Goal: Task Accomplishment & Management: Manage account settings

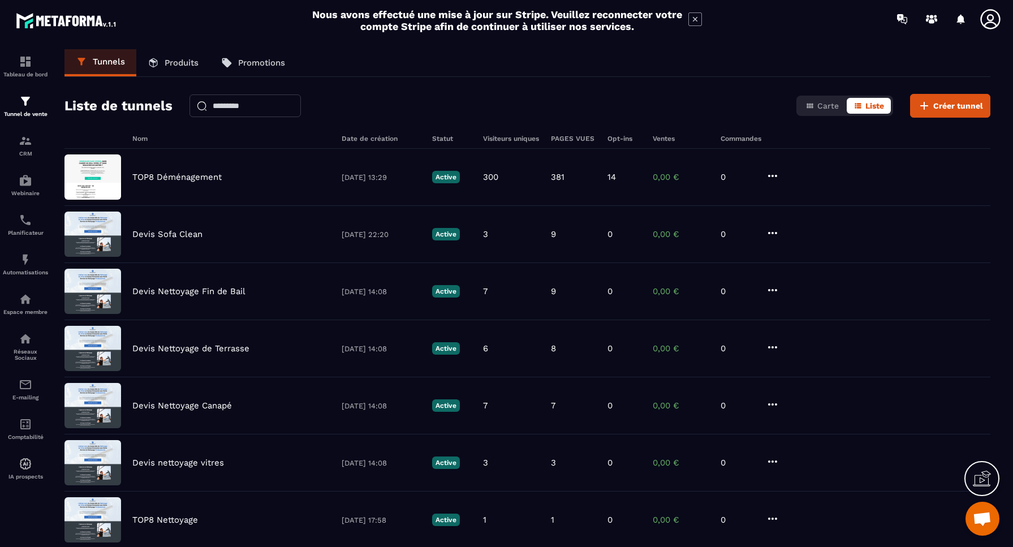
scroll to position [3033, 0]
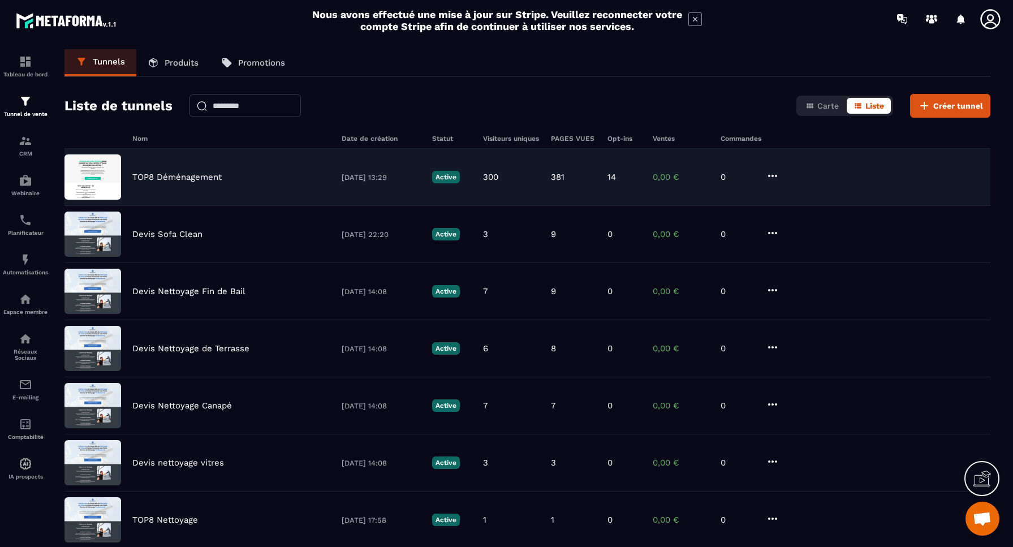
click at [170, 178] on p "TOP8 Déménagement" at bounding box center [176, 177] width 89 height 10
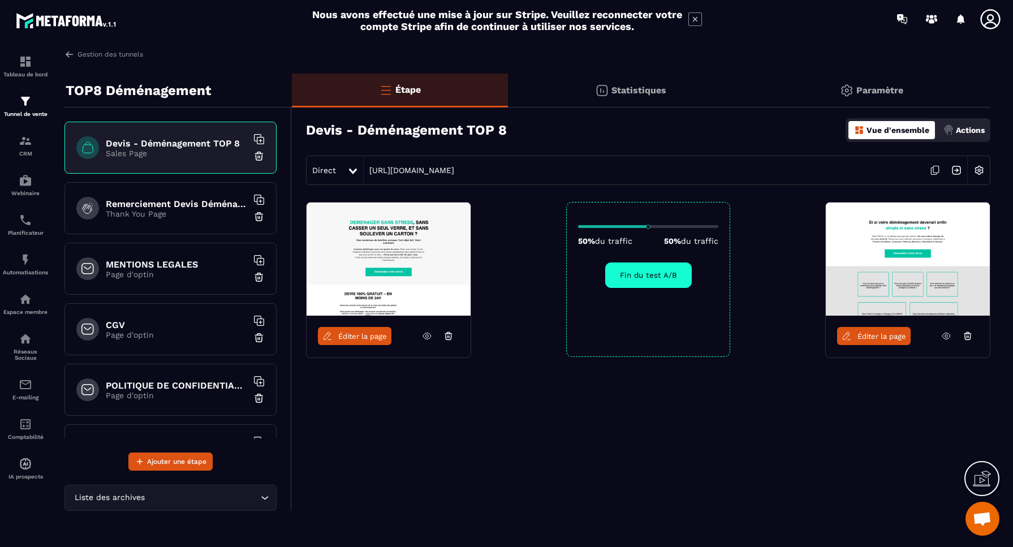
click at [888, 91] on p "Paramètre" at bounding box center [880, 90] width 47 height 11
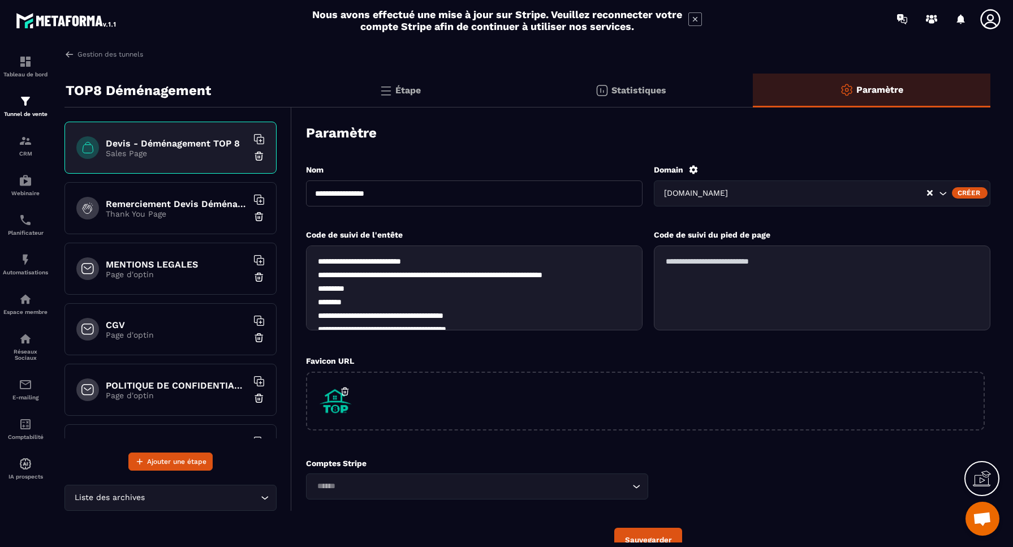
click at [208, 218] on p "Thank You Page" at bounding box center [176, 213] width 141 height 9
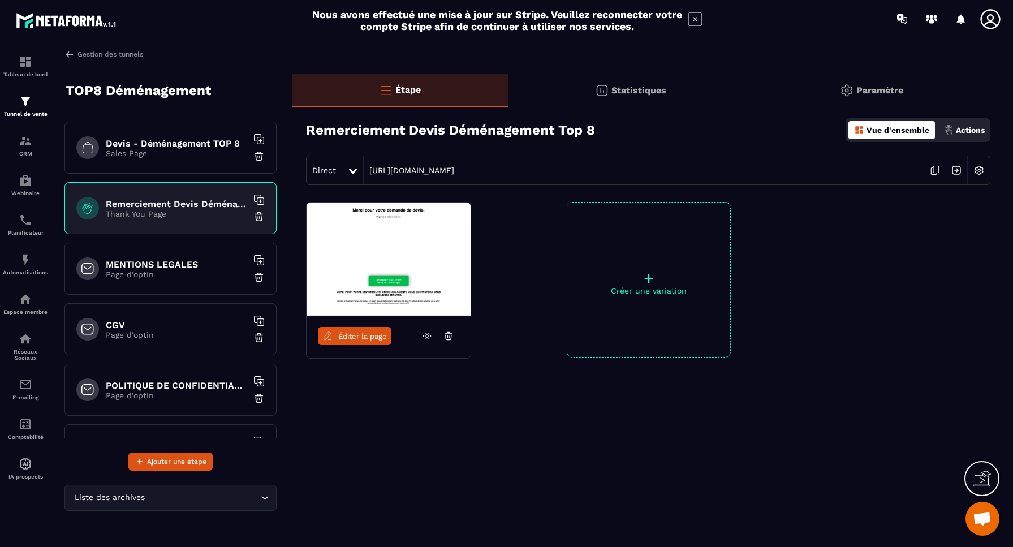
click at [981, 168] on img at bounding box center [980, 171] width 22 height 22
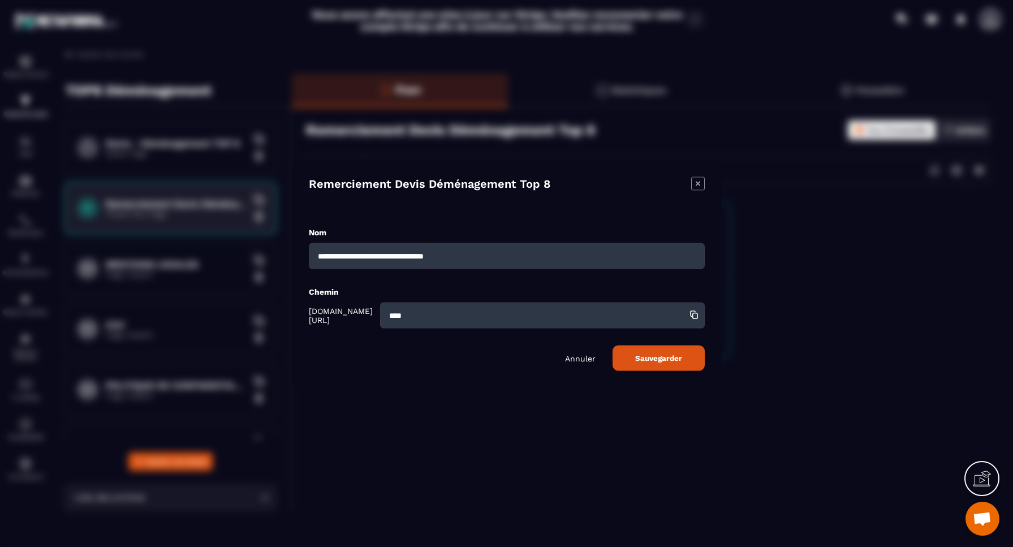
click at [921, 222] on div "Modal window" at bounding box center [506, 273] width 1013 height 547
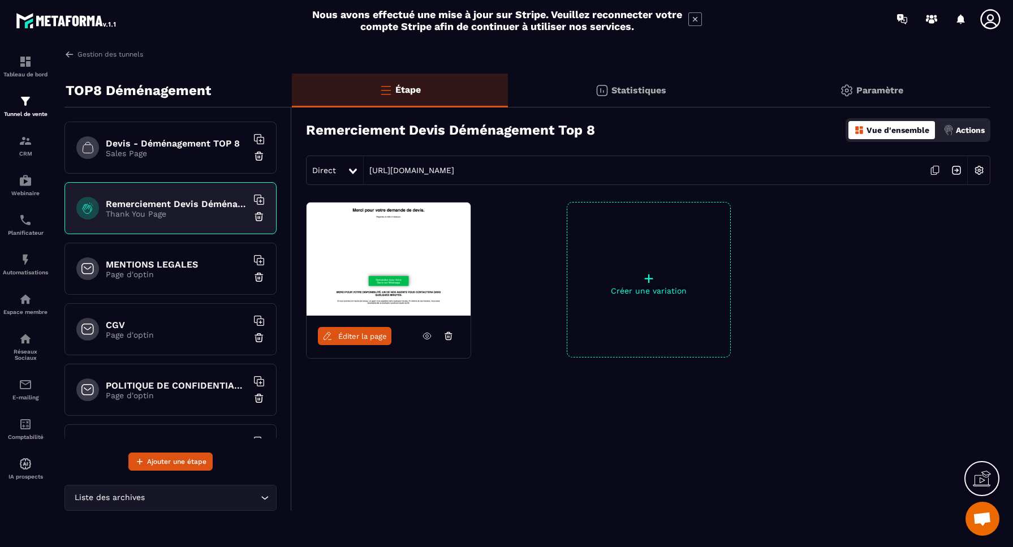
click at [872, 92] on p "Paramètre" at bounding box center [880, 90] width 47 height 11
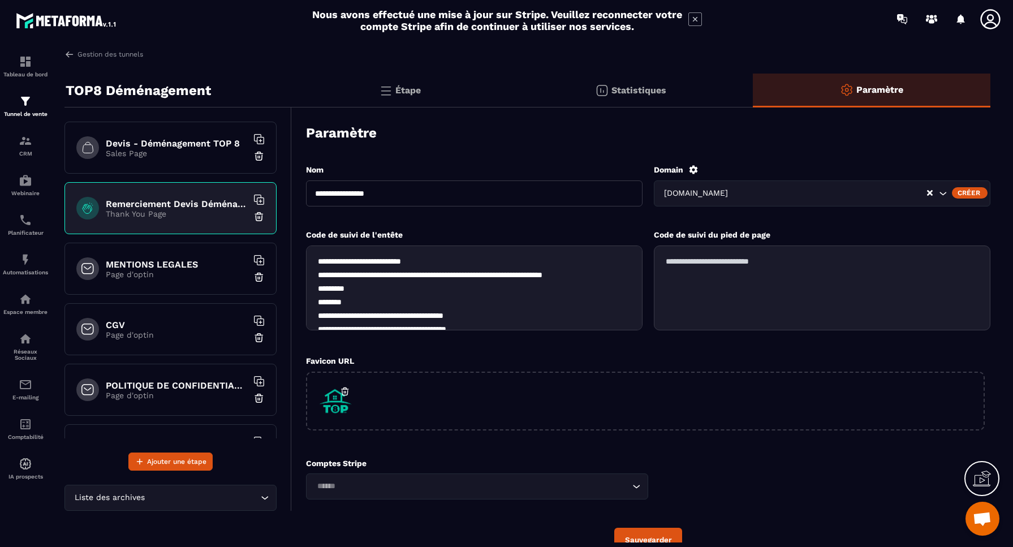
click at [167, 150] on p "Sales Page" at bounding box center [176, 153] width 141 height 9
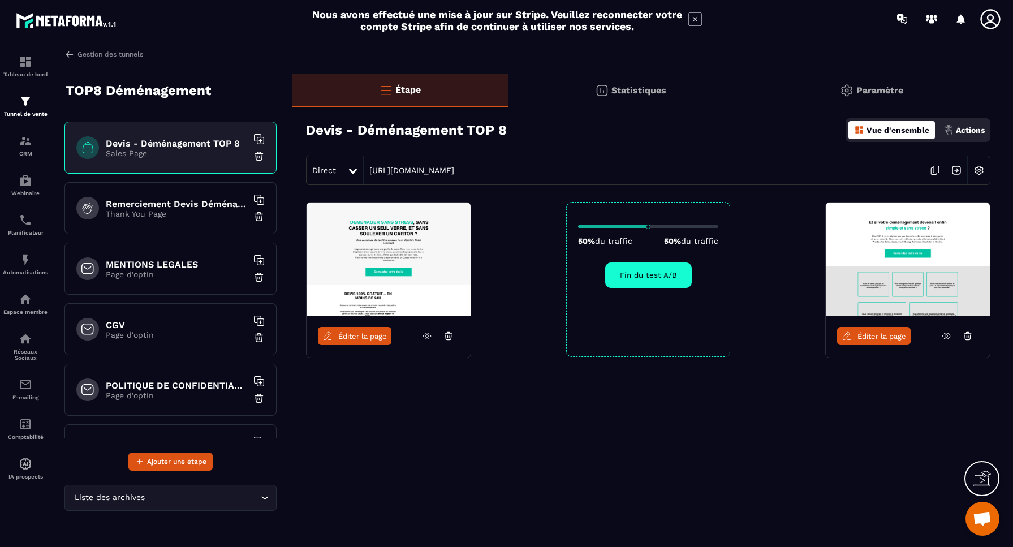
click at [875, 91] on p "Paramètre" at bounding box center [880, 90] width 47 height 11
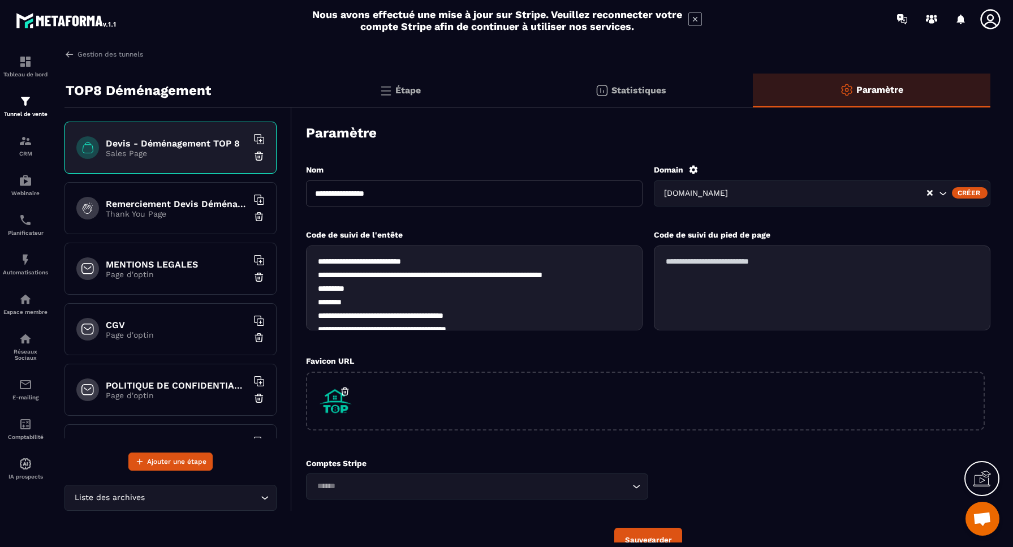
click at [408, 89] on p "Étape" at bounding box center [408, 90] width 25 height 11
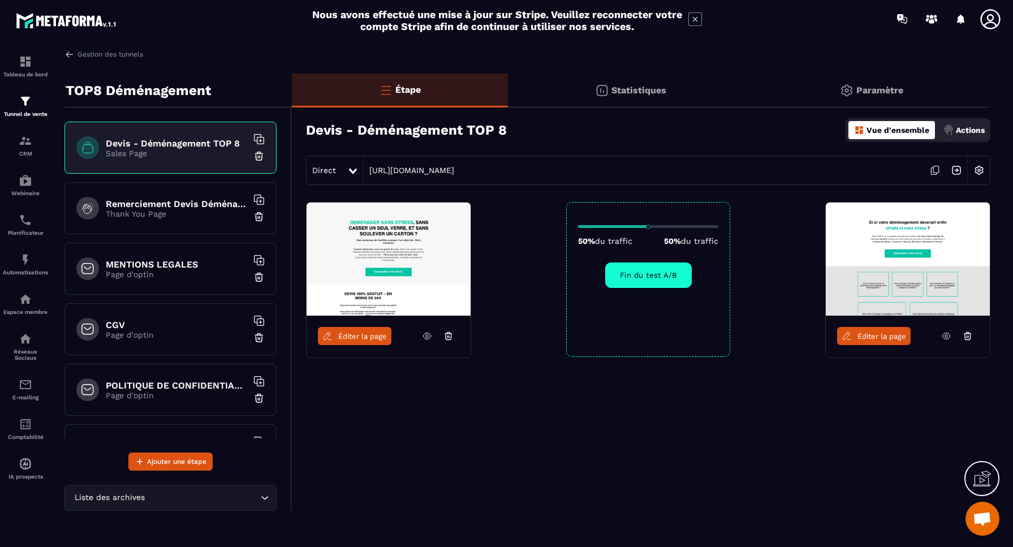
click at [983, 169] on img at bounding box center [980, 171] width 22 height 22
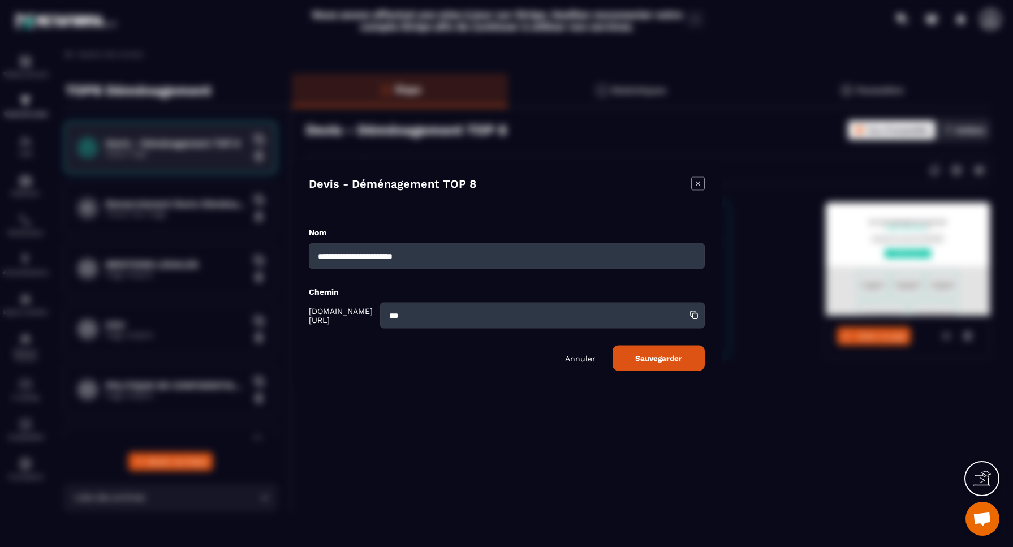
click at [588, 359] on p "Annuler" at bounding box center [580, 358] width 31 height 9
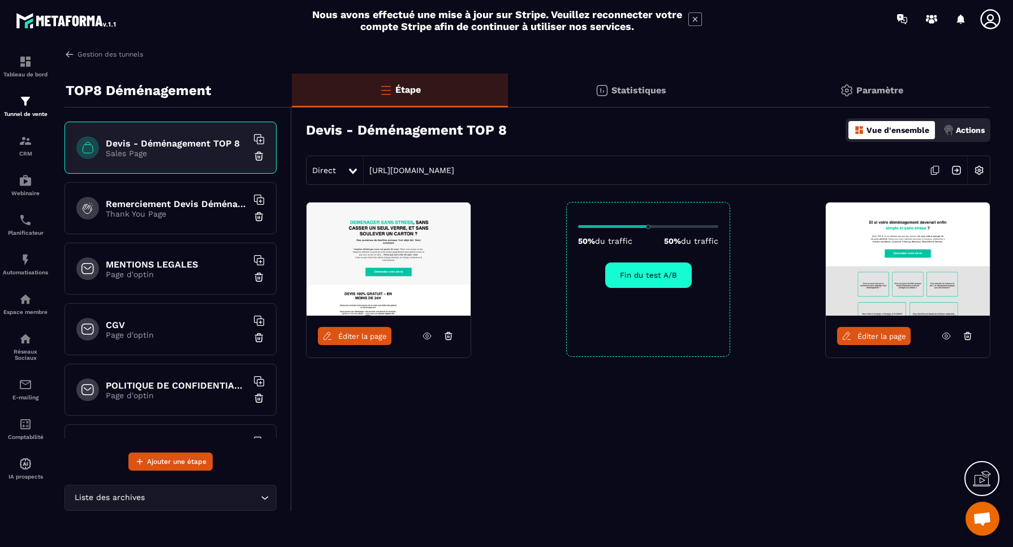
click at [875, 83] on div "Paramètre" at bounding box center [872, 91] width 238 height 34
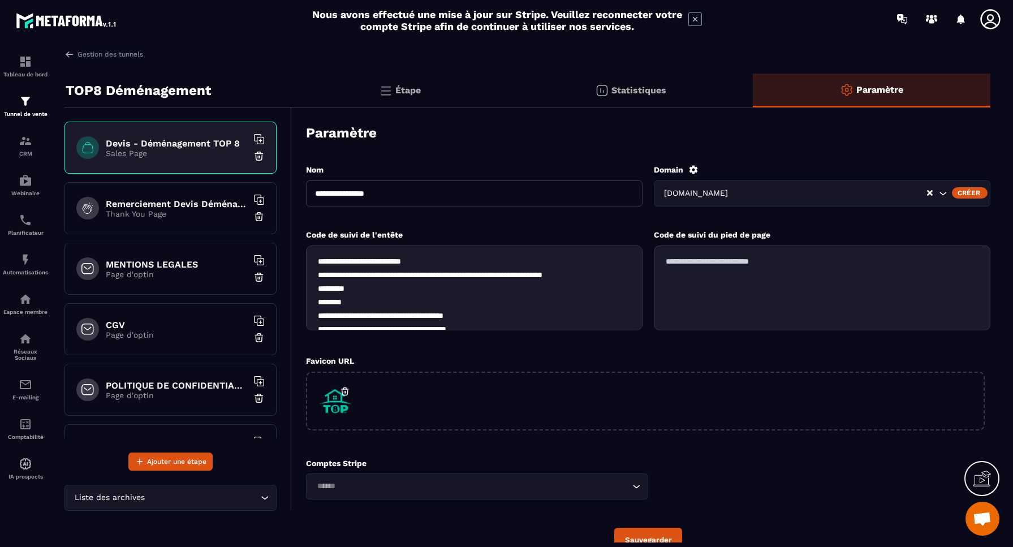
click at [638, 88] on p "Statistiques" at bounding box center [639, 90] width 55 height 11
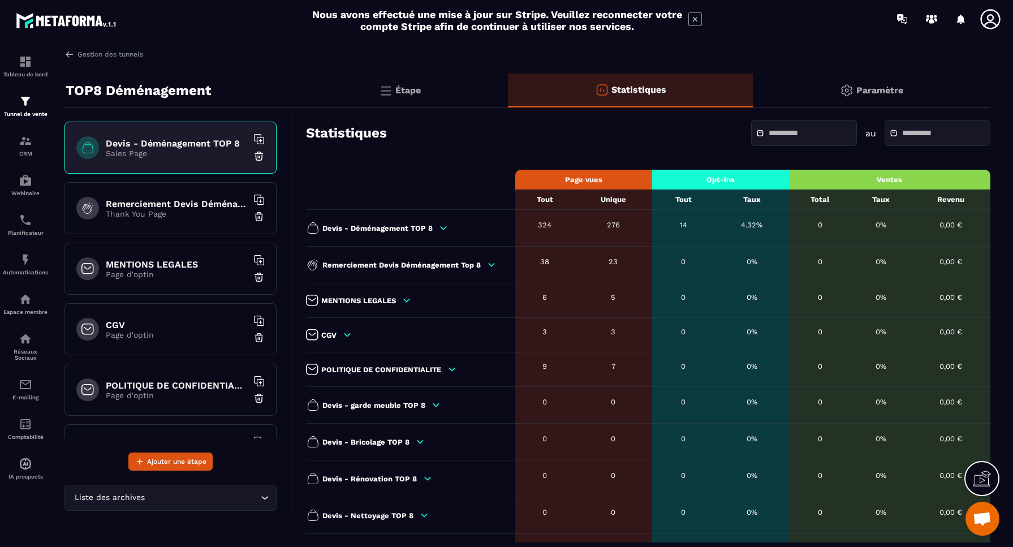
click at [697, 18] on icon at bounding box center [695, 19] width 5 height 5
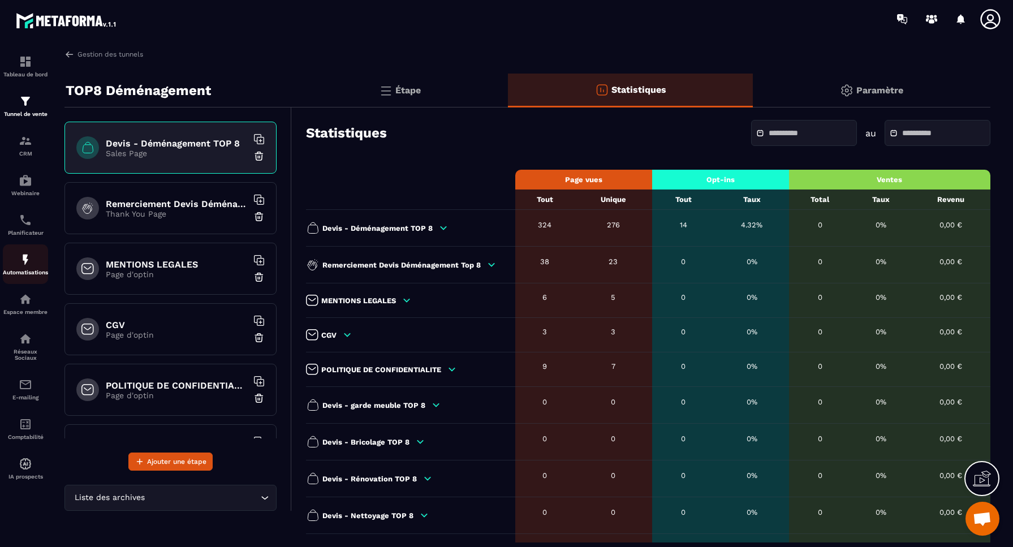
click at [31, 261] on img at bounding box center [26, 260] width 14 height 14
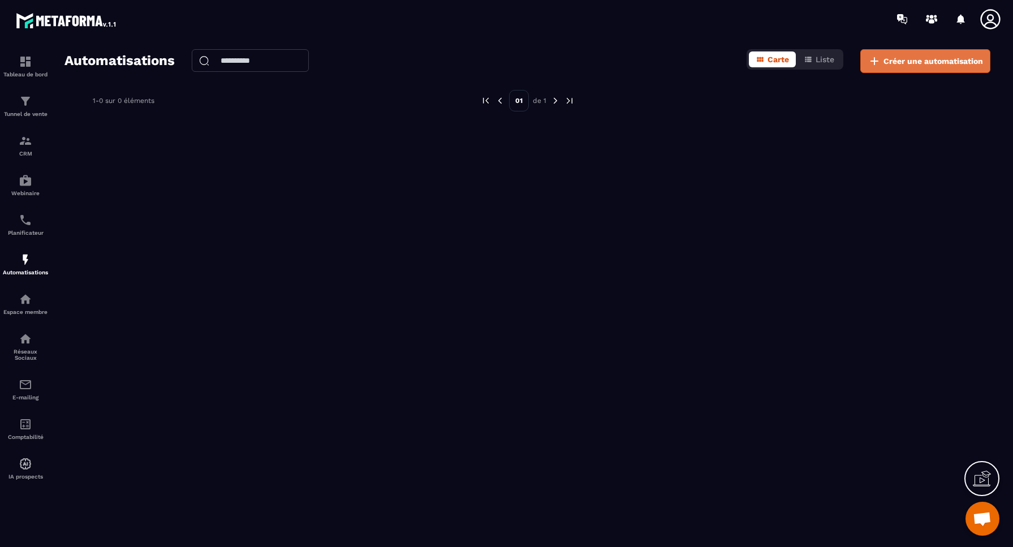
click at [935, 59] on span "Créer une automatisation" at bounding box center [934, 60] width 100 height 11
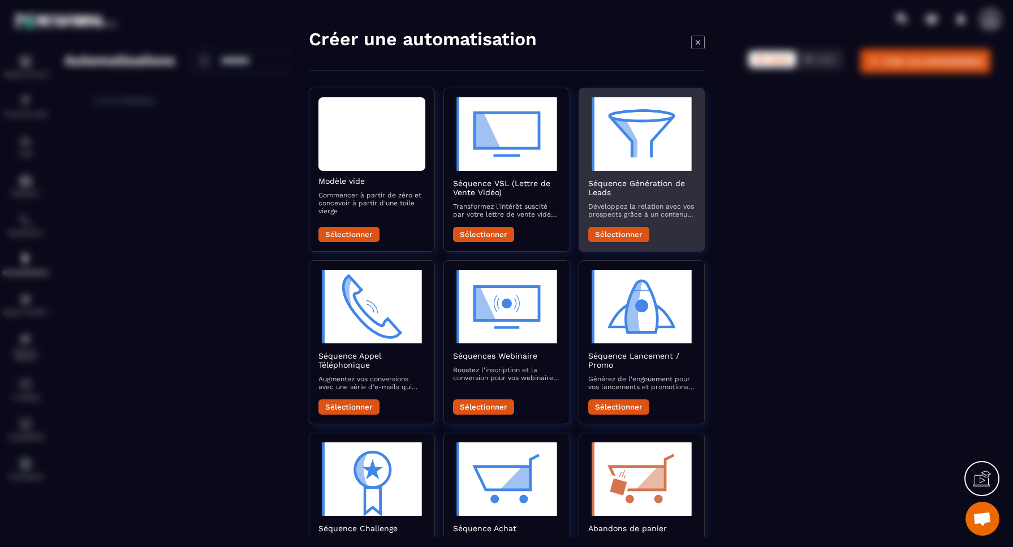
click at [624, 235] on button "Sélectionner" at bounding box center [618, 233] width 61 height 15
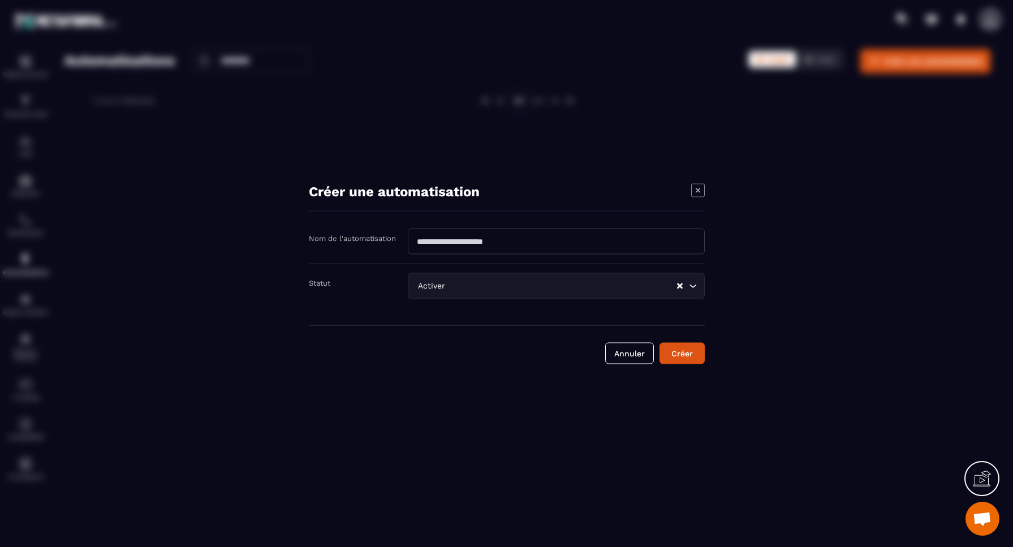
click at [527, 238] on input "Modal window" at bounding box center [556, 241] width 297 height 26
type input "**********"
click at [690, 359] on button "Créer" at bounding box center [682, 353] width 45 height 22
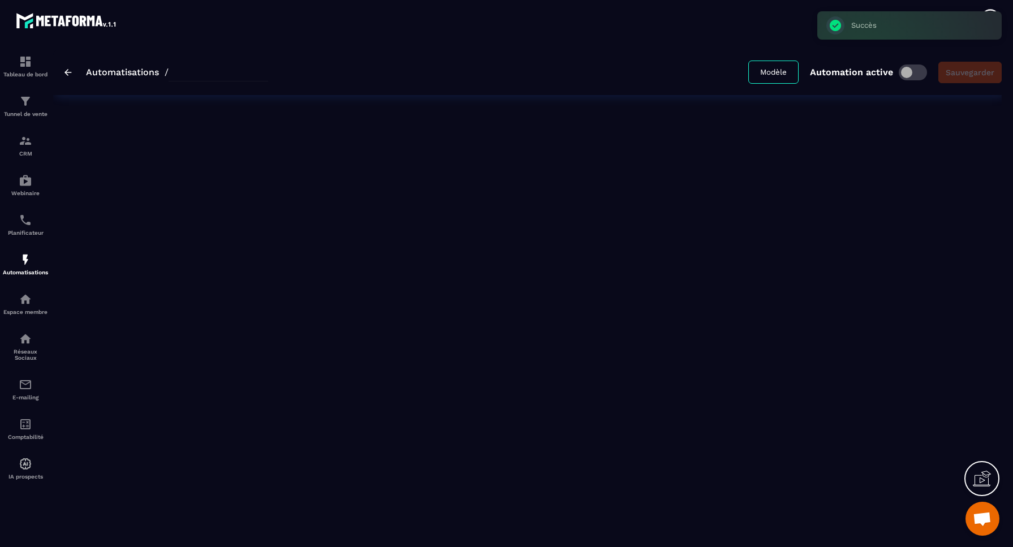
type input "**********"
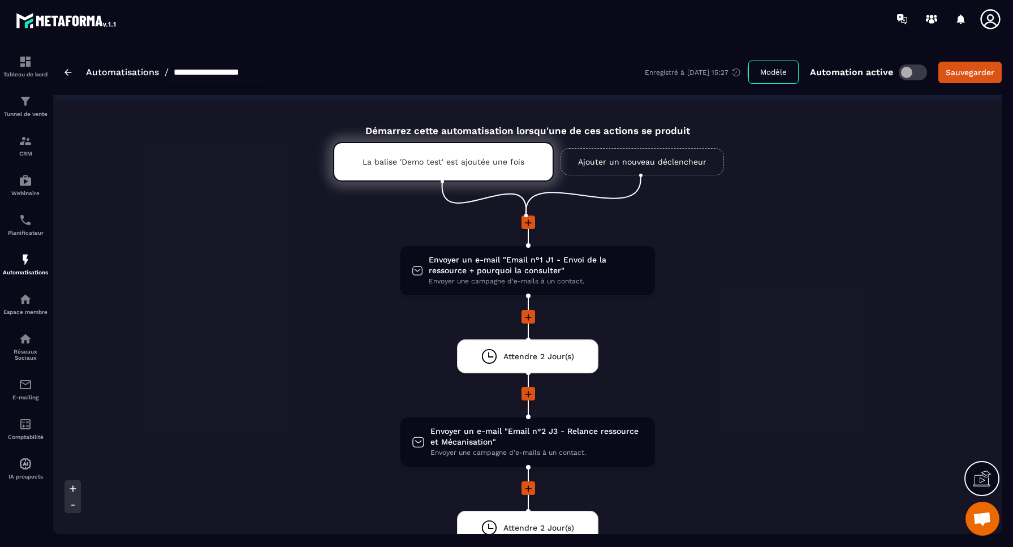
click at [631, 162] on link "Ajouter un nouveau déclencheur" at bounding box center [643, 161] width 164 height 27
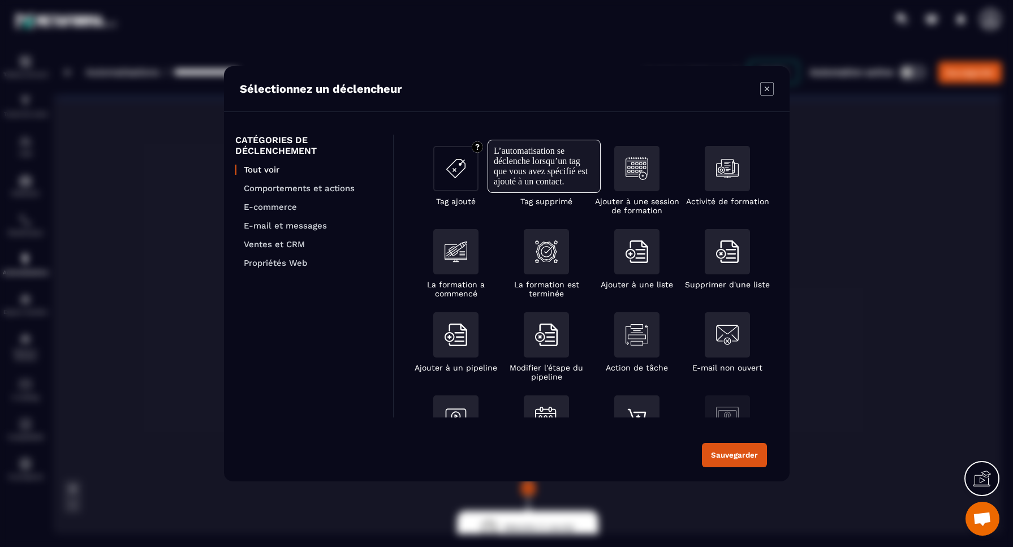
click at [457, 173] on img "Modal window" at bounding box center [456, 168] width 23 height 23
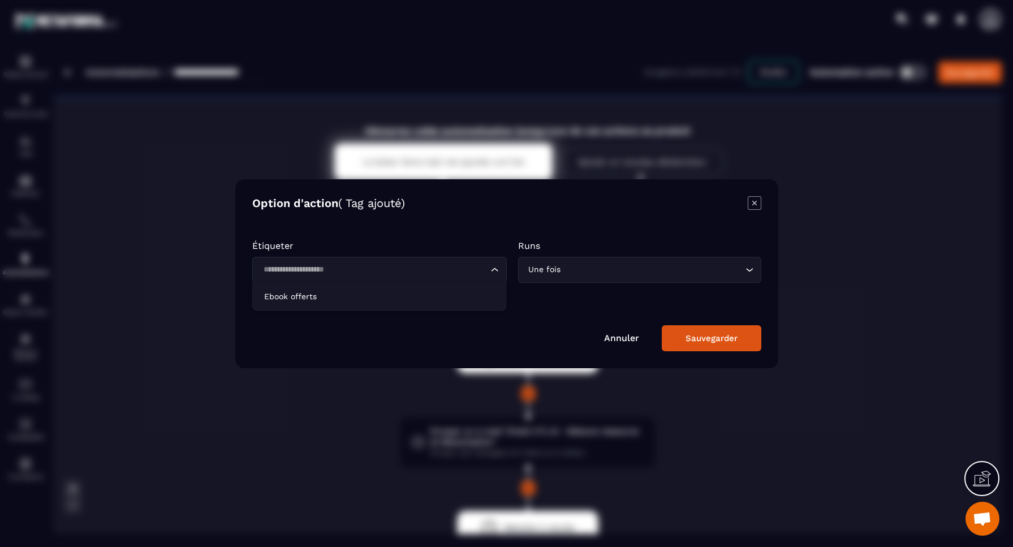
click at [363, 272] on input "Search for option" at bounding box center [374, 270] width 229 height 12
click at [423, 228] on div "Option d'action ( Tag ajouté) Étiqueter Loading... Runs Une fois Loading... Seg…" at bounding box center [506, 273] width 543 height 189
click at [549, 270] on div "Une fois" at bounding box center [635, 270] width 220 height 12
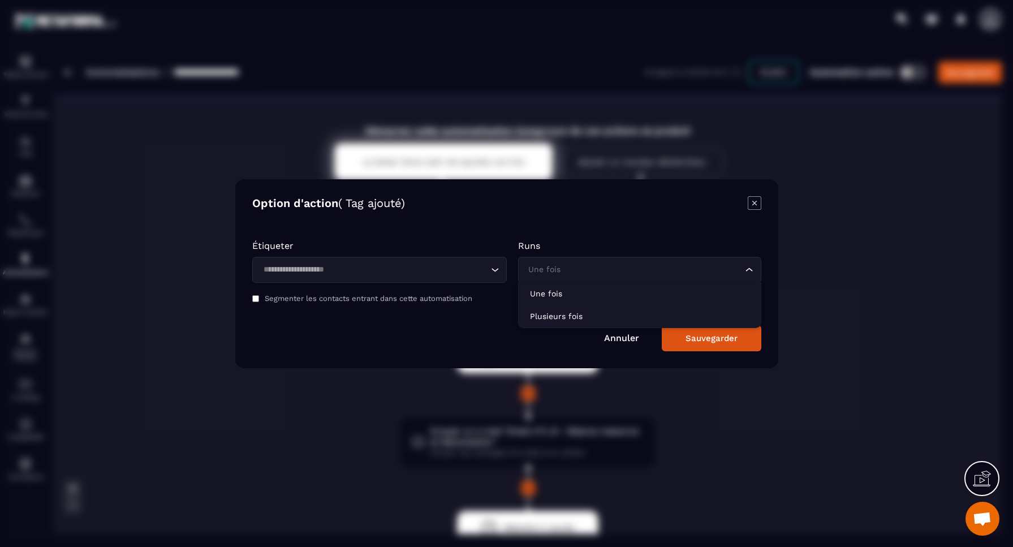
click at [557, 243] on p "Runs" at bounding box center [639, 245] width 243 height 11
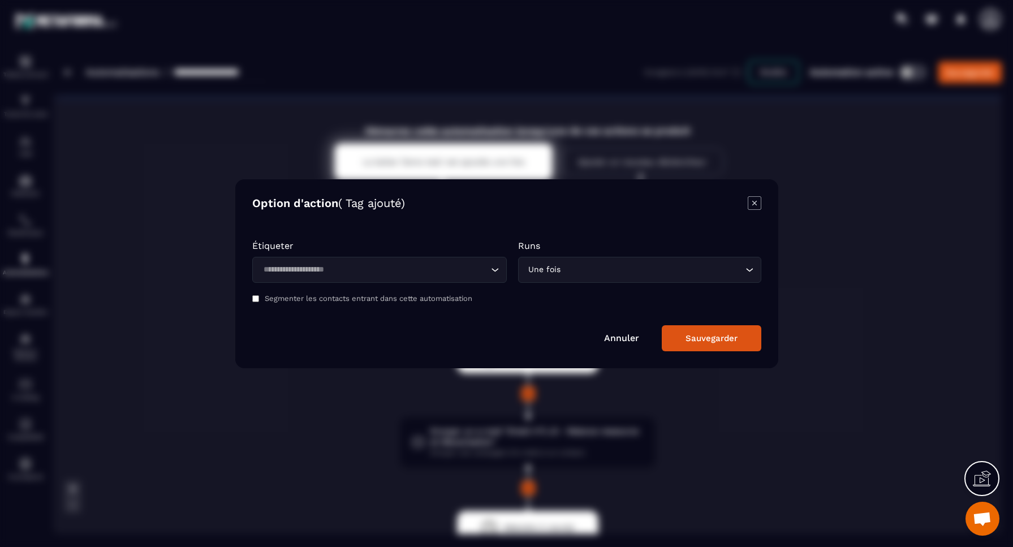
click at [337, 300] on label "Segmenter les contacts entrant dans cette automatisation" at bounding box center [369, 298] width 208 height 8
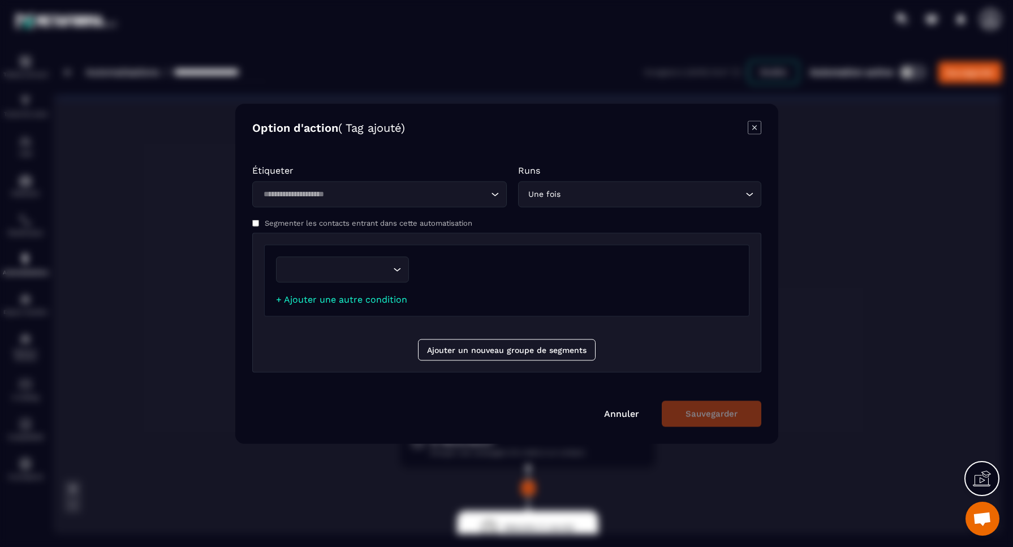
click at [622, 413] on link "Annuler" at bounding box center [621, 413] width 35 height 11
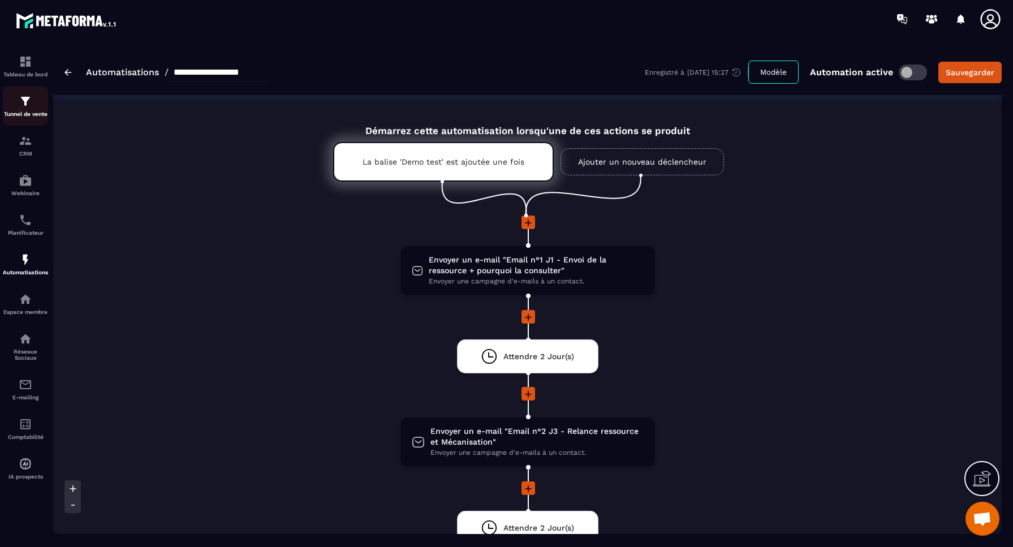
click at [26, 109] on div "Tunnel de vente" at bounding box center [25, 105] width 45 height 23
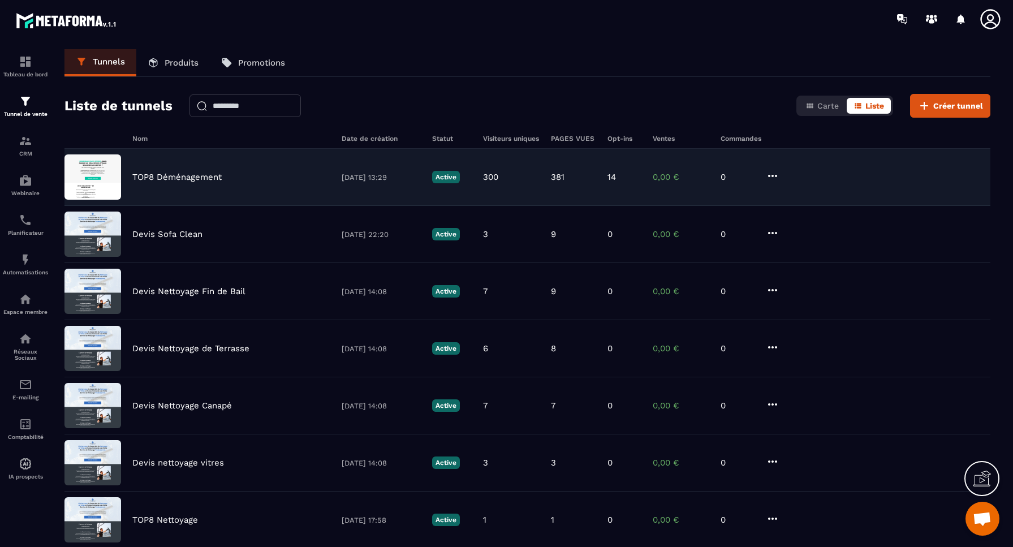
click at [164, 172] on p "TOP8 Déménagement" at bounding box center [176, 177] width 89 height 10
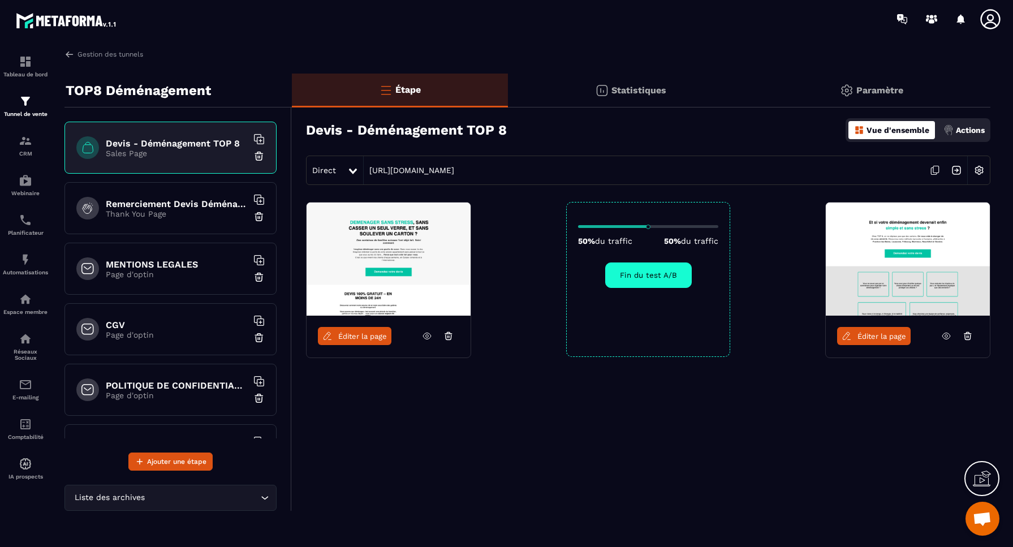
click at [261, 140] on icon at bounding box center [261, 140] width 0 height 3
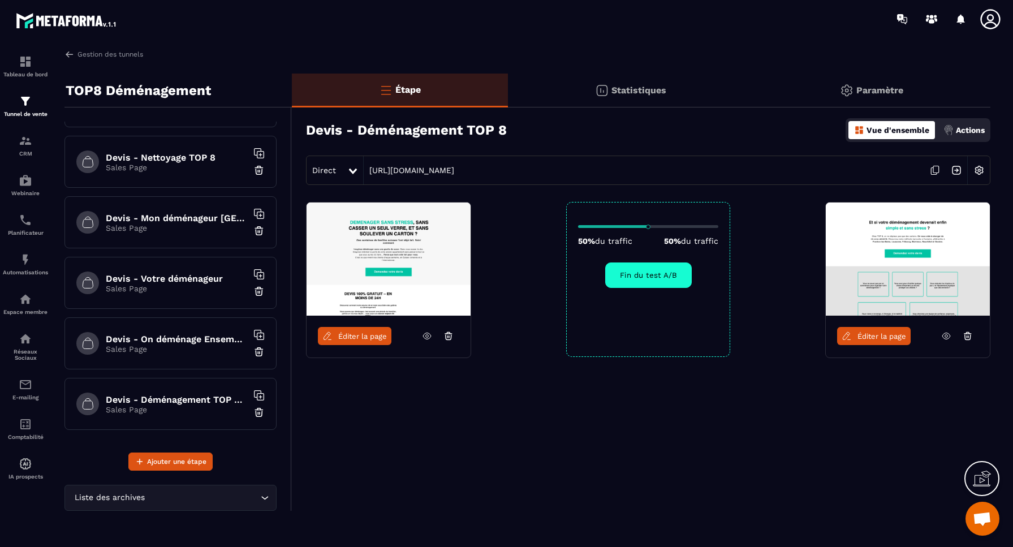
scroll to position [470, 0]
click at [200, 412] on p "Sales Page" at bounding box center [176, 409] width 141 height 9
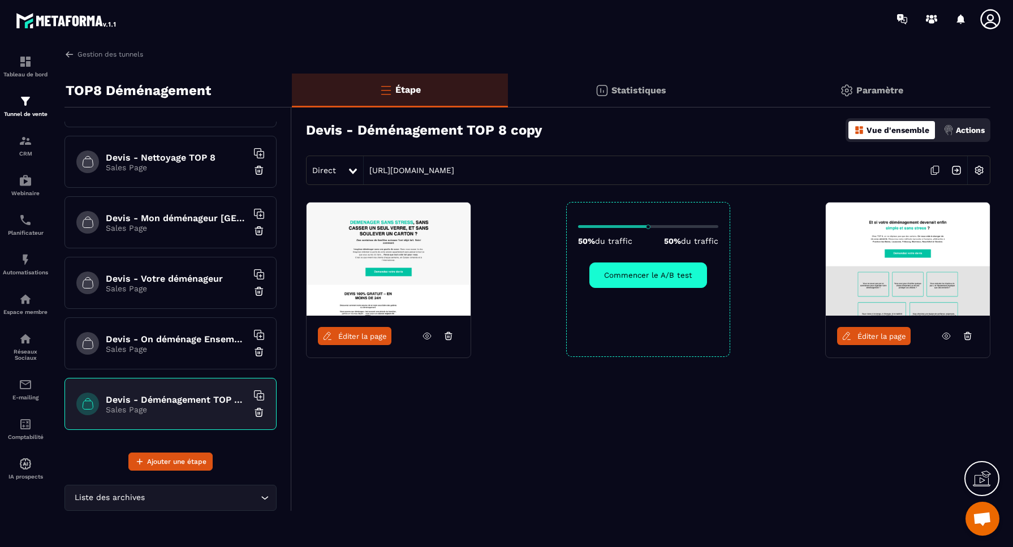
click at [259, 412] on img at bounding box center [258, 412] width 11 height 11
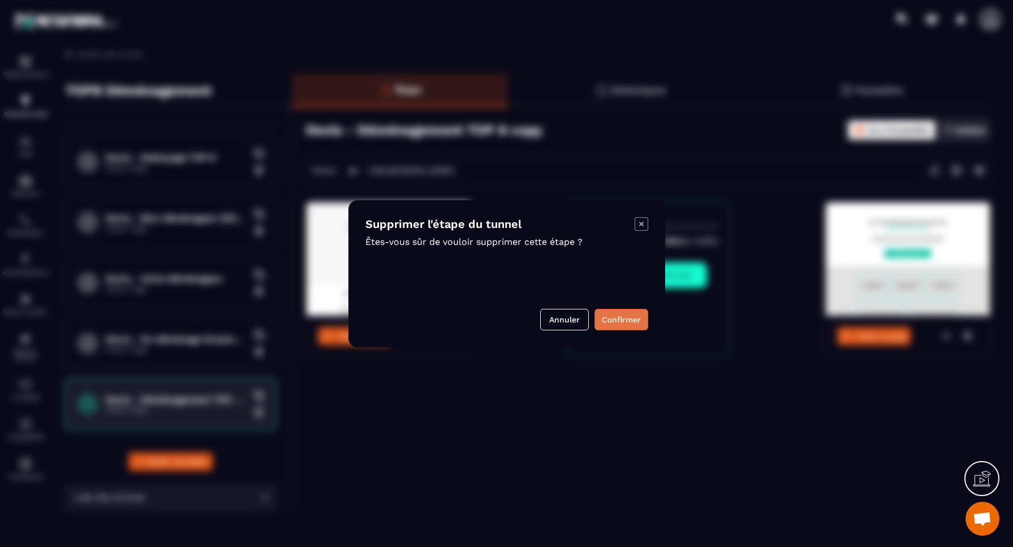
click at [625, 324] on button "Confirmer" at bounding box center [622, 320] width 54 height 22
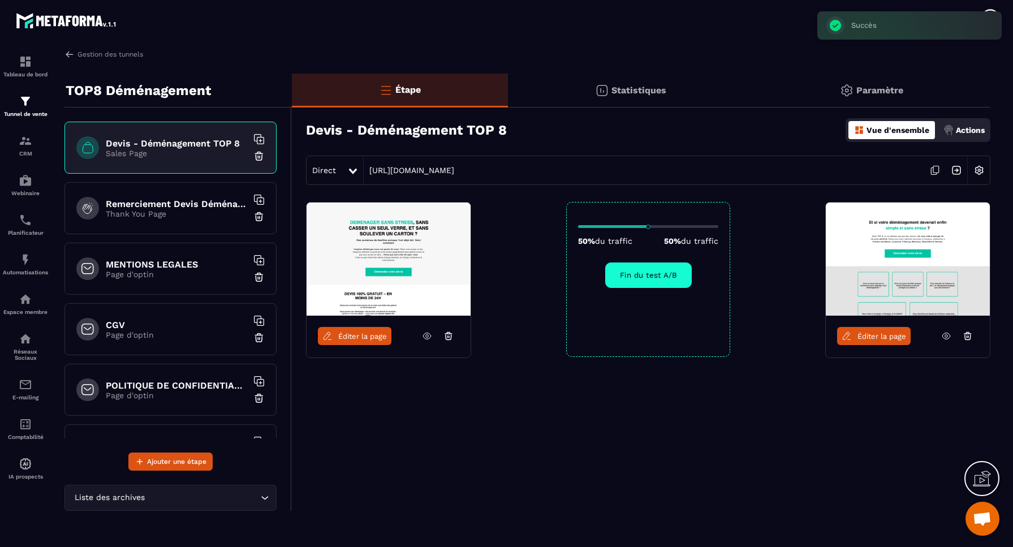
click at [184, 162] on div "Devis - Déménagement TOP 8 Sales Page" at bounding box center [171, 148] width 212 height 52
click at [208, 207] on h6 "Remerciement Devis Déménagement Top 8" at bounding box center [176, 204] width 141 height 11
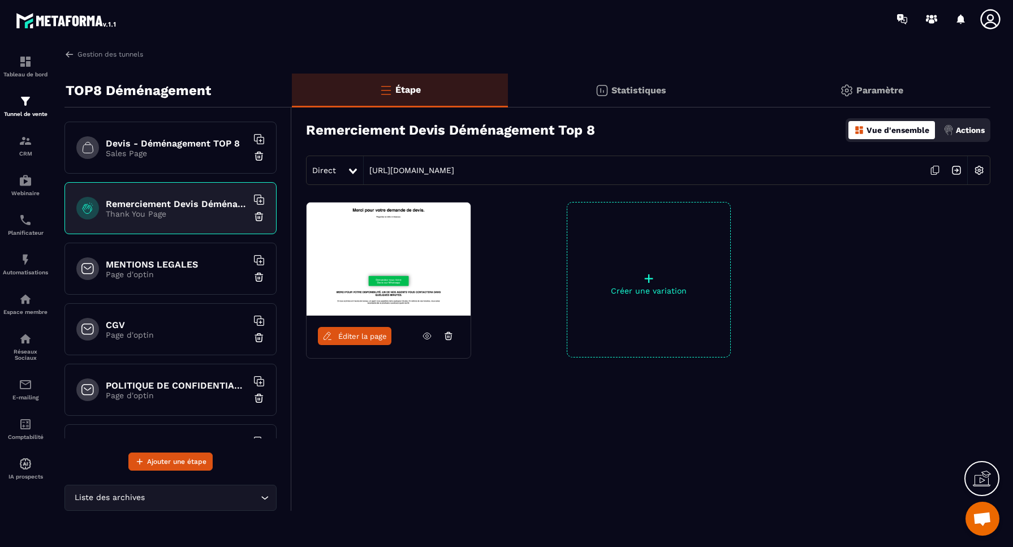
click at [958, 171] on img at bounding box center [957, 171] width 22 height 22
click at [978, 170] on img at bounding box center [980, 171] width 22 height 22
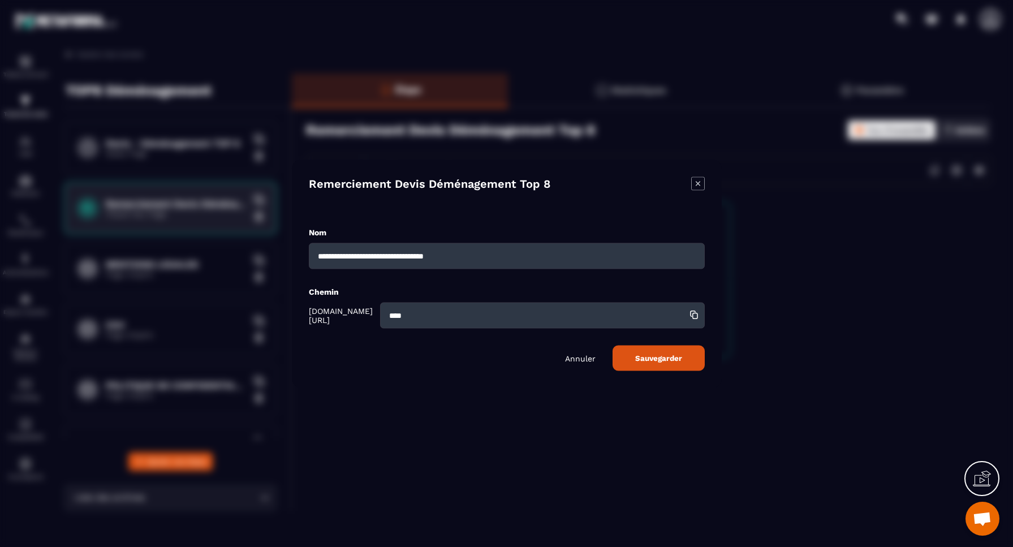
click at [879, 268] on div "Modal window" at bounding box center [506, 273] width 1013 height 547
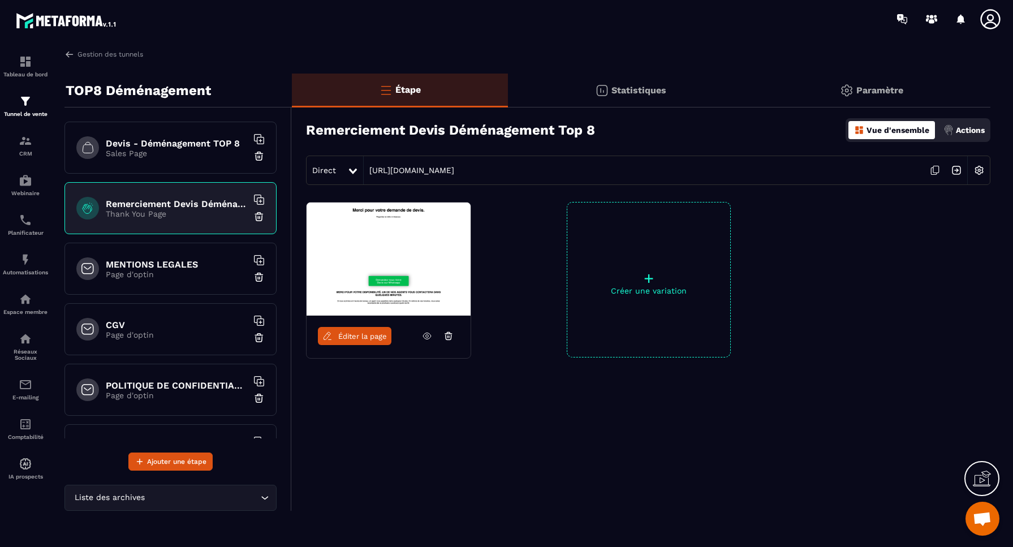
click at [969, 135] on div "Actions" at bounding box center [964, 130] width 47 height 18
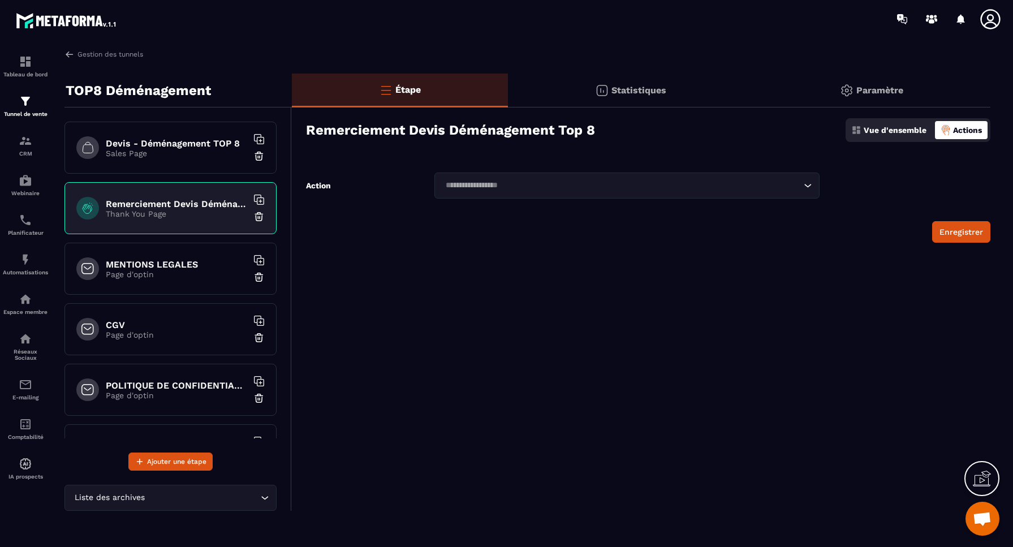
click at [505, 188] on input "Search for option" at bounding box center [621, 185] width 359 height 12
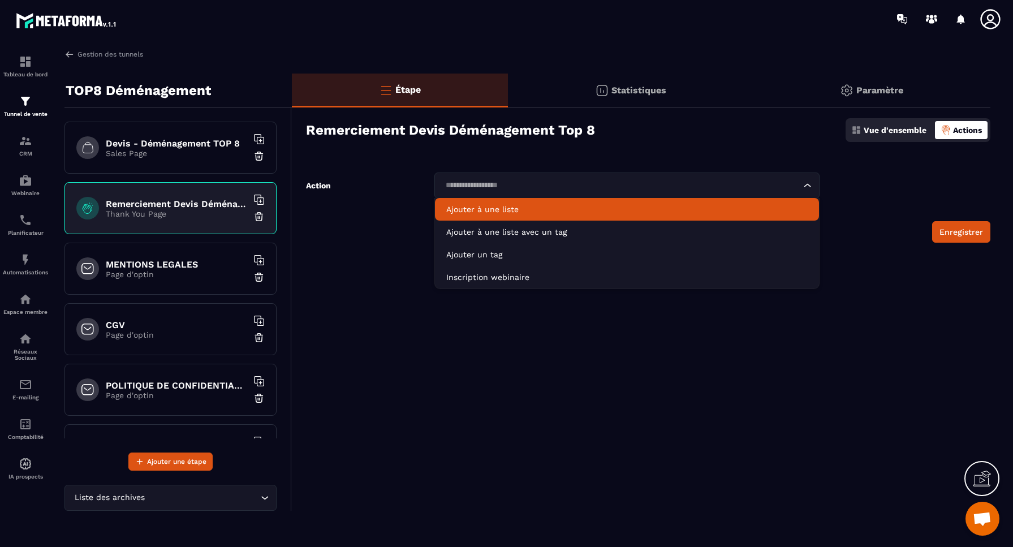
click at [471, 212] on p "Ajouter à une liste" at bounding box center [627, 209] width 362 height 11
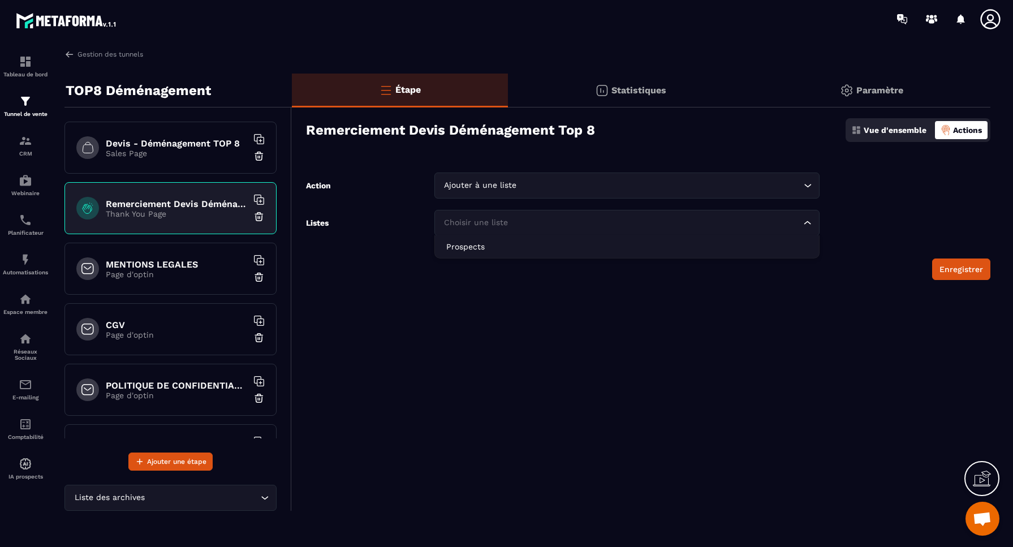
click at [489, 225] on div "Choisir une liste" at bounding box center [622, 223] width 362 height 12
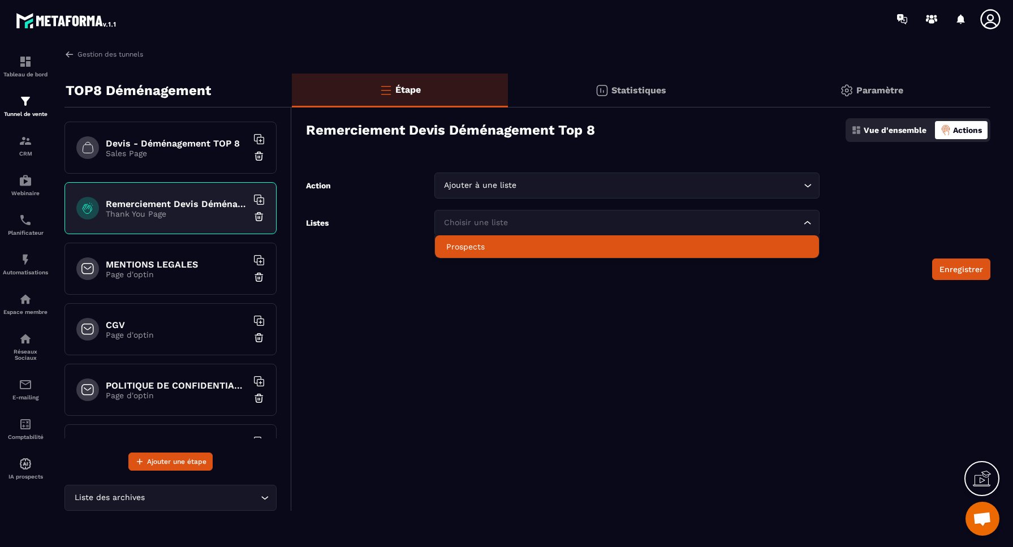
click at [470, 245] on p "Prospects" at bounding box center [627, 246] width 362 height 11
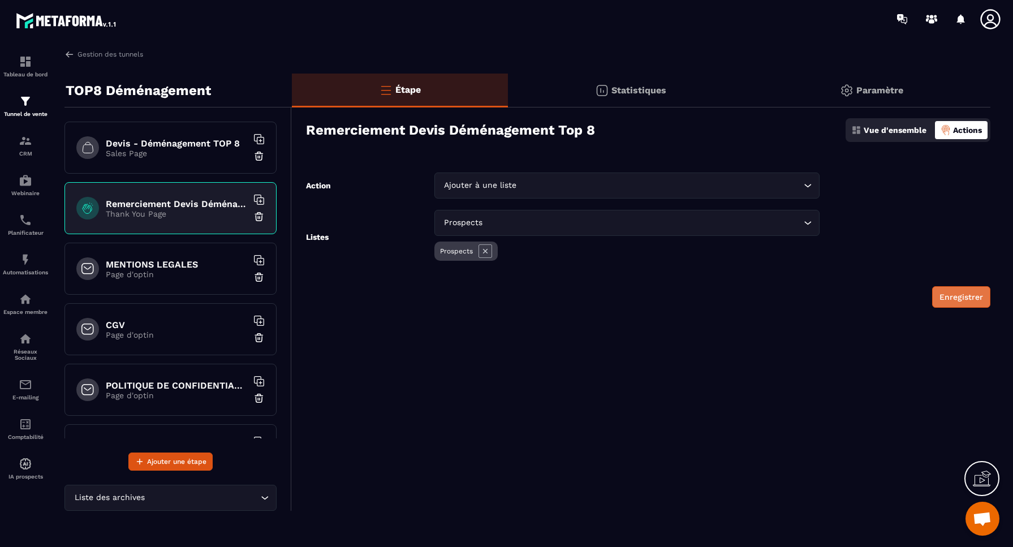
click at [956, 299] on button "Enregistrer" at bounding box center [961, 297] width 58 height 22
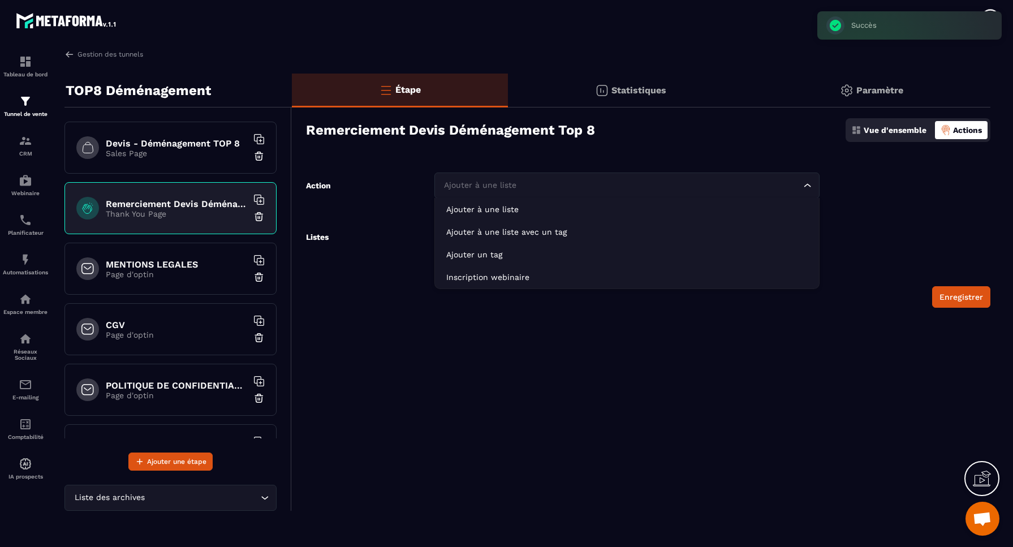
click at [501, 186] on div "Ajouter à une liste" at bounding box center [622, 185] width 362 height 12
click at [512, 156] on div "Étape Statistiques Paramètre Remerciement Devis Déménagement Top 8 Vue d'ensemb…" at bounding box center [641, 292] width 699 height 437
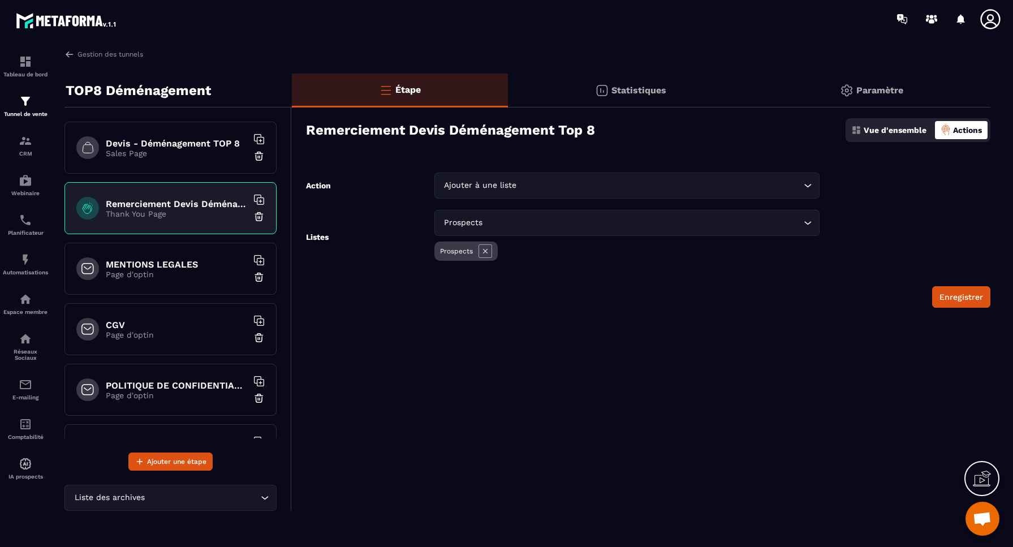
click at [966, 131] on p "Actions" at bounding box center [967, 130] width 29 height 9
click at [498, 188] on div "Ajouter à une liste" at bounding box center [622, 185] width 362 height 12
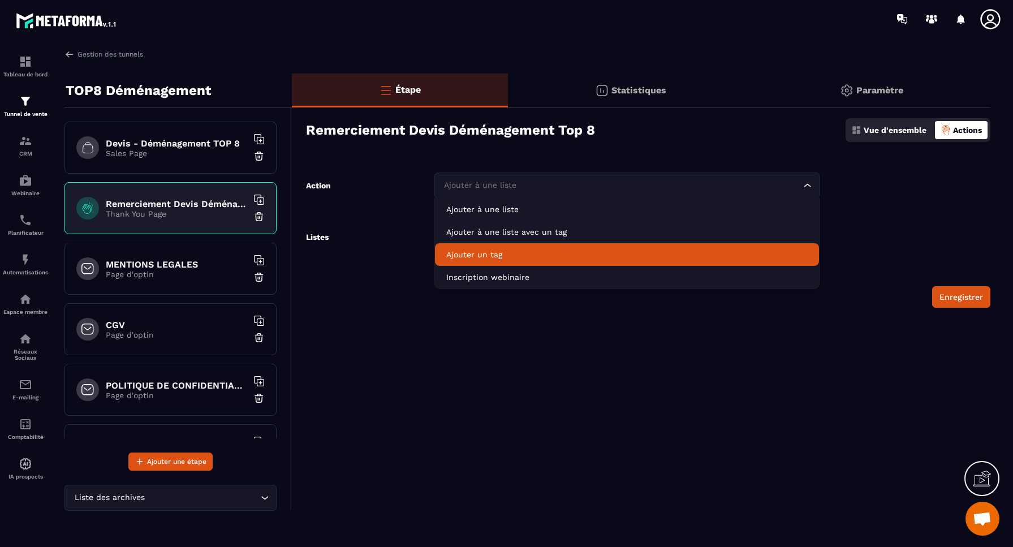
click at [486, 251] on p "Ajouter un tag" at bounding box center [627, 254] width 362 height 11
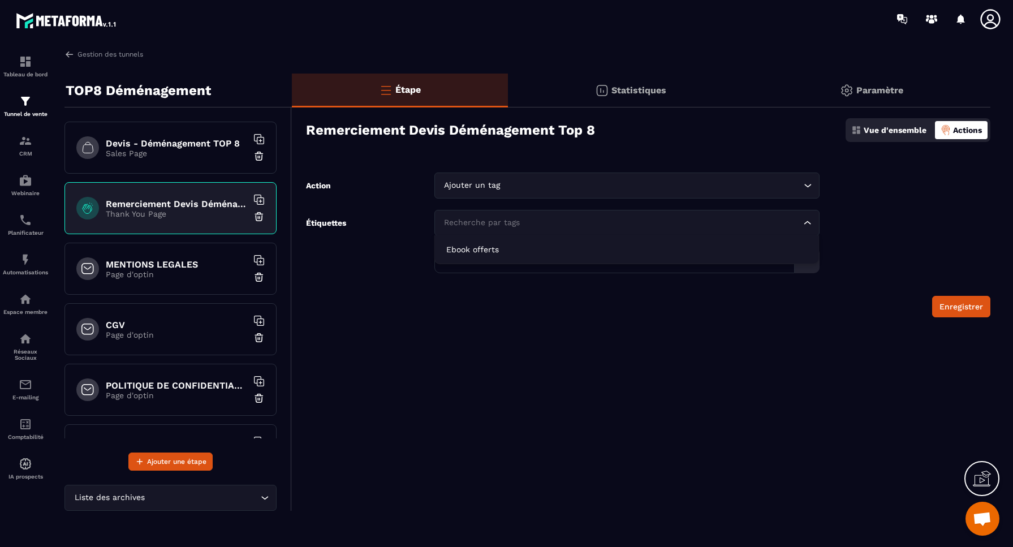
click at [496, 226] on div "Recherche par tags" at bounding box center [622, 223] width 362 height 12
type input "**"
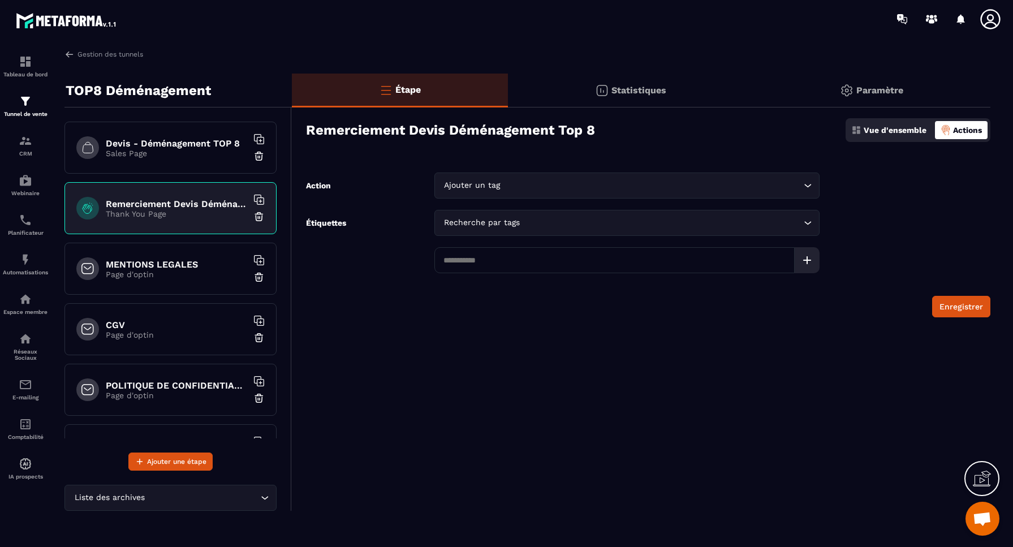
drag, startPoint x: 867, startPoint y: 225, endPoint x: 809, endPoint y: 221, distance: 58.4
click at [866, 225] on form "Action Ajouter un tag Loading... Étiquettes Recherche par tags Loading... Enreg…" at bounding box center [641, 245] width 699 height 145
click at [525, 188] on input "Search for option" at bounding box center [652, 185] width 298 height 12
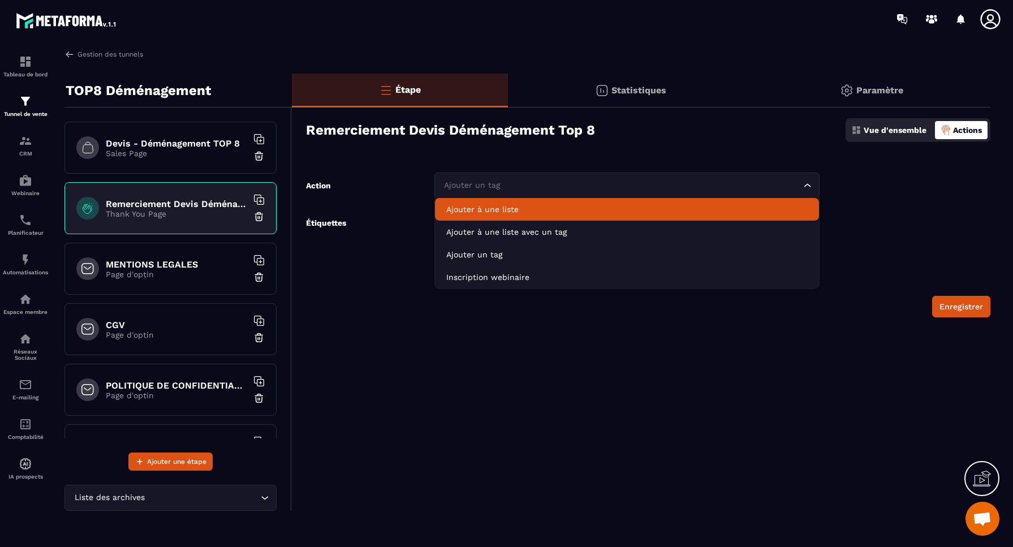
click at [507, 210] on p "Ajouter à une liste" at bounding box center [627, 209] width 362 height 11
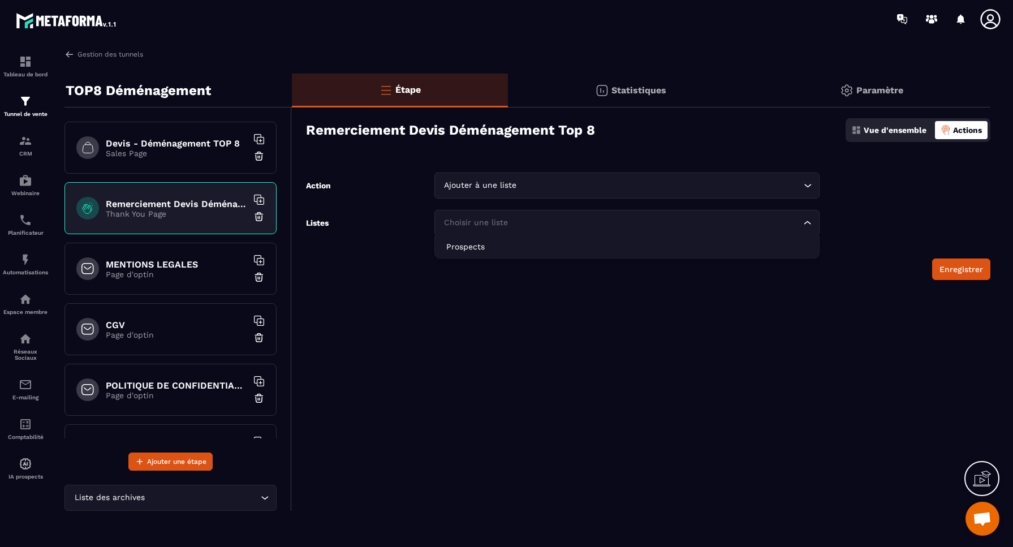
click at [491, 226] on div "Choisir une liste" at bounding box center [622, 223] width 362 height 12
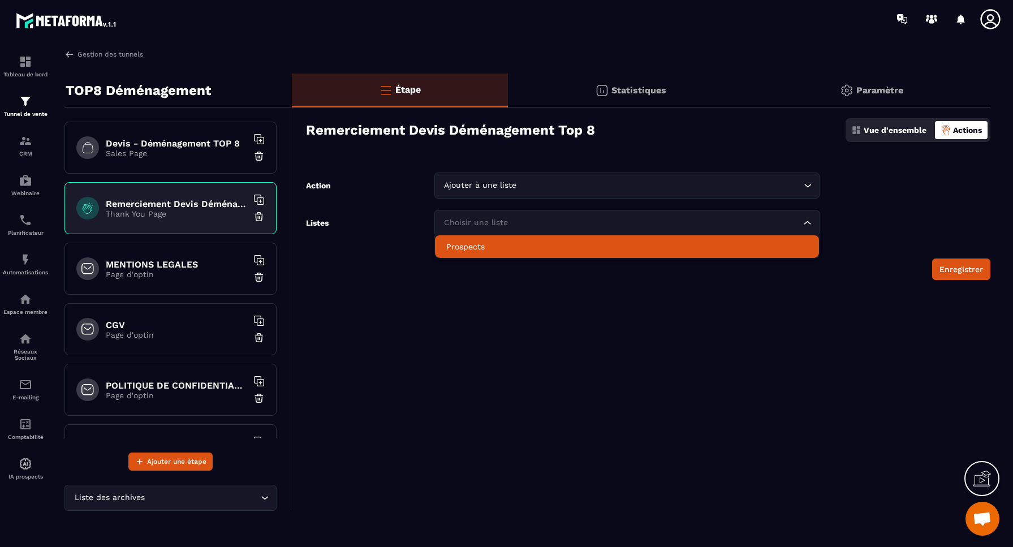
click at [472, 246] on p "Prospects" at bounding box center [627, 246] width 362 height 11
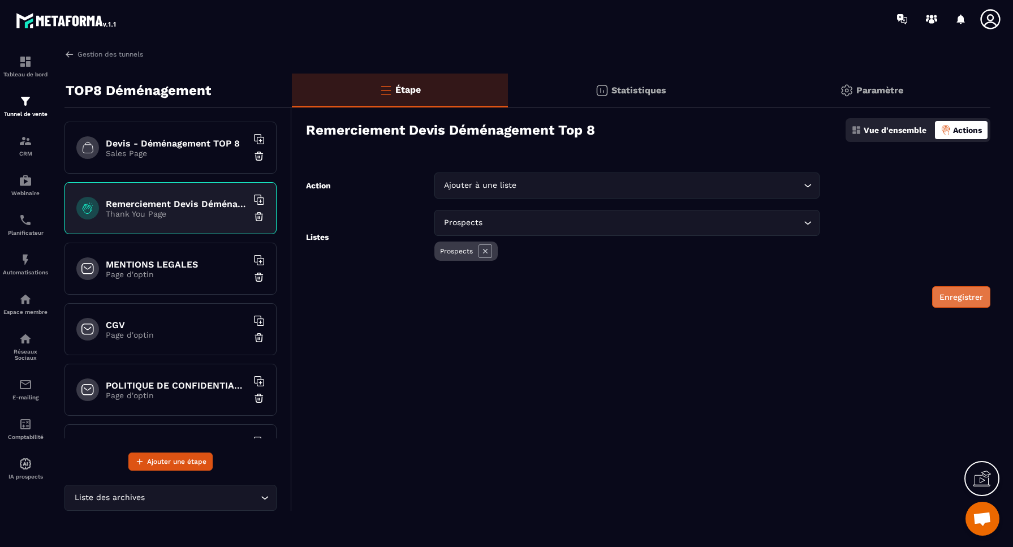
click at [959, 298] on button "Enregistrer" at bounding box center [961, 297] width 58 height 22
click at [907, 132] on p "Vue d'ensemble" at bounding box center [895, 130] width 63 height 9
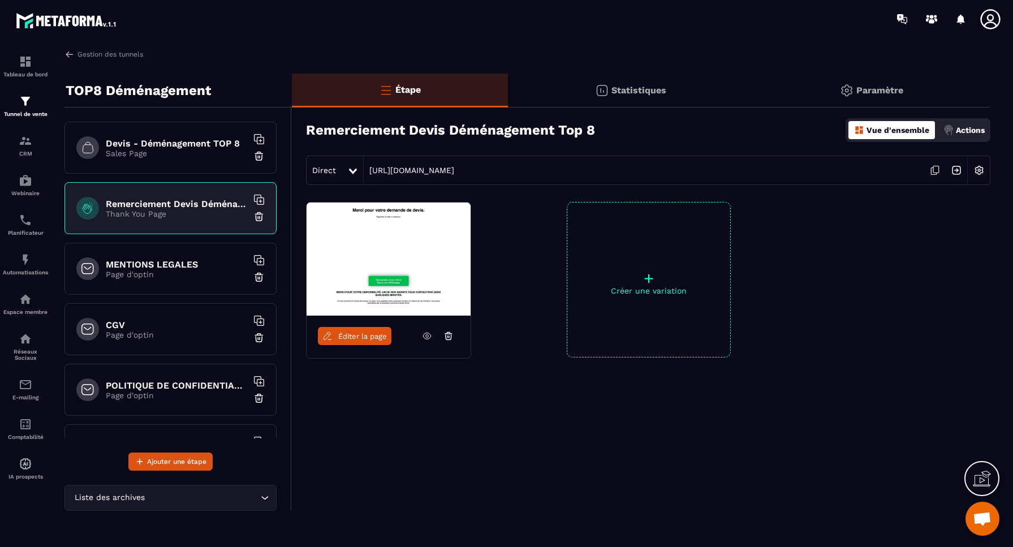
click at [970, 130] on p "Actions" at bounding box center [970, 130] width 29 height 9
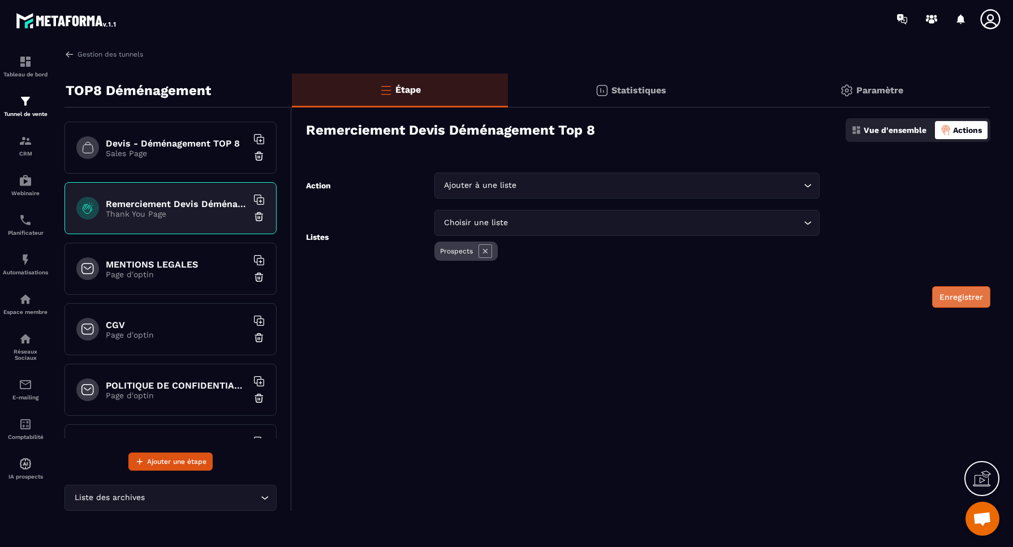
click at [962, 298] on button "Enregistrer" at bounding box center [961, 297] width 58 height 22
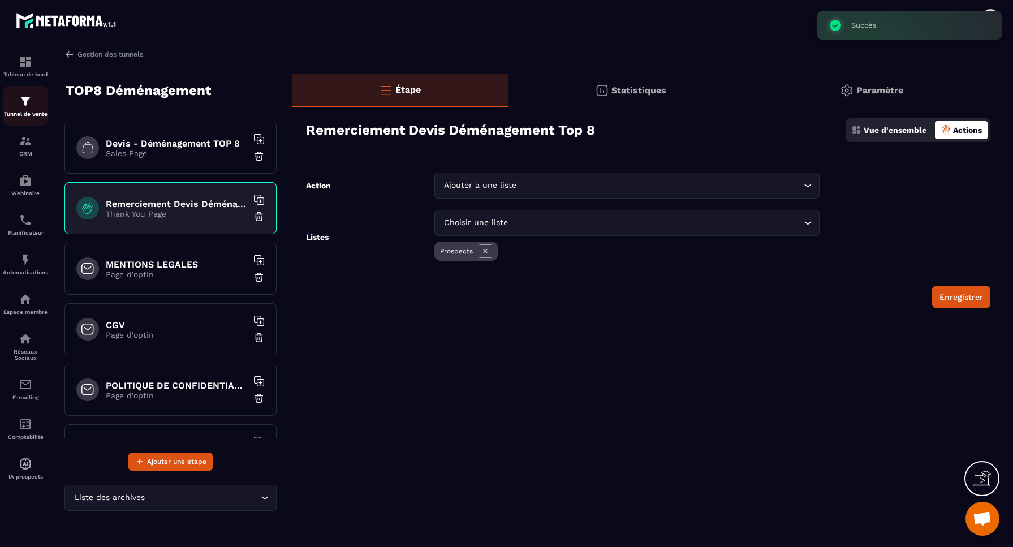
click at [23, 108] on img at bounding box center [26, 101] width 14 height 14
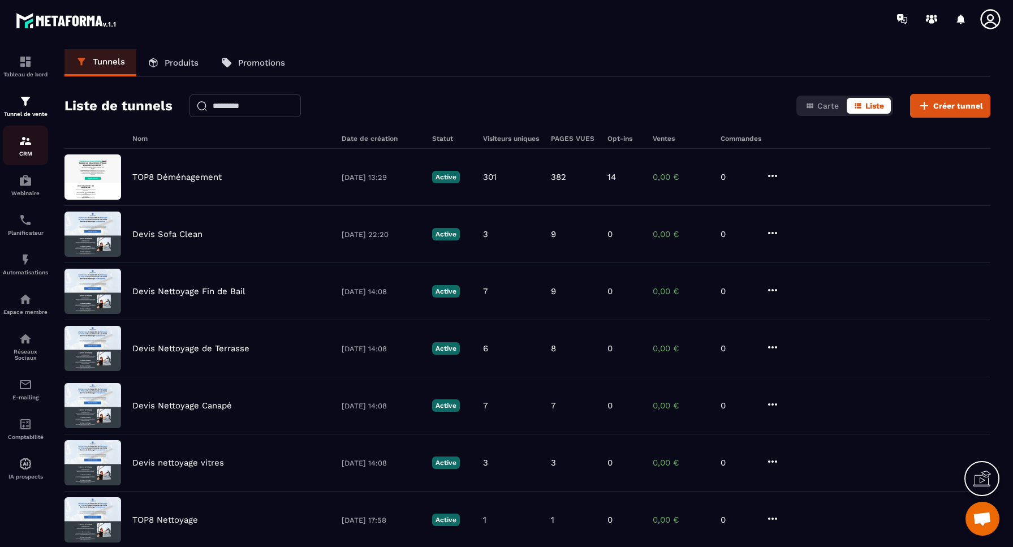
click at [28, 143] on img at bounding box center [26, 141] width 14 height 14
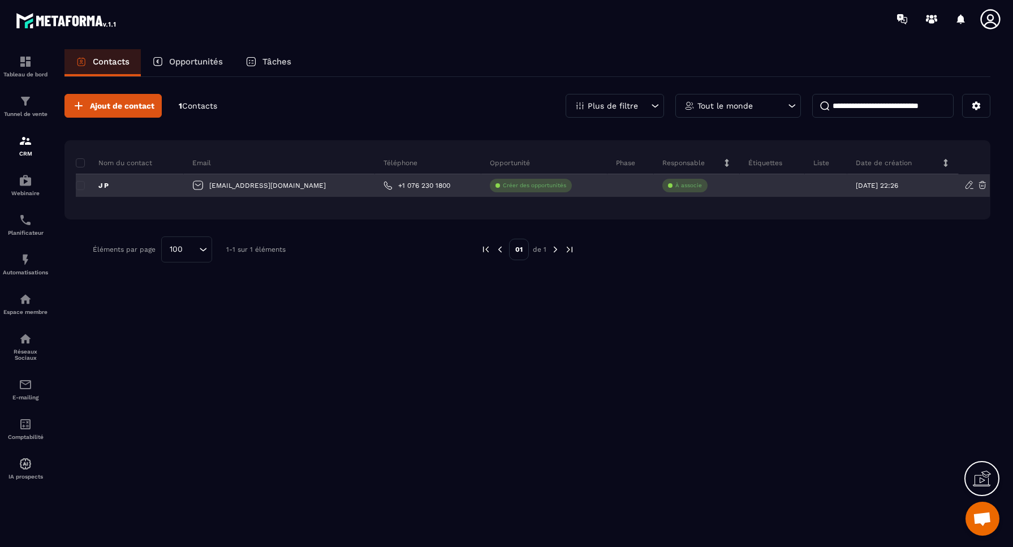
click at [676, 186] on p "À associe" at bounding box center [689, 186] width 27 height 8
click at [506, 186] on p "Créer des opportunités" at bounding box center [534, 186] width 63 height 8
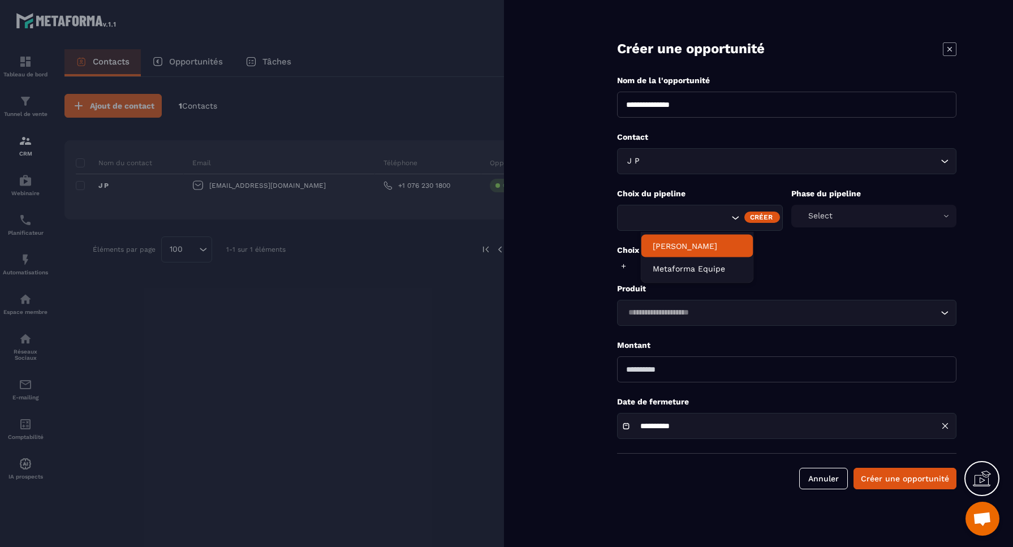
click at [951, 50] on icon at bounding box center [950, 49] width 14 height 14
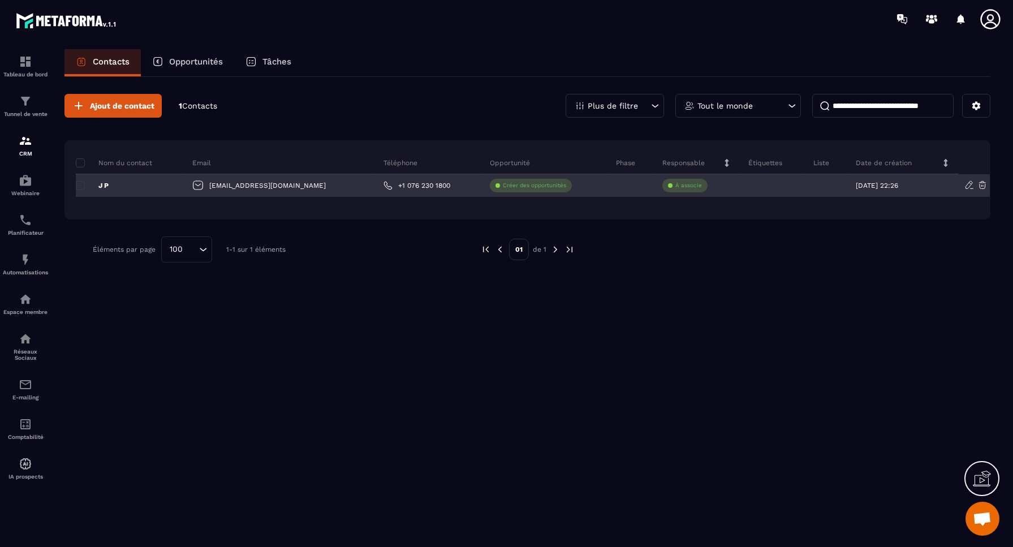
click at [676, 186] on p "À associe" at bounding box center [689, 186] width 27 height 8
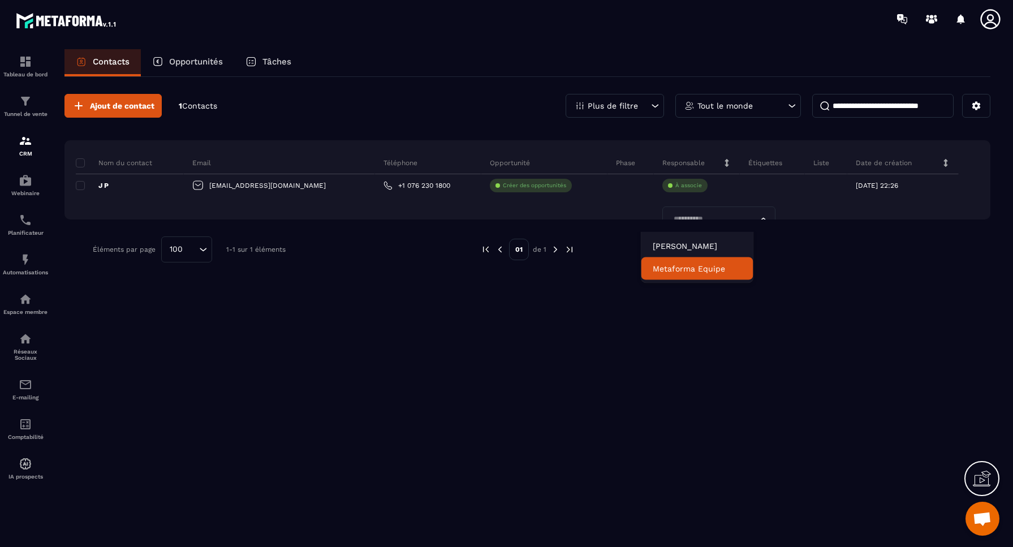
click at [373, 296] on div "Ajout de contact 1 Contacts Plus de filtre Tout le monde Nom du contact Email T…" at bounding box center [528, 311] width 926 height 468
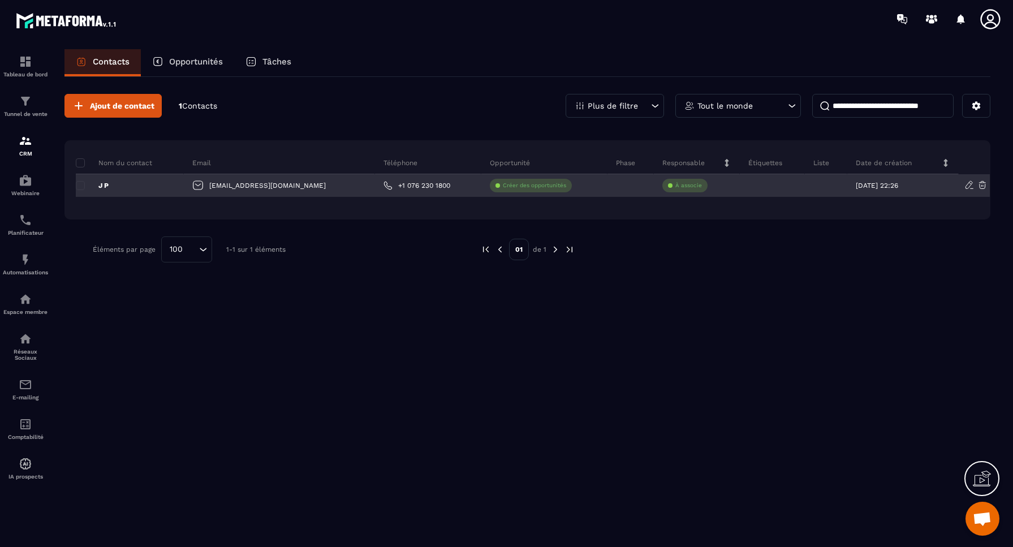
click at [676, 185] on p "À associe" at bounding box center [689, 186] width 27 height 8
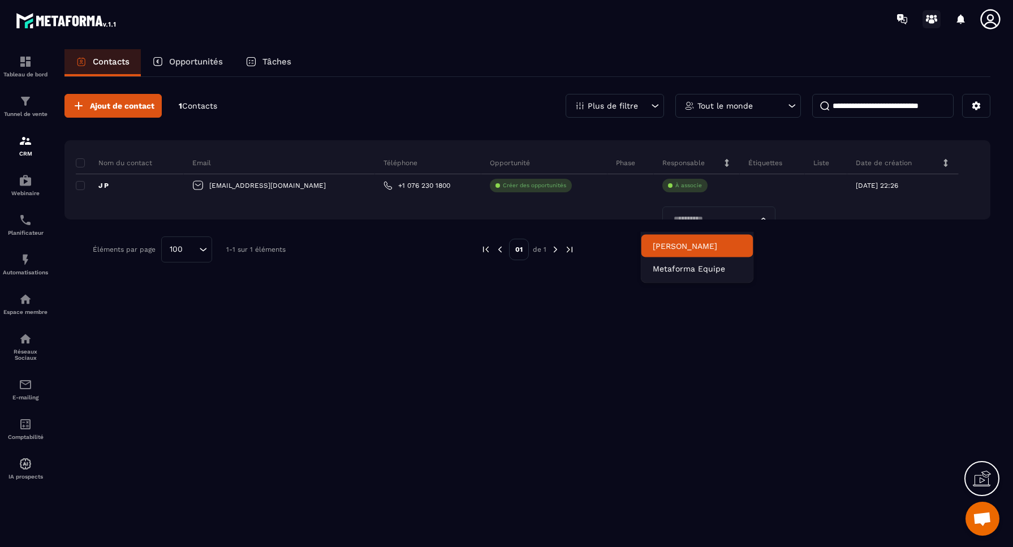
click at [936, 19] on icon at bounding box center [935, 19] width 3 height 3
click at [991, 18] on icon at bounding box center [990, 19] width 23 height 23
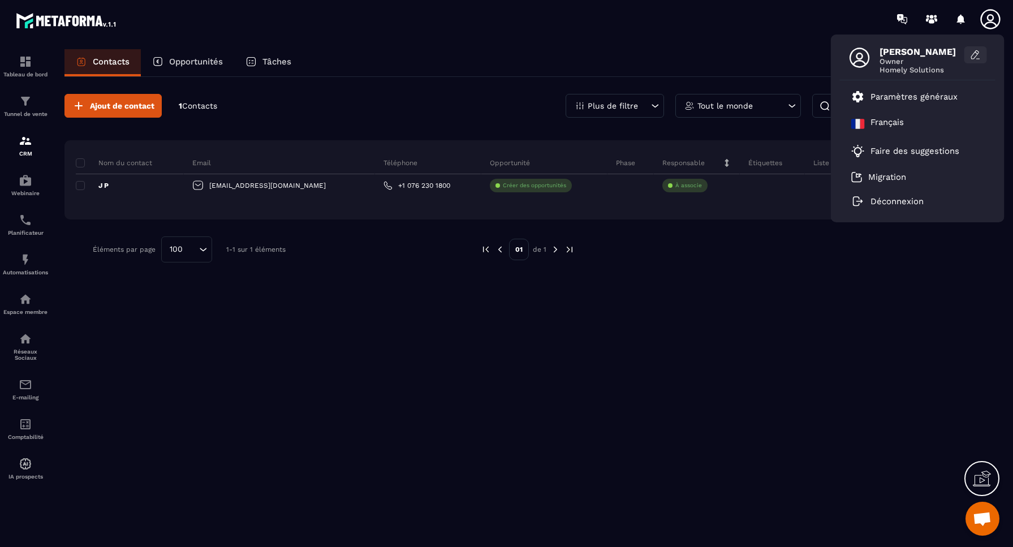
click at [977, 55] on icon at bounding box center [975, 54] width 7 height 8
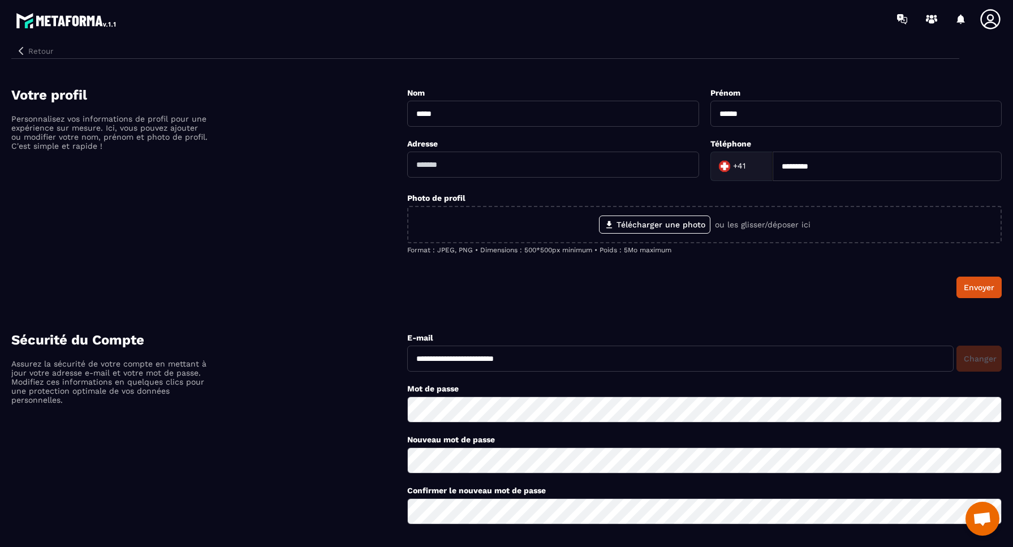
click at [30, 51] on button "Retour" at bounding box center [34, 51] width 46 height 15
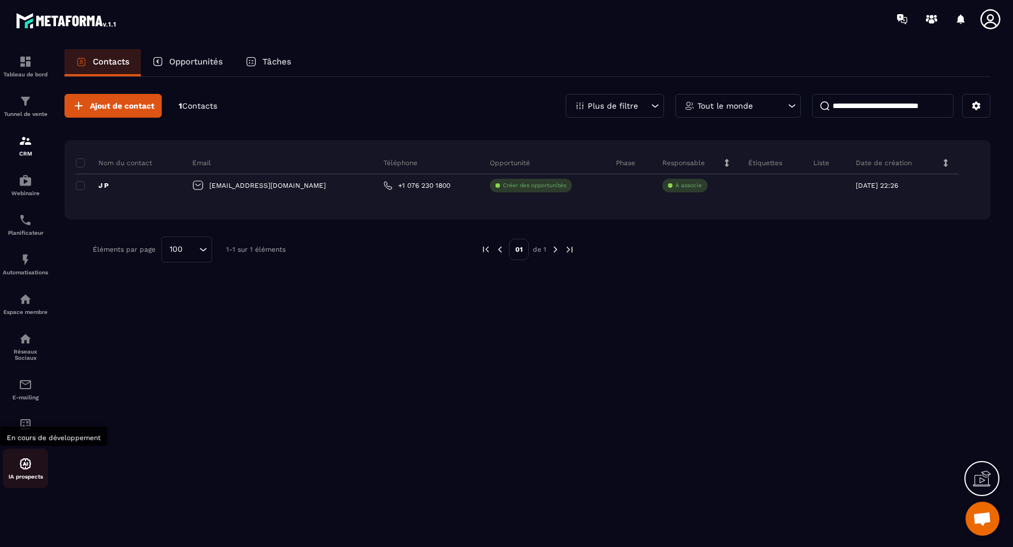
click at [27, 466] on img at bounding box center [26, 464] width 14 height 14
click at [992, 19] on icon at bounding box center [991, 19] width 20 height 20
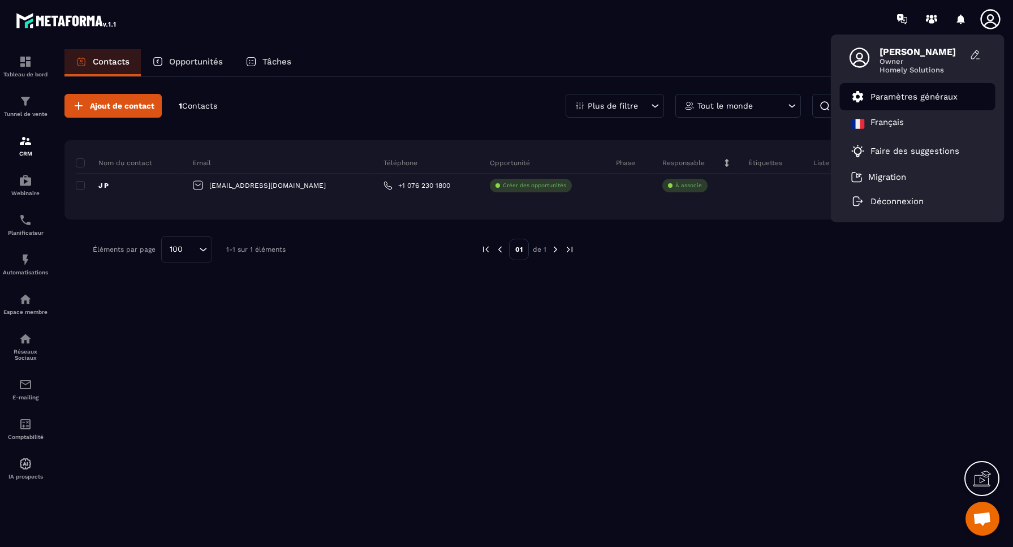
click at [911, 97] on p "Paramètres généraux" at bounding box center [914, 97] width 87 height 10
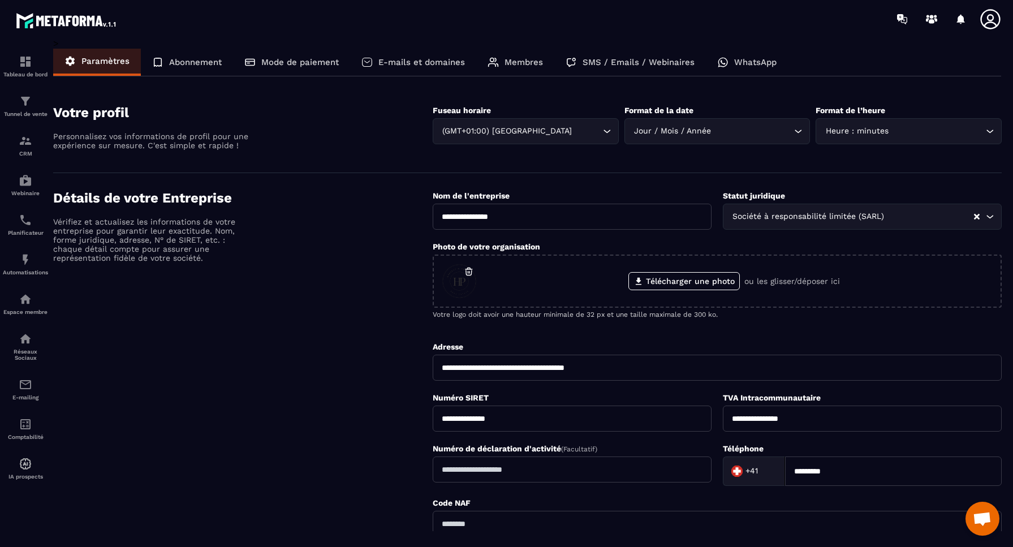
click at [516, 59] on p "Membres" at bounding box center [524, 62] width 38 height 10
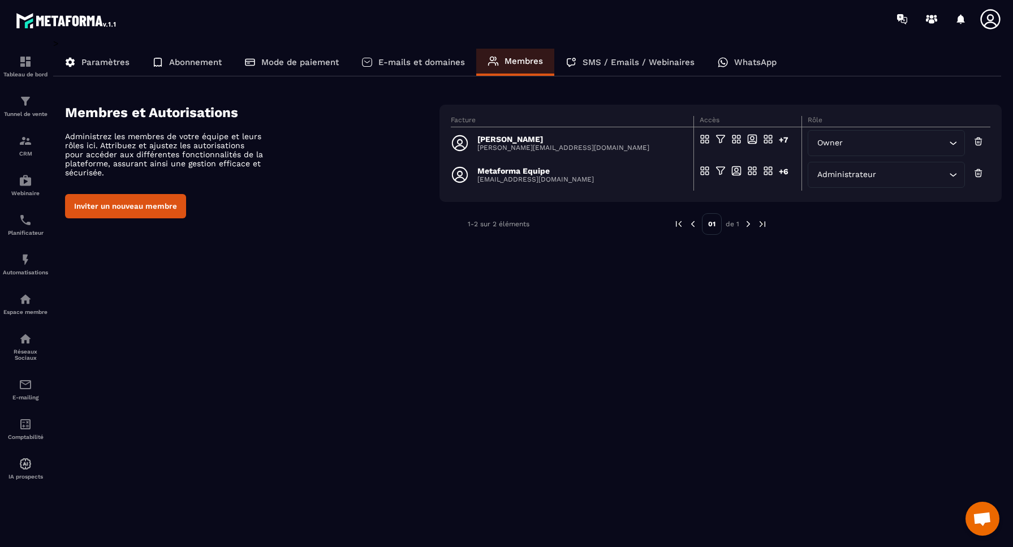
click at [115, 206] on button "Inviter un nouveau membre" at bounding box center [125, 206] width 121 height 24
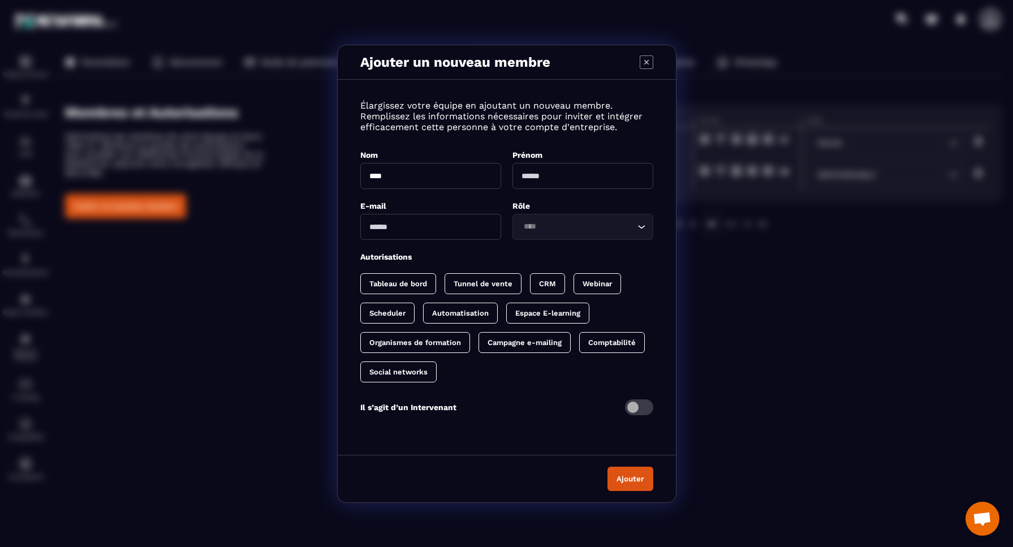
type input "****"
type input "*****"
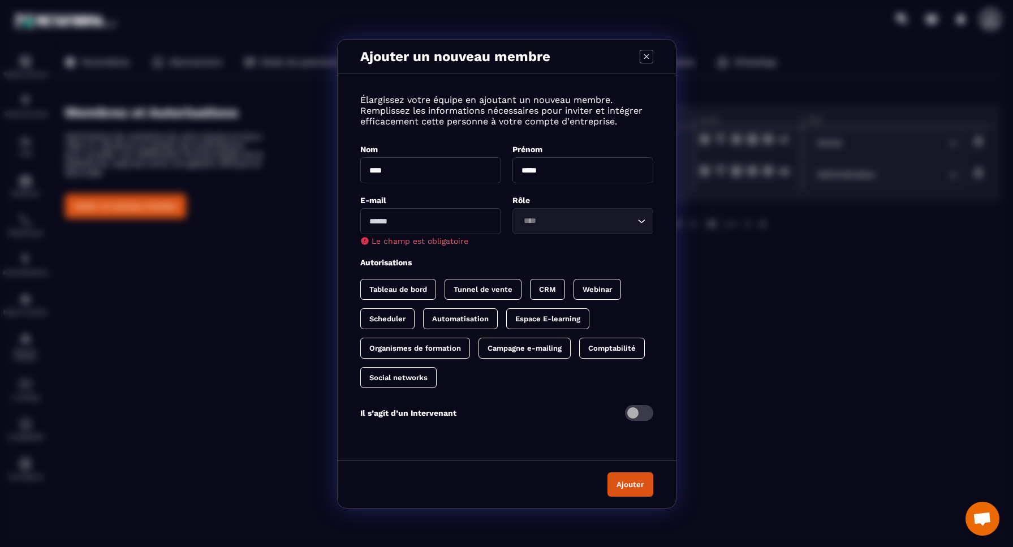
click at [388, 221] on input "Modal window" at bounding box center [430, 221] width 141 height 26
type input "**********"
click at [537, 221] on input "Search for option" at bounding box center [577, 221] width 115 height 12
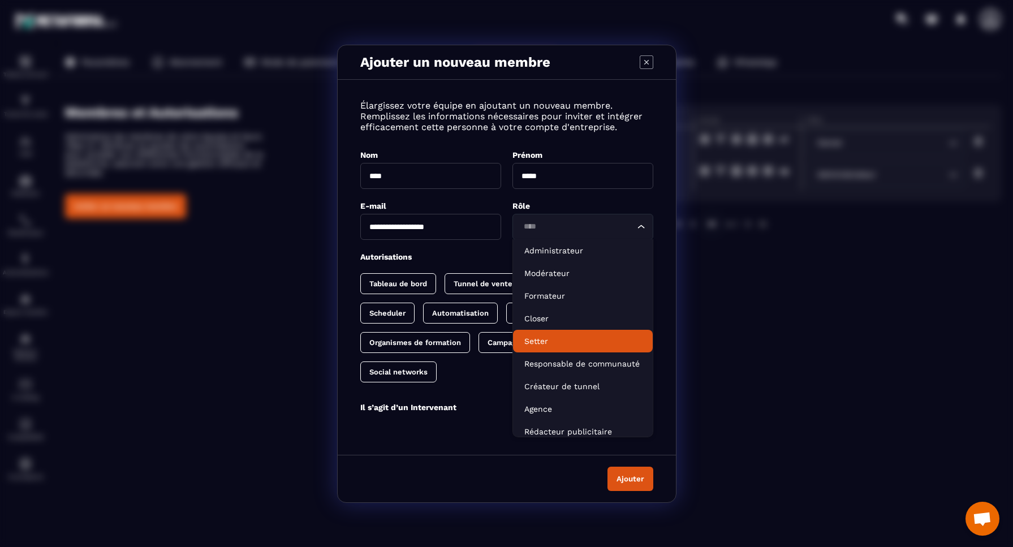
click at [545, 337] on p "Setter" at bounding box center [583, 341] width 117 height 11
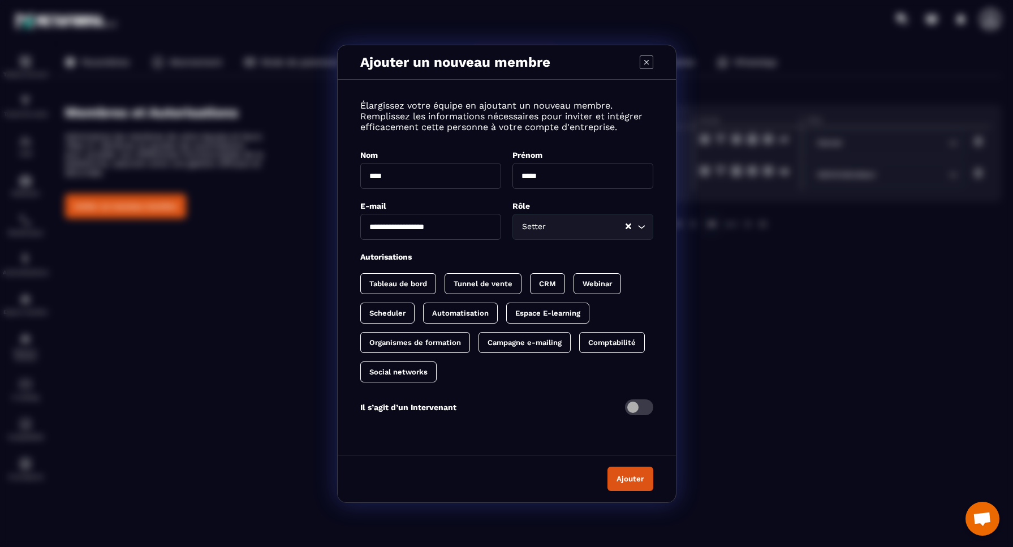
click at [547, 282] on p "CRM" at bounding box center [547, 284] width 17 height 8
click at [392, 282] on p "Tableau de bord" at bounding box center [398, 284] width 58 height 8
click at [399, 282] on p "Tableau de bord" at bounding box center [410, 284] width 58 height 8
click at [638, 408] on span "Modal window" at bounding box center [639, 407] width 28 height 16
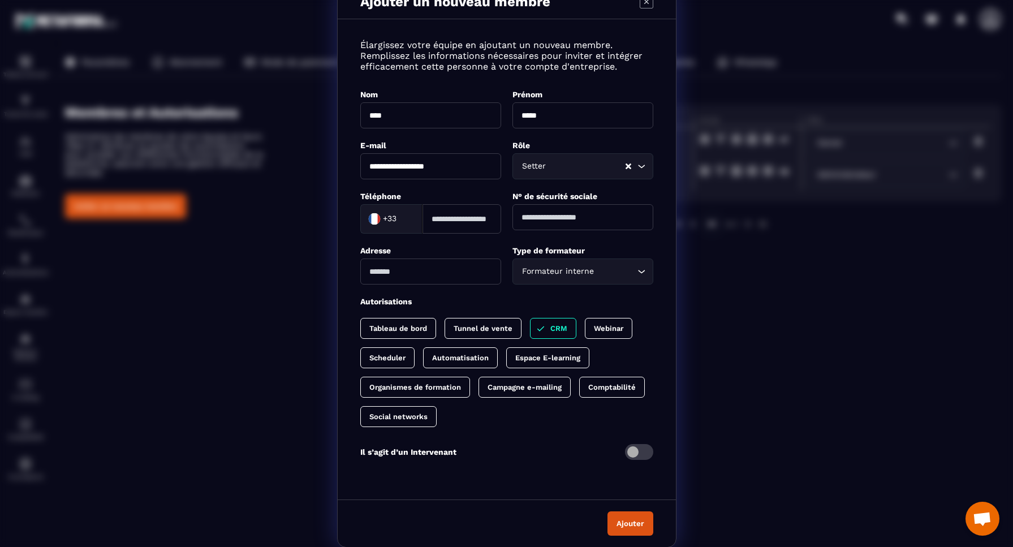
scroll to position [15, 0]
click at [639, 453] on span "Modal window" at bounding box center [639, 453] width 28 height 16
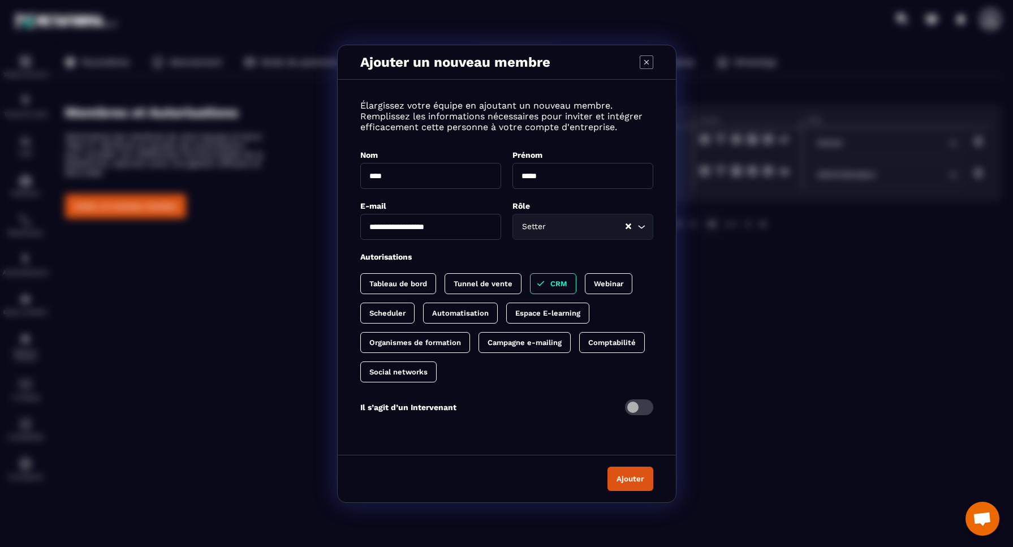
click at [639, 410] on span "Modal window" at bounding box center [639, 407] width 28 height 16
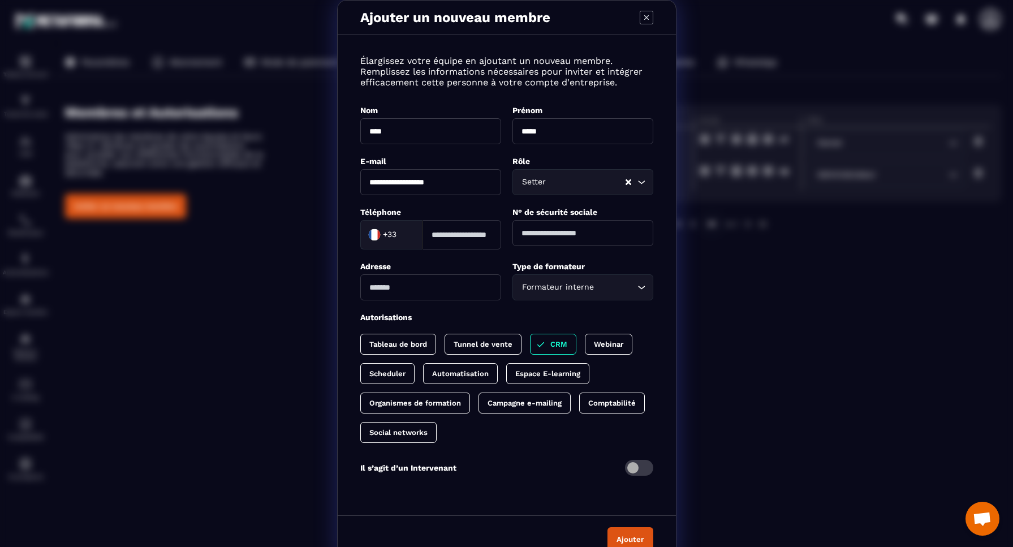
click at [637, 472] on span "Modal window" at bounding box center [639, 468] width 28 height 16
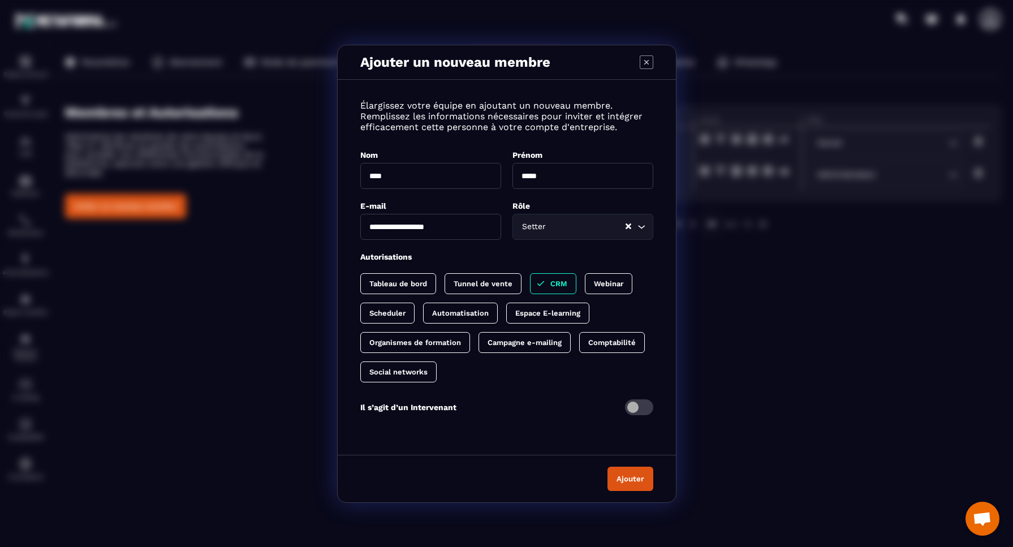
click at [629, 479] on button "Ajouter" at bounding box center [631, 479] width 46 height 24
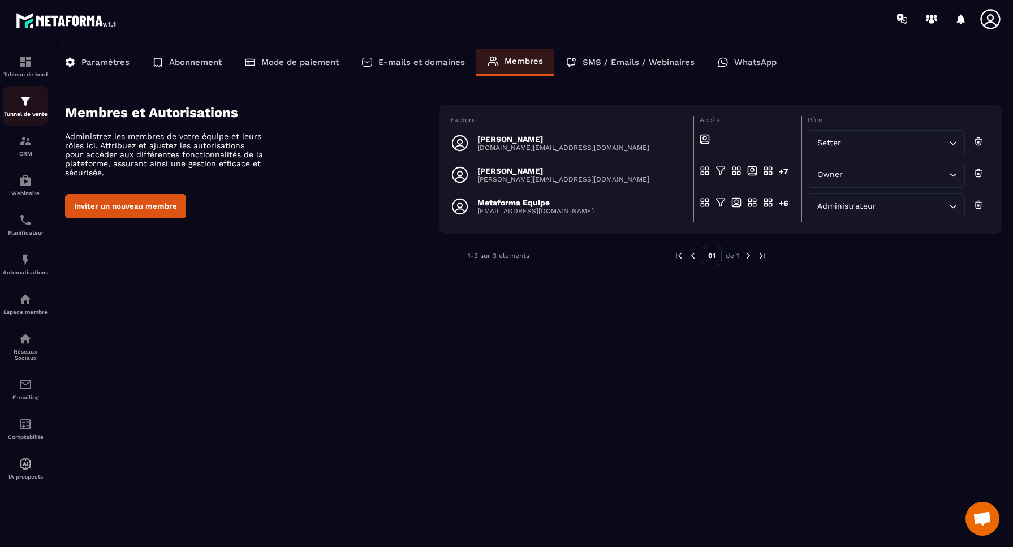
click at [26, 108] on img at bounding box center [26, 101] width 14 height 14
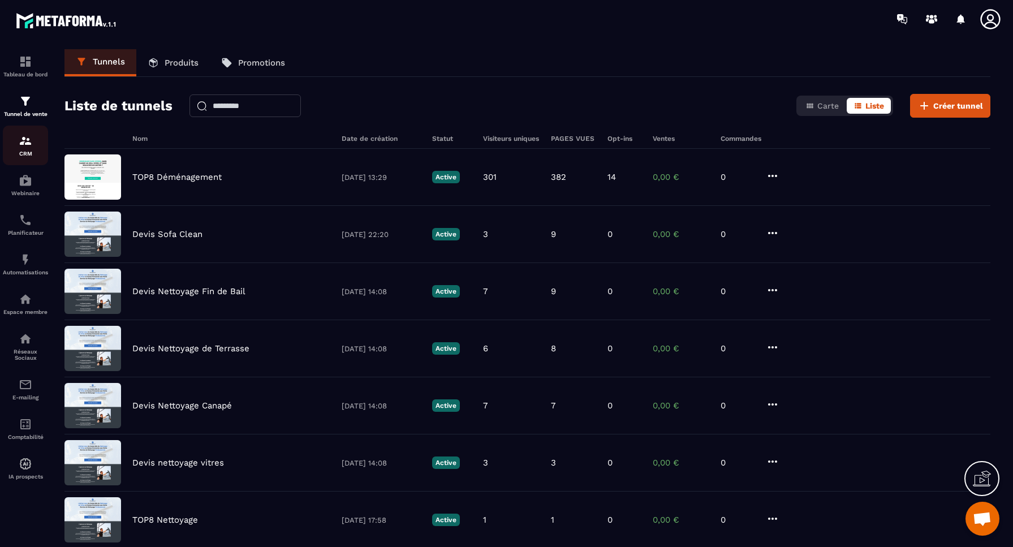
click at [25, 145] on img at bounding box center [26, 141] width 14 height 14
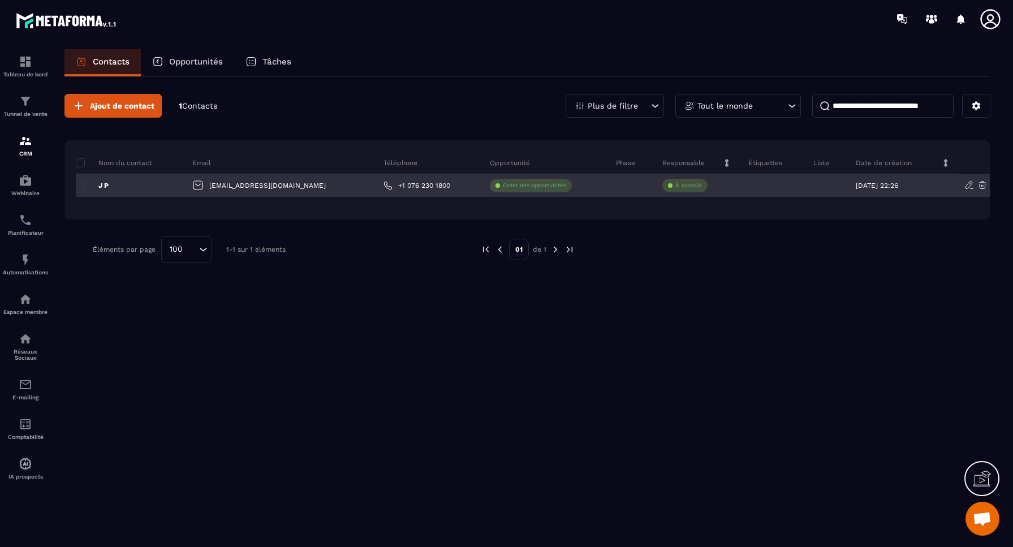
click at [676, 186] on p "À associe" at bounding box center [689, 186] width 27 height 8
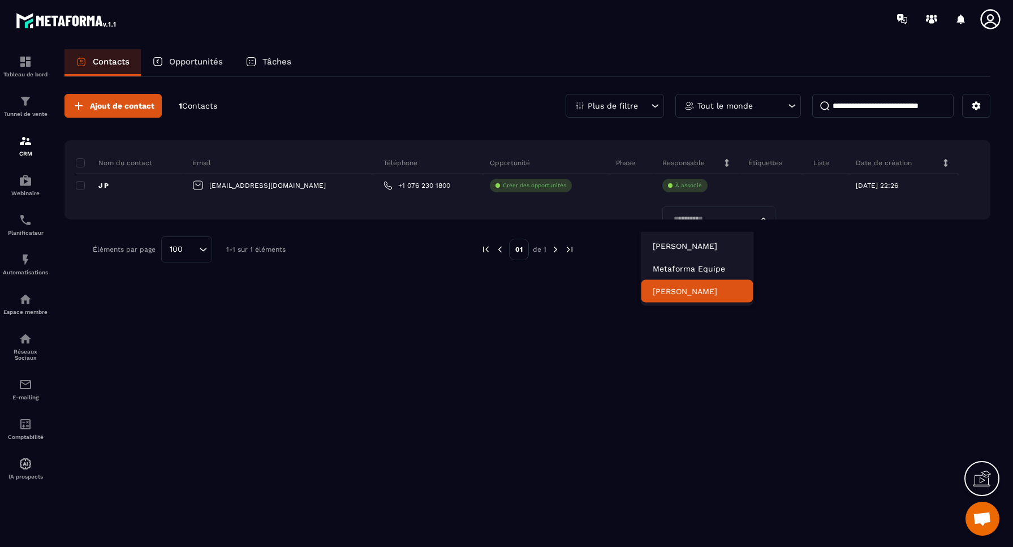
click at [668, 293] on p "[PERSON_NAME]" at bounding box center [697, 291] width 89 height 11
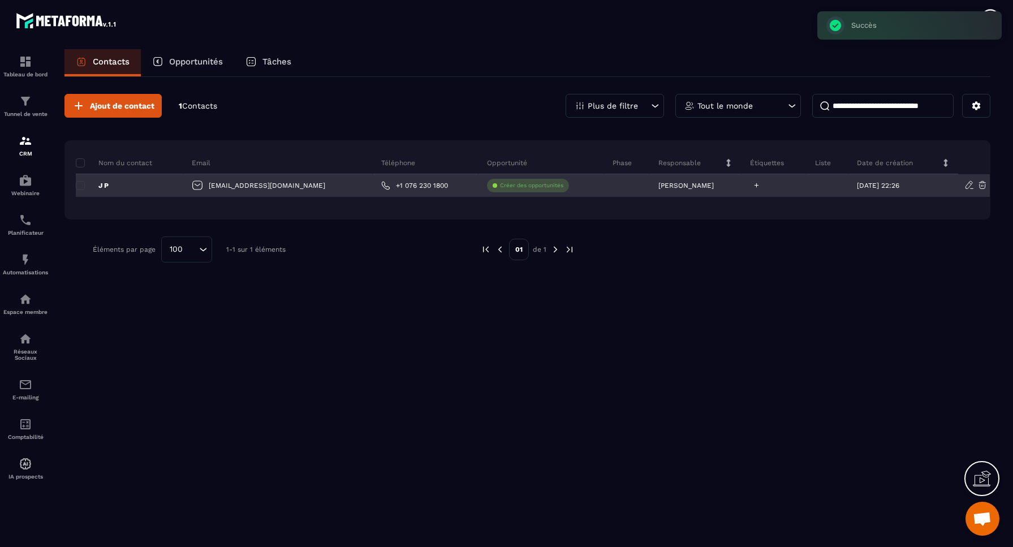
click at [753, 187] on icon at bounding box center [756, 185] width 7 height 7
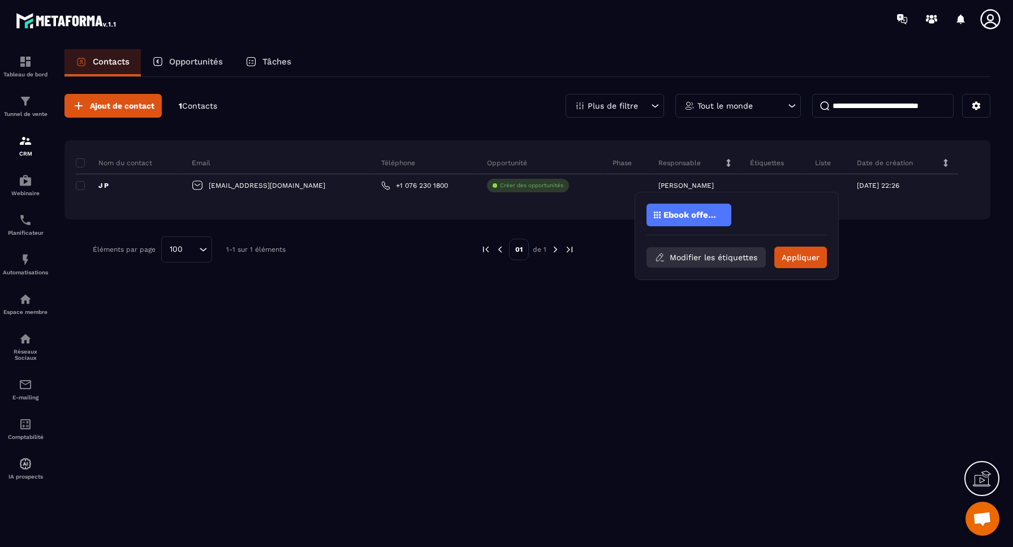
click at [697, 259] on button "Modifier les étiquettes" at bounding box center [706, 257] width 119 height 20
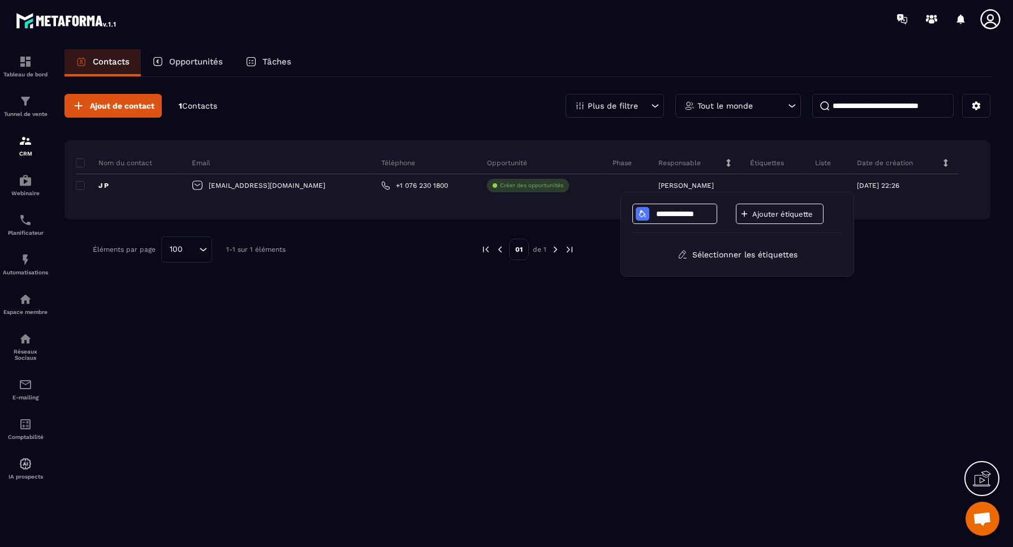
click at [768, 214] on p "Ajouter étiquette" at bounding box center [787, 214] width 68 height 8
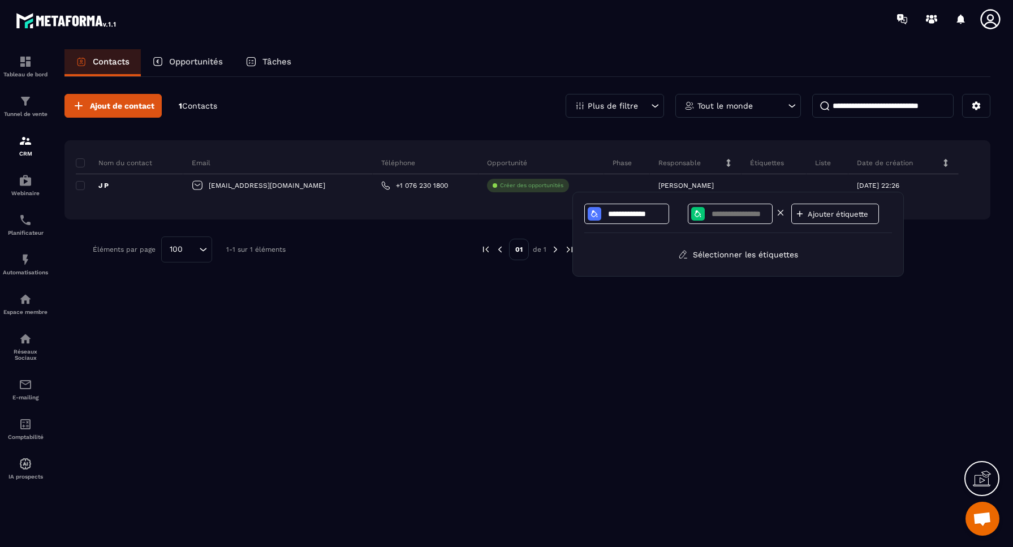
click at [732, 215] on input at bounding box center [740, 214] width 59 height 10
type input "**********"
click at [731, 303] on div "Ajout de contact 1 Contacts Plus de filtre Tout le monde Nom du contact Email T…" at bounding box center [528, 311] width 926 height 468
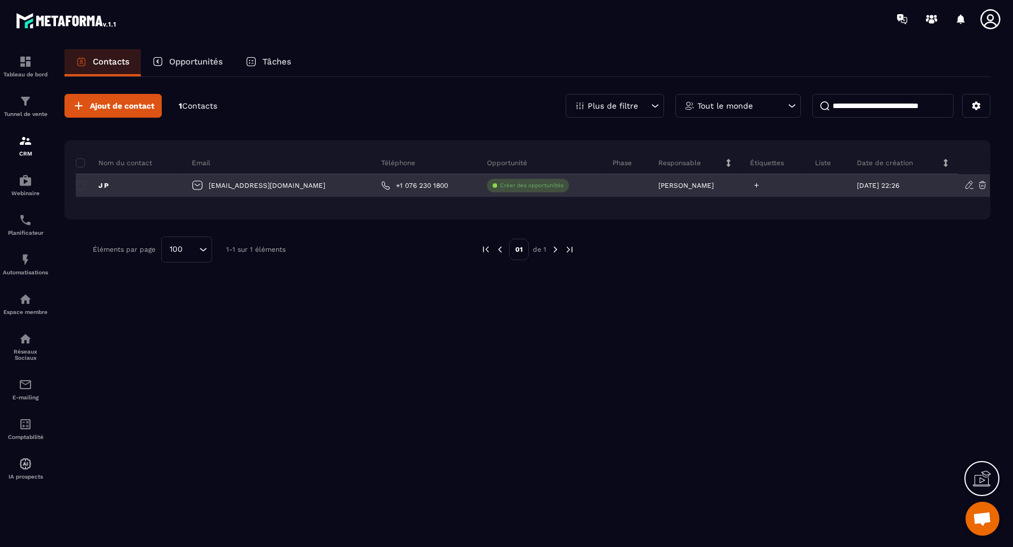
click at [753, 183] on icon at bounding box center [756, 185] width 7 height 7
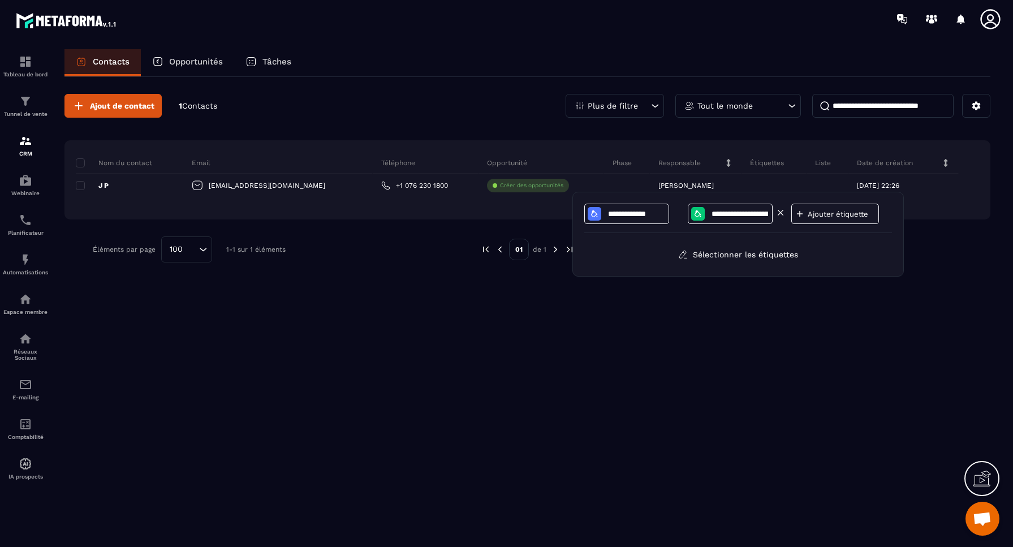
click at [733, 214] on input "**********" at bounding box center [740, 214] width 59 height 10
click at [705, 215] on div at bounding box center [700, 214] width 19 height 14
click at [697, 214] on icon at bounding box center [698, 213] width 9 height 9
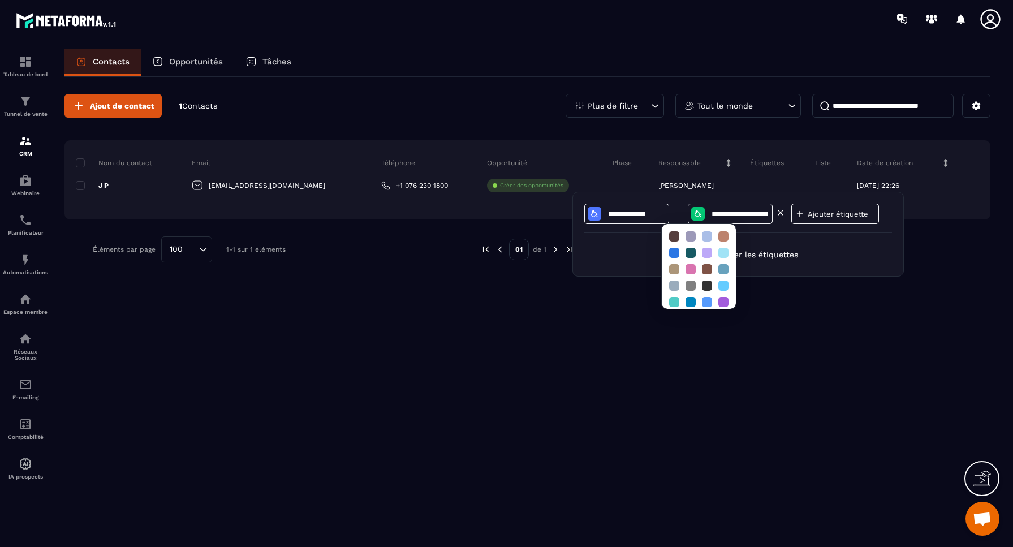
click at [697, 214] on icon at bounding box center [698, 213] width 9 height 9
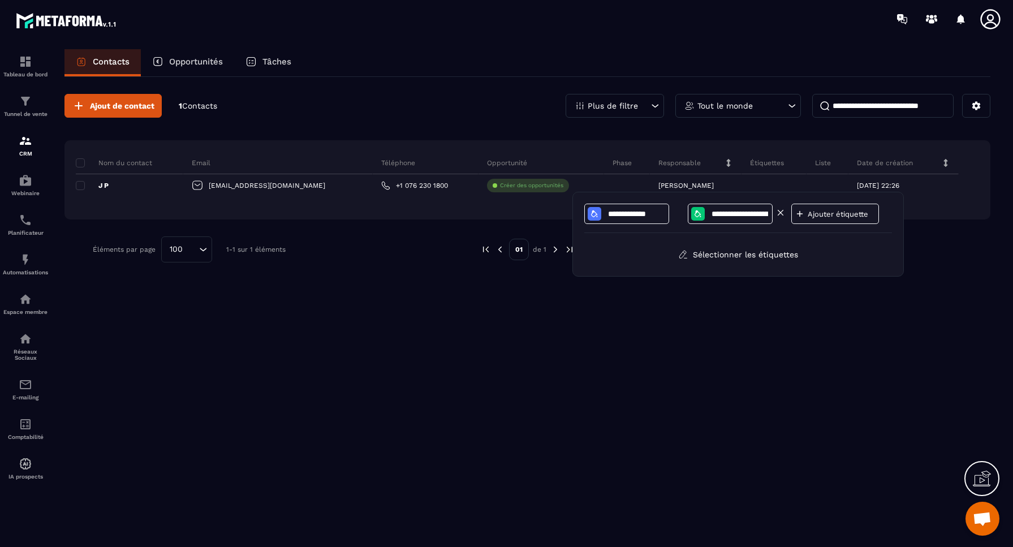
click at [695, 213] on icon at bounding box center [698, 213] width 9 height 9
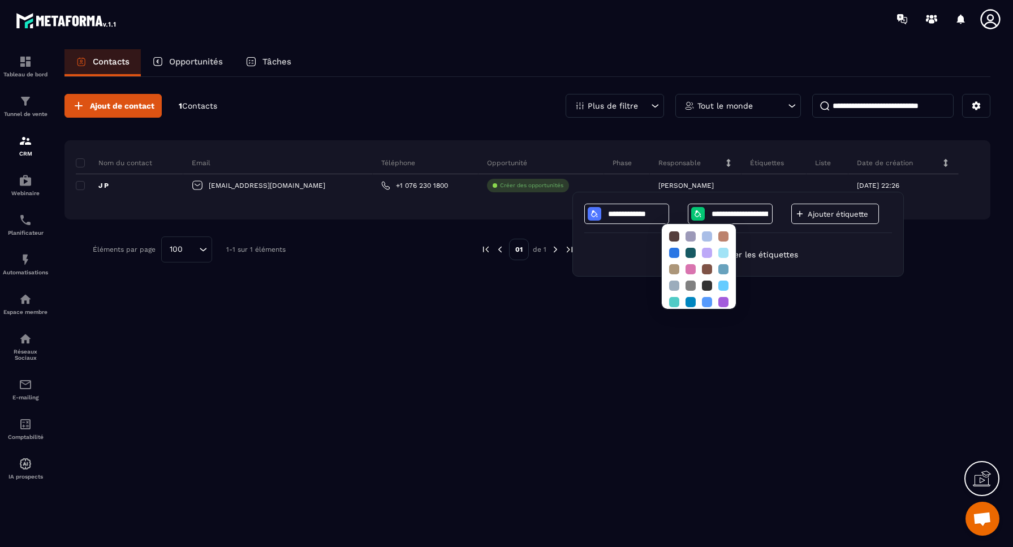
click at [839, 349] on div "Ajout de contact 1 Contacts Plus de filtre Tout le monde Nom du contact Email T…" at bounding box center [528, 311] width 926 height 468
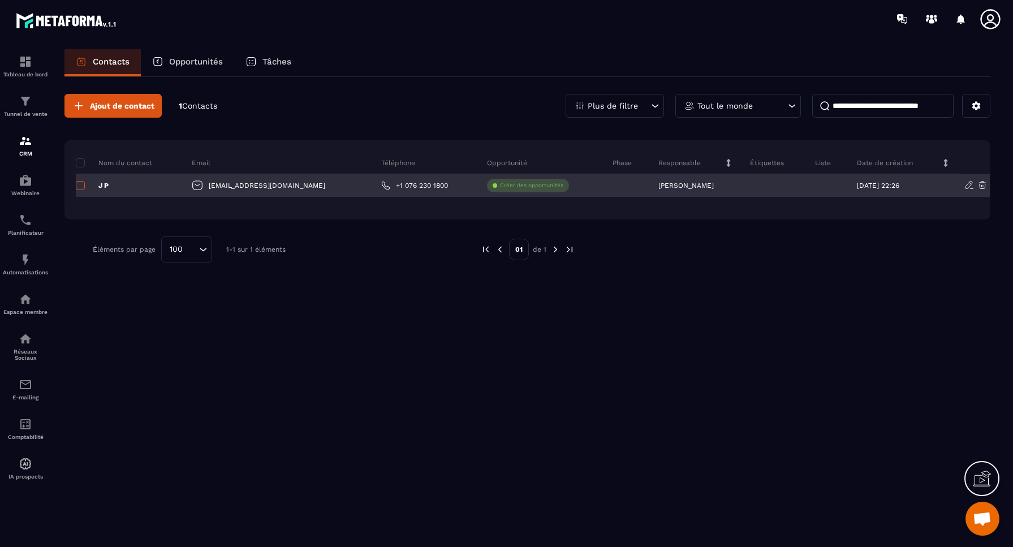
click at [80, 187] on span at bounding box center [80, 185] width 9 height 9
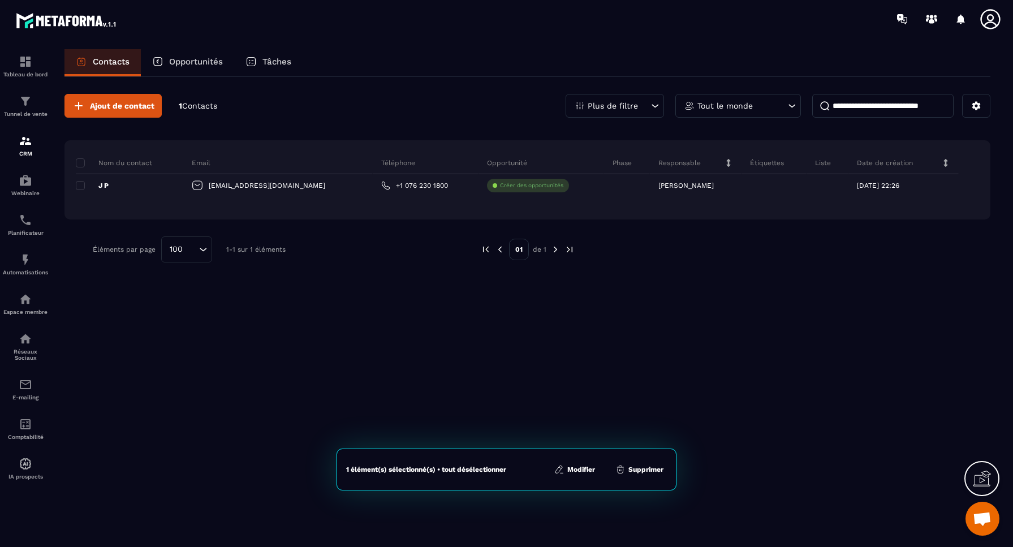
click at [579, 467] on button "Modifier" at bounding box center [575, 469] width 48 height 11
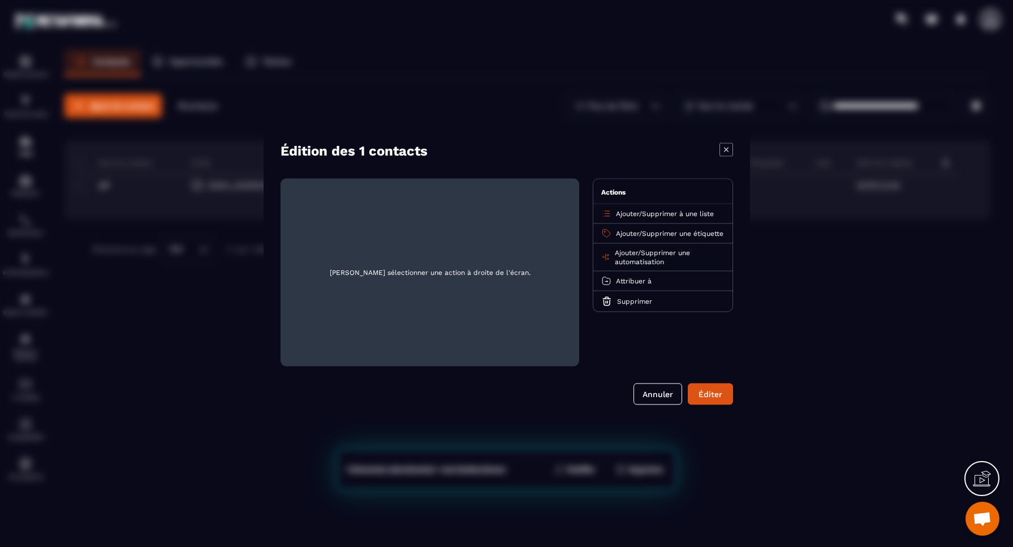
click at [654, 289] on div "Attribuer à" at bounding box center [663, 281] width 139 height 20
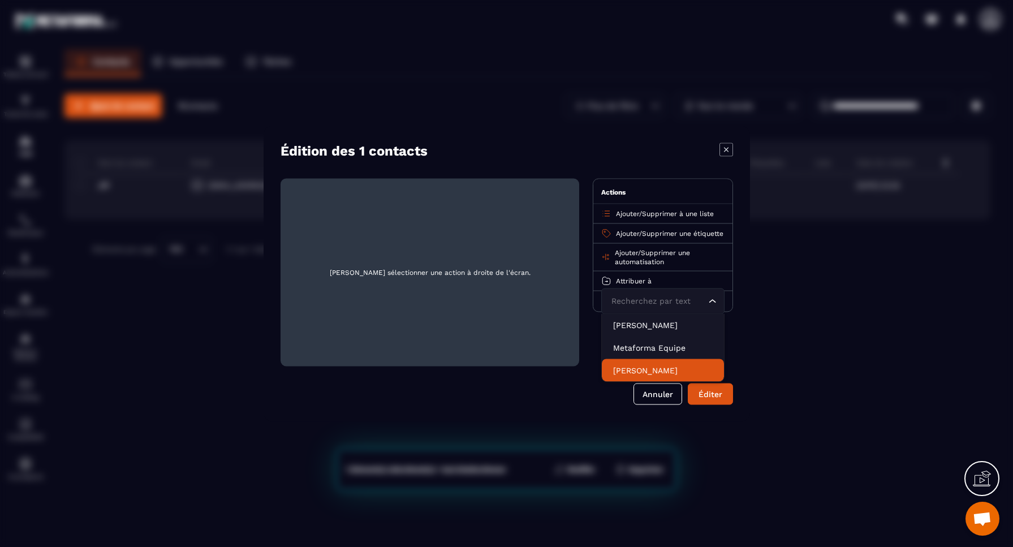
click at [638, 376] on p "[PERSON_NAME]" at bounding box center [663, 369] width 100 height 11
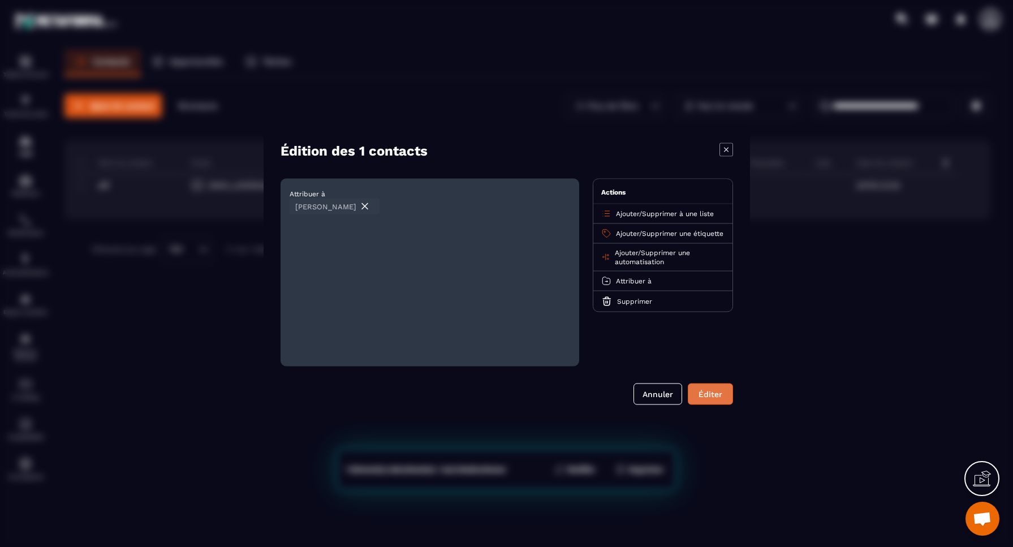
click at [716, 395] on div "Éditer" at bounding box center [710, 393] width 31 height 11
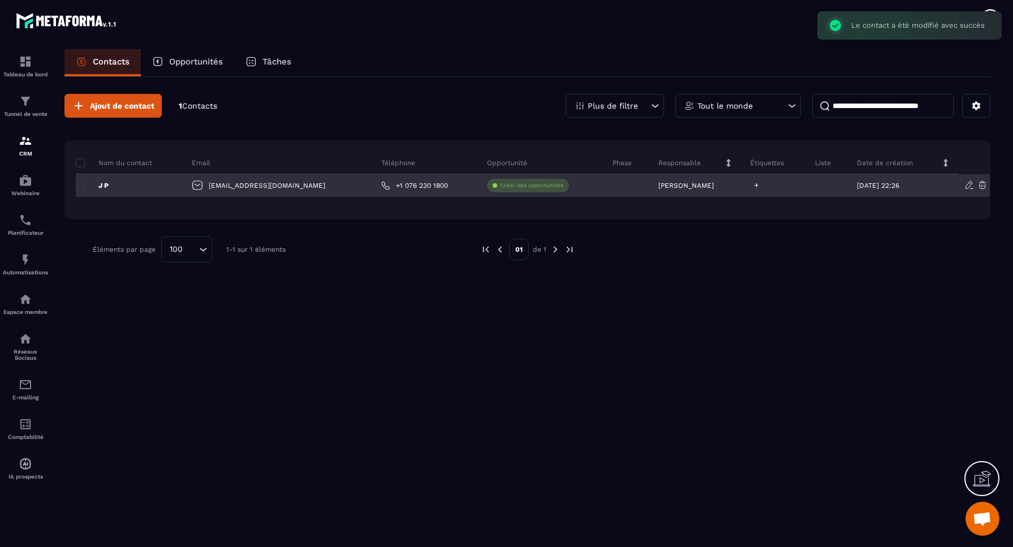
click at [753, 186] on icon at bounding box center [756, 185] width 7 height 7
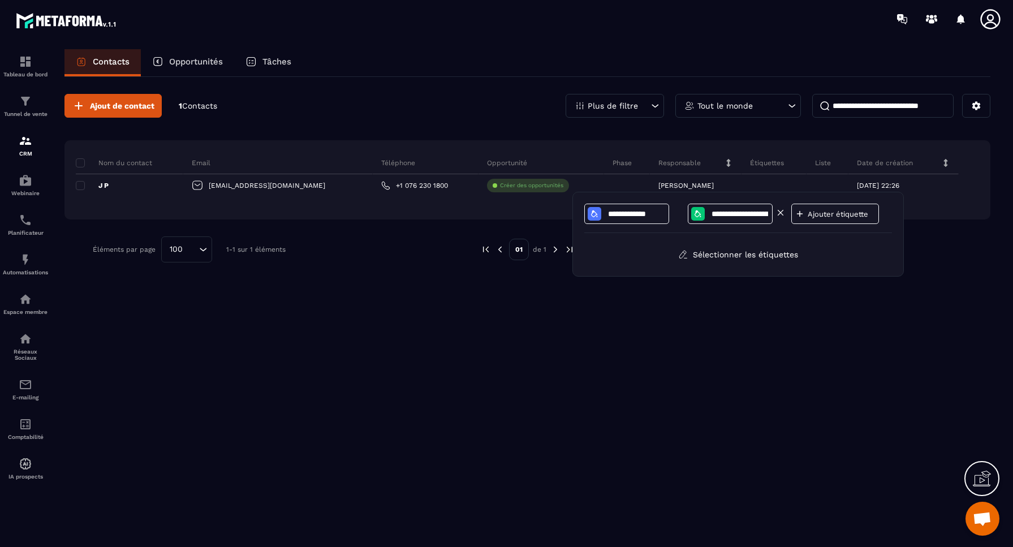
click at [735, 217] on input "**********" at bounding box center [740, 214] width 59 height 10
click at [698, 214] on icon at bounding box center [698, 213] width 9 height 9
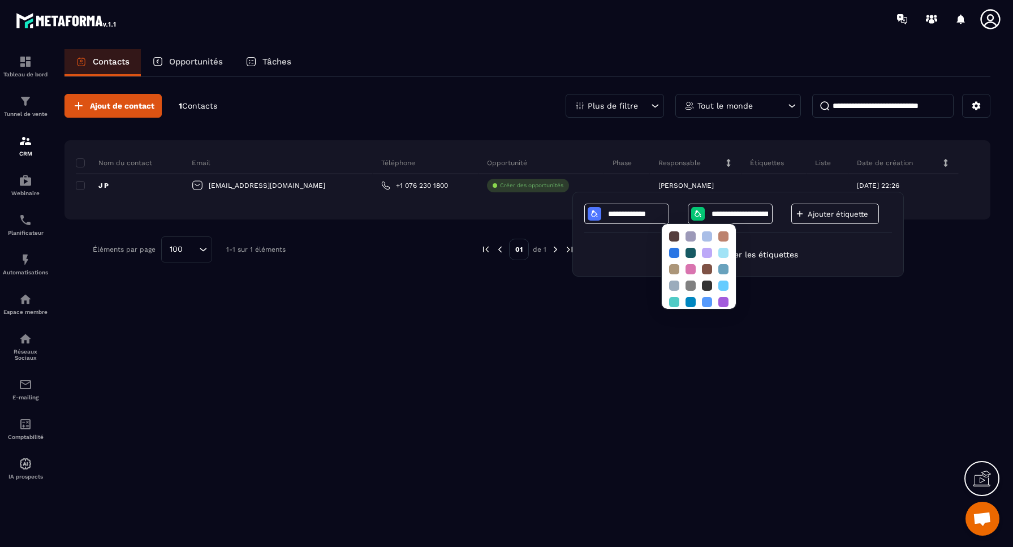
click at [812, 251] on div "Sélectionner les étiquettes" at bounding box center [738, 254] width 308 height 20
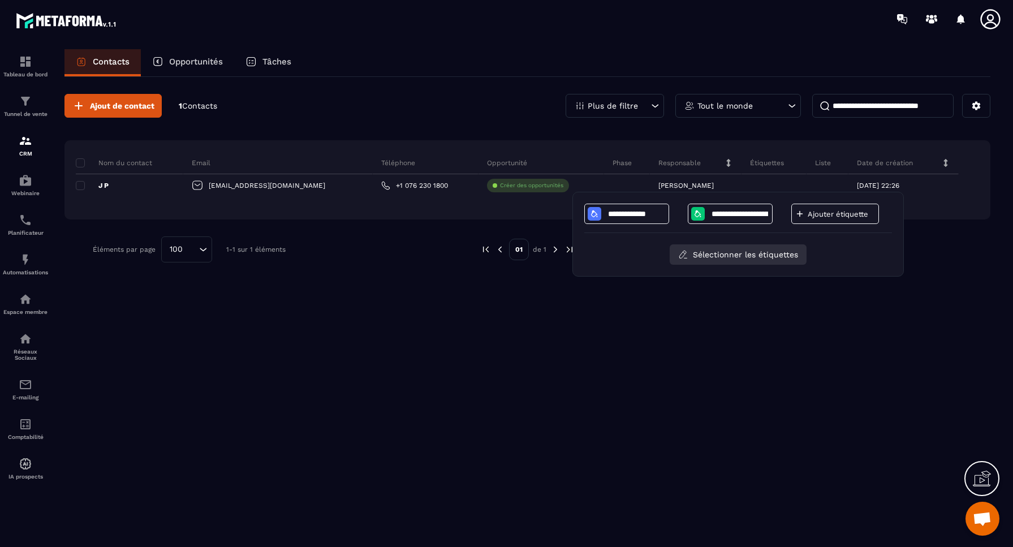
click at [750, 257] on button "Sélectionner les étiquettes" at bounding box center [738, 254] width 137 height 20
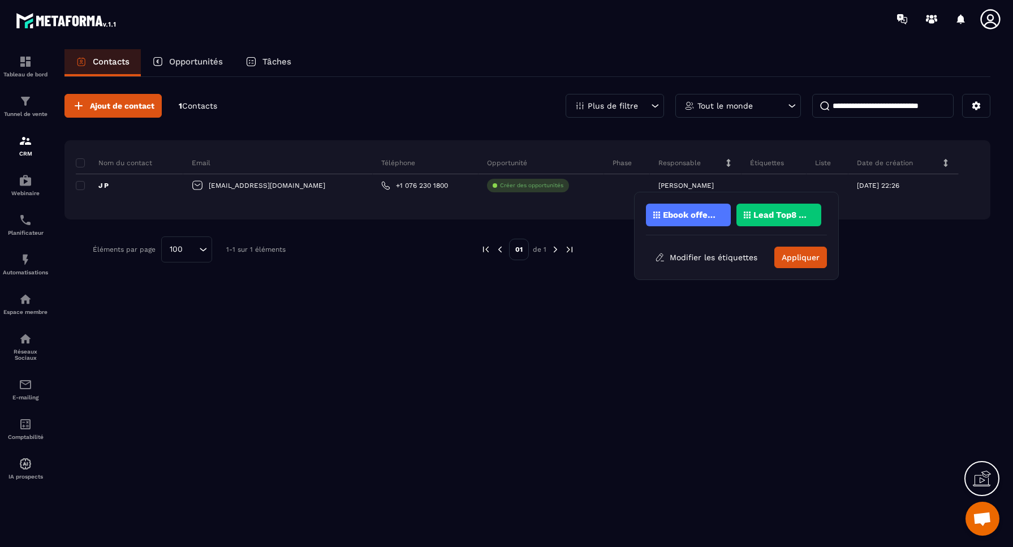
click at [773, 216] on p "Lead Top8 Déménagement" at bounding box center [781, 215] width 55 height 8
click at [809, 256] on button "Appliquer" at bounding box center [801, 258] width 53 height 22
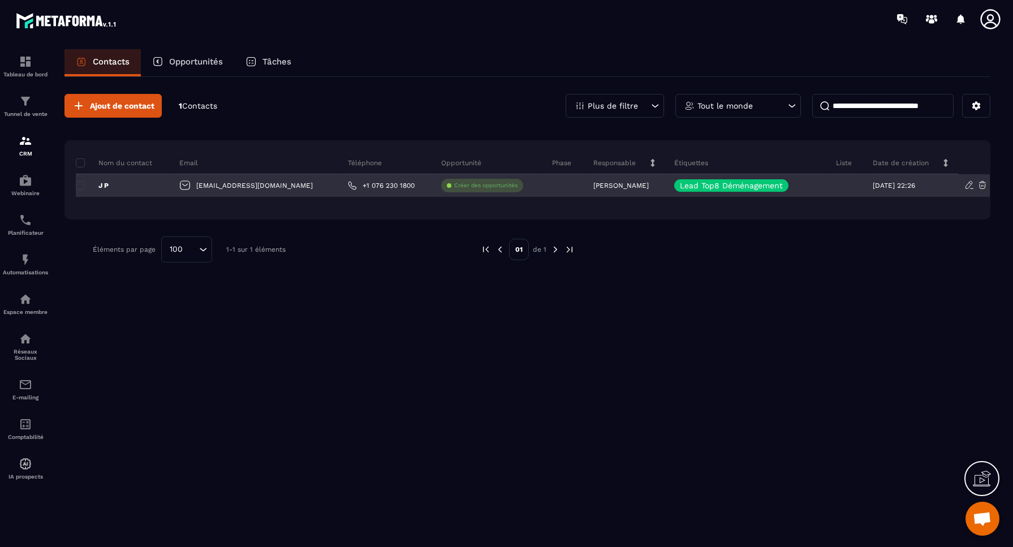
click at [454, 187] on p "Créer des opportunités" at bounding box center [485, 186] width 63 height 8
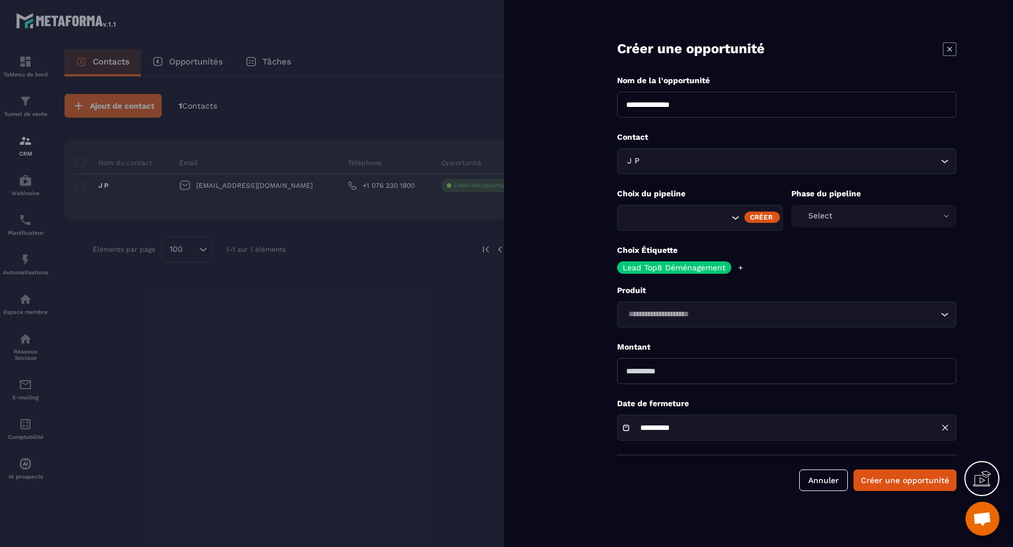
click at [734, 217] on icon "Search for option" at bounding box center [735, 217] width 11 height 11
click at [820, 263] on div "Choix Étiquette Lead Top8 Déménagement" at bounding box center [786, 259] width 339 height 29
click at [820, 214] on div "Select" at bounding box center [875, 216] width 166 height 23
click at [773, 282] on form "**********" at bounding box center [787, 257] width 453 height 514
click at [657, 316] on input "Search for option" at bounding box center [781, 314] width 313 height 12
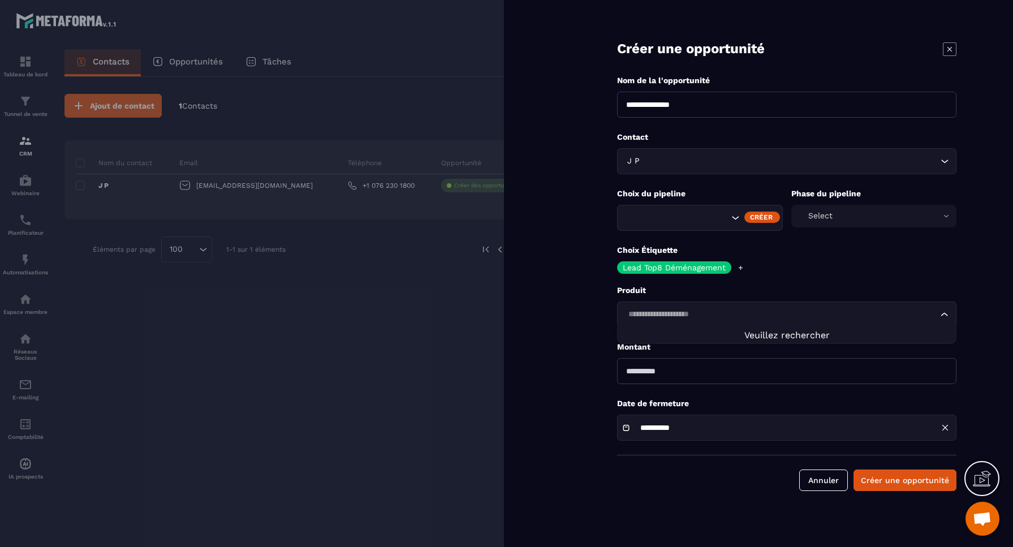
click at [569, 320] on form "**********" at bounding box center [787, 257] width 453 height 514
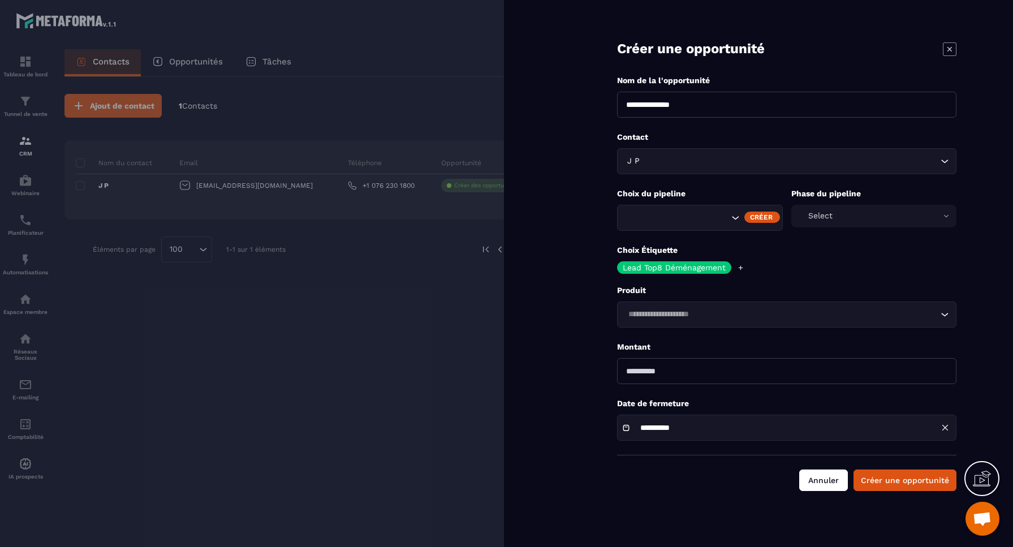
click at [819, 483] on button "Annuler" at bounding box center [824, 481] width 49 height 22
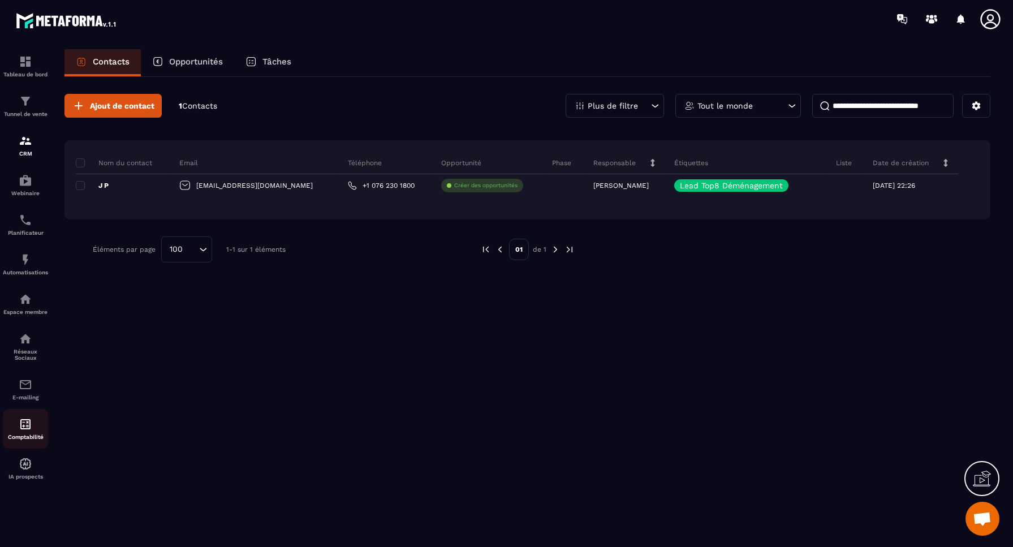
click at [27, 425] on img at bounding box center [26, 425] width 14 height 14
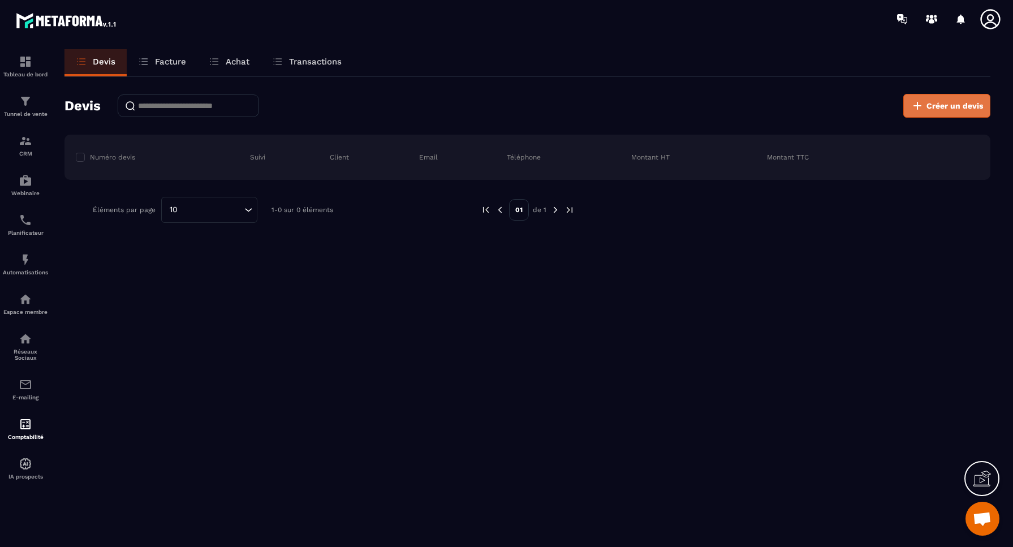
click at [948, 106] on span "Créer un devis" at bounding box center [955, 105] width 57 height 11
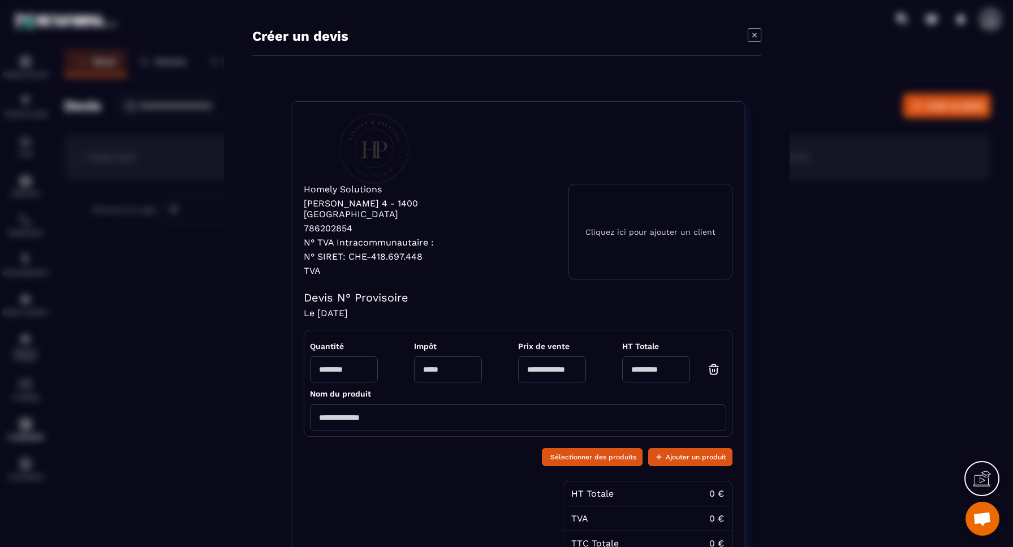
click at [757, 36] on icon "Modal window" at bounding box center [755, 35] width 14 height 14
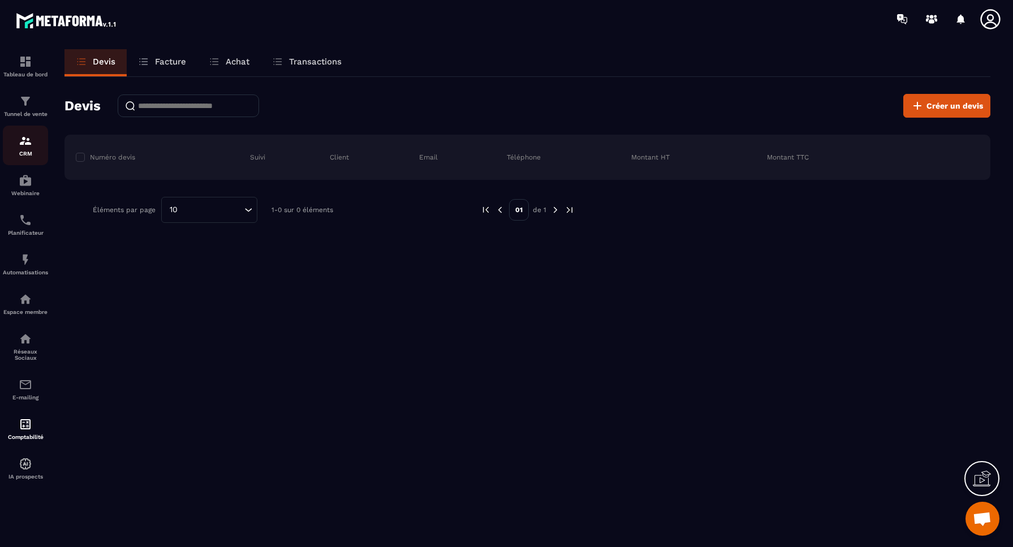
click at [24, 145] on img at bounding box center [26, 141] width 14 height 14
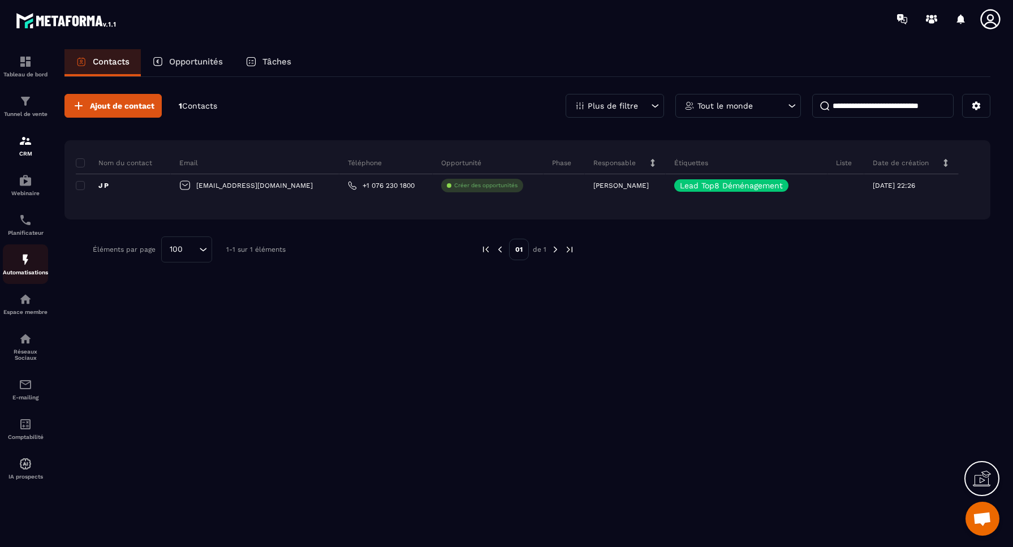
click at [24, 265] on img at bounding box center [26, 260] width 14 height 14
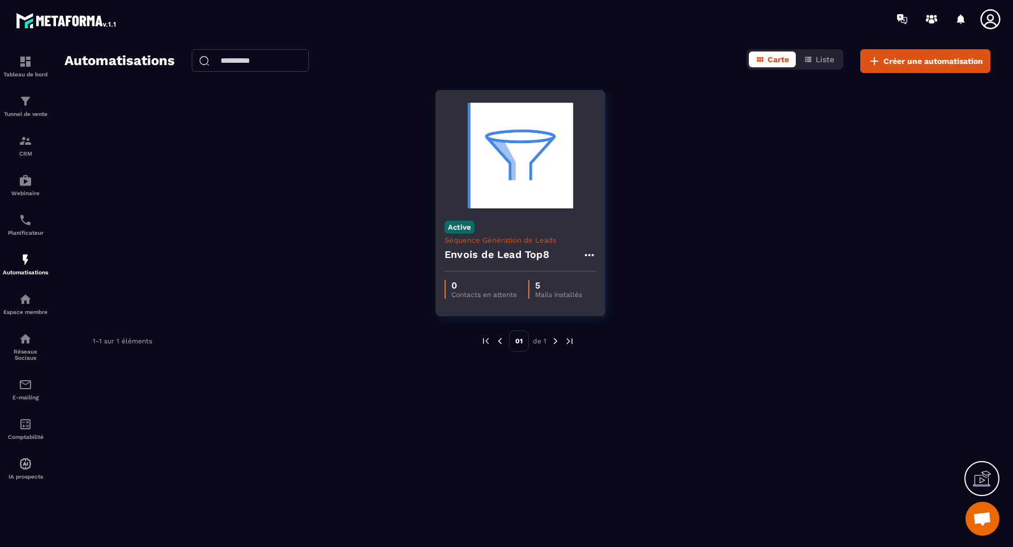
click at [515, 244] on p "Séquence Génération de Leads" at bounding box center [521, 240] width 152 height 8
click at [591, 255] on icon at bounding box center [590, 255] width 14 height 14
click at [631, 280] on link "Modifier" at bounding box center [617, 280] width 61 height 25
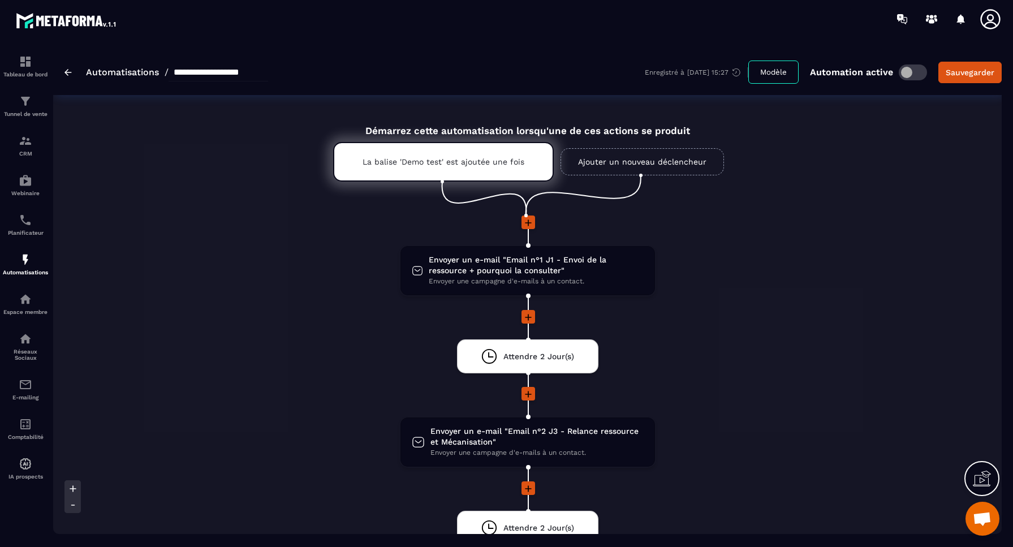
click at [628, 160] on link "Ajouter un nouveau déclencheur" at bounding box center [643, 161] width 164 height 27
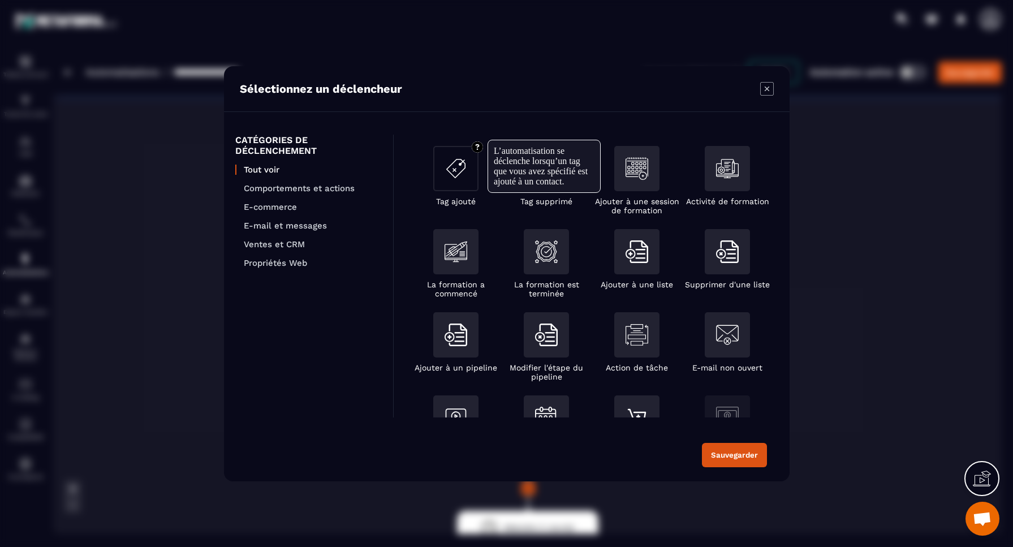
click at [453, 174] on img "Modal window" at bounding box center [456, 168] width 23 height 23
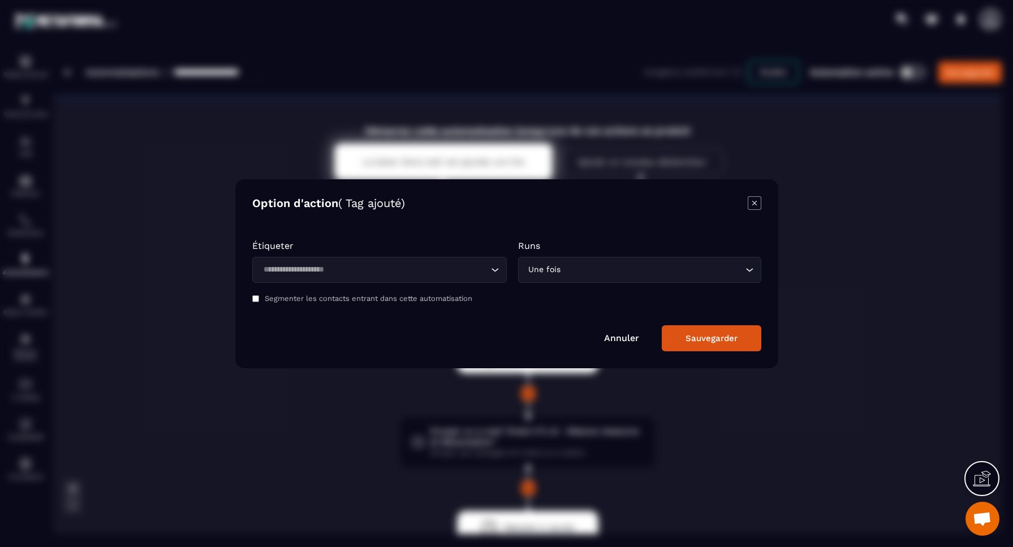
click at [337, 270] on input "Search for option" at bounding box center [374, 270] width 229 height 12
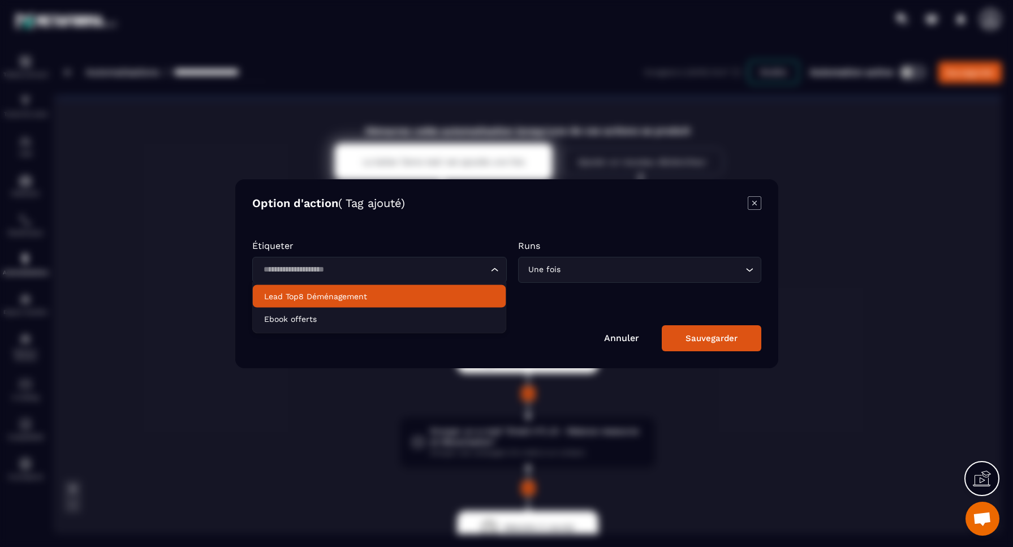
click at [304, 300] on p "Lead Top8 Déménagement" at bounding box center [379, 296] width 231 height 11
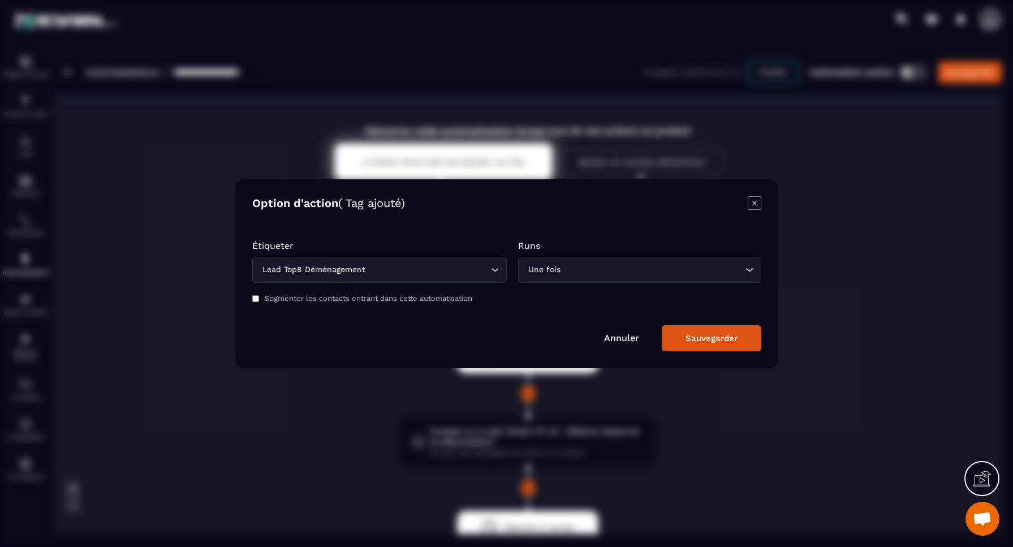
click at [556, 265] on div "Une fois" at bounding box center [635, 270] width 220 height 12
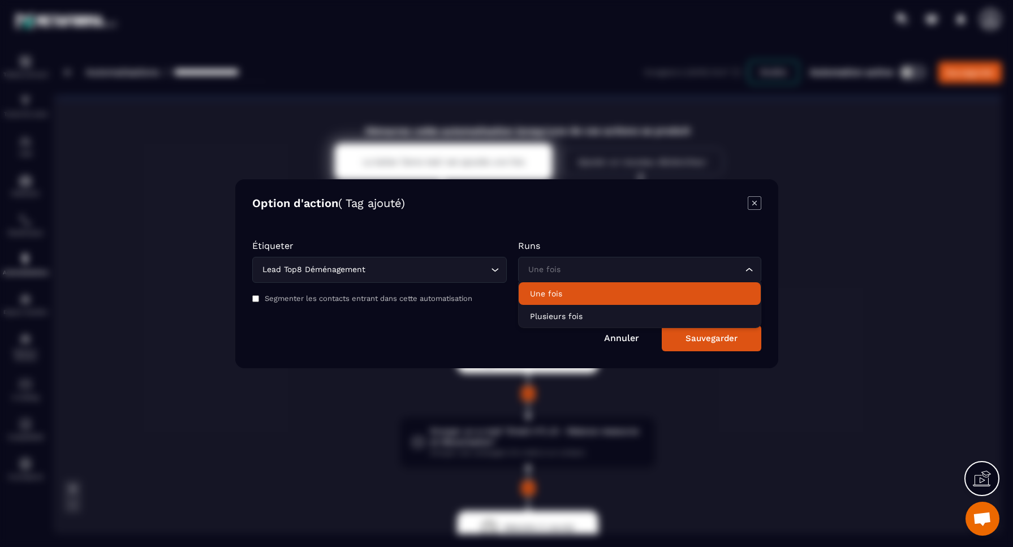
click at [550, 293] on p "Une fois" at bounding box center [640, 293] width 220 height 11
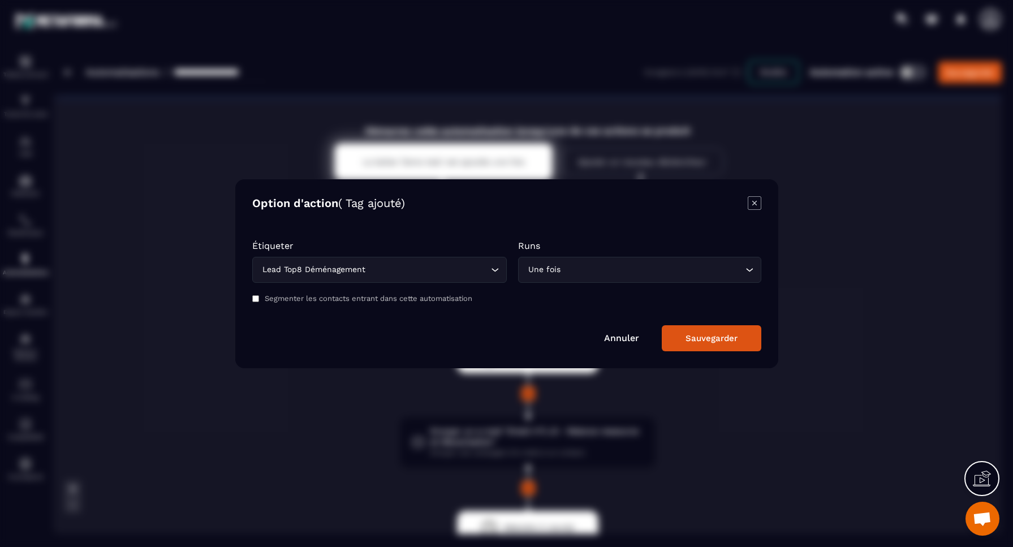
click at [404, 301] on label "Segmenter les contacts entrant dans cette automatisation" at bounding box center [369, 298] width 208 height 8
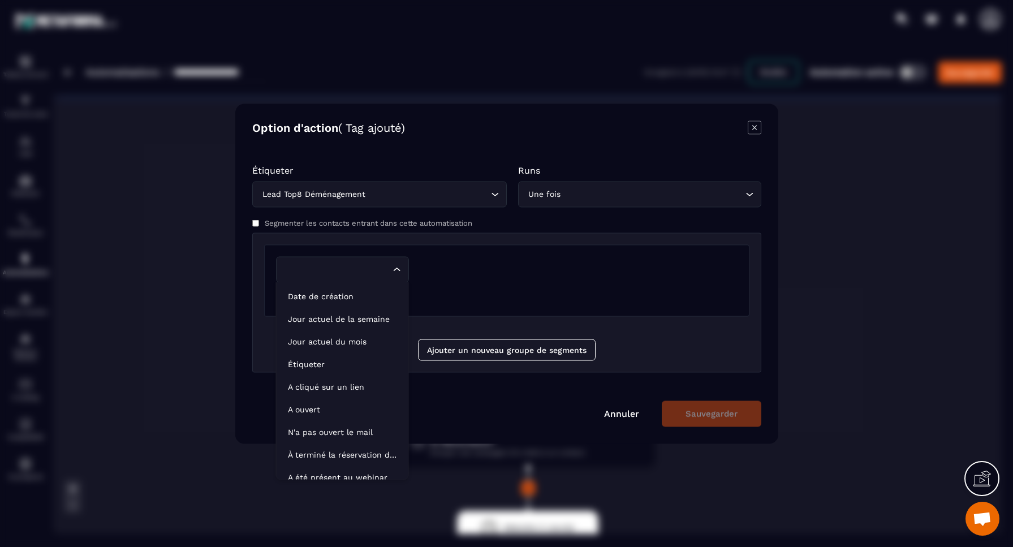
click at [359, 272] on input "Search for option" at bounding box center [336, 269] width 107 height 12
click at [328, 298] on p "Date de création" at bounding box center [342, 296] width 109 height 11
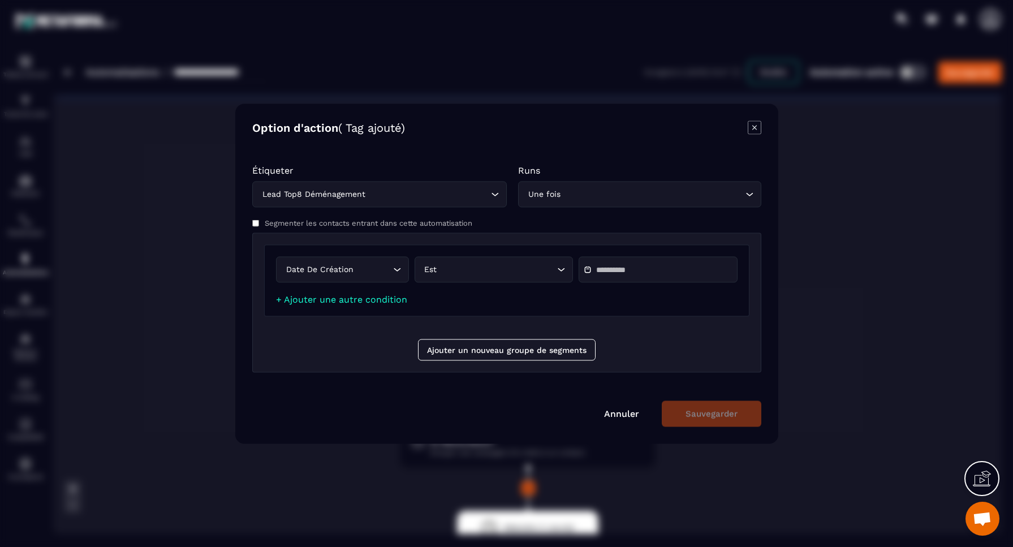
click at [621, 269] on input "Modal window" at bounding box center [635, 269] width 79 height 8
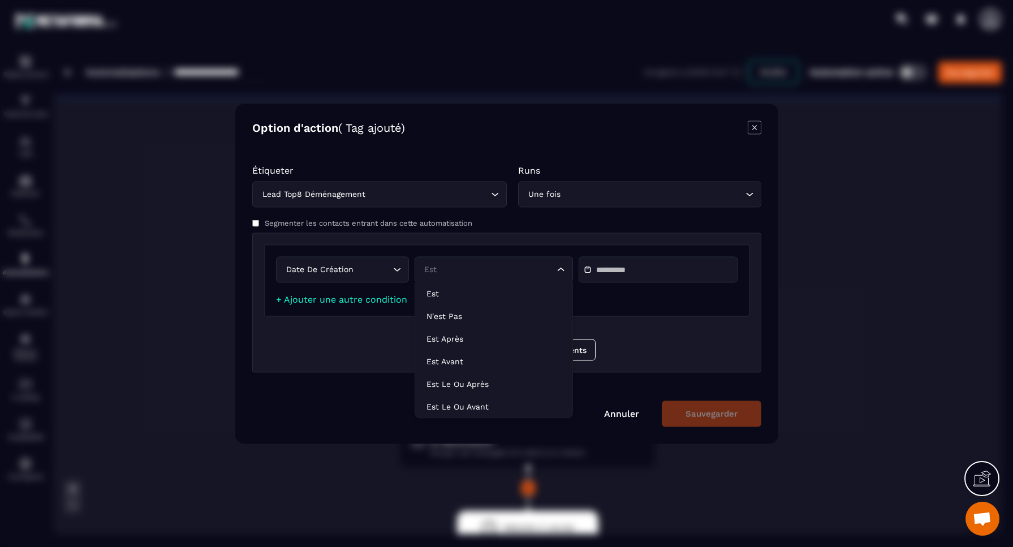
click at [472, 271] on div "Est" at bounding box center [487, 269] width 135 height 12
drag, startPoint x: 627, startPoint y: 321, endPoint x: 616, endPoint y: 335, distance: 18.1
click at [627, 321] on div "Date de création Loading... Est Loading... Est N'est pas Est après Est avant Es…" at bounding box center [506, 285] width 485 height 83
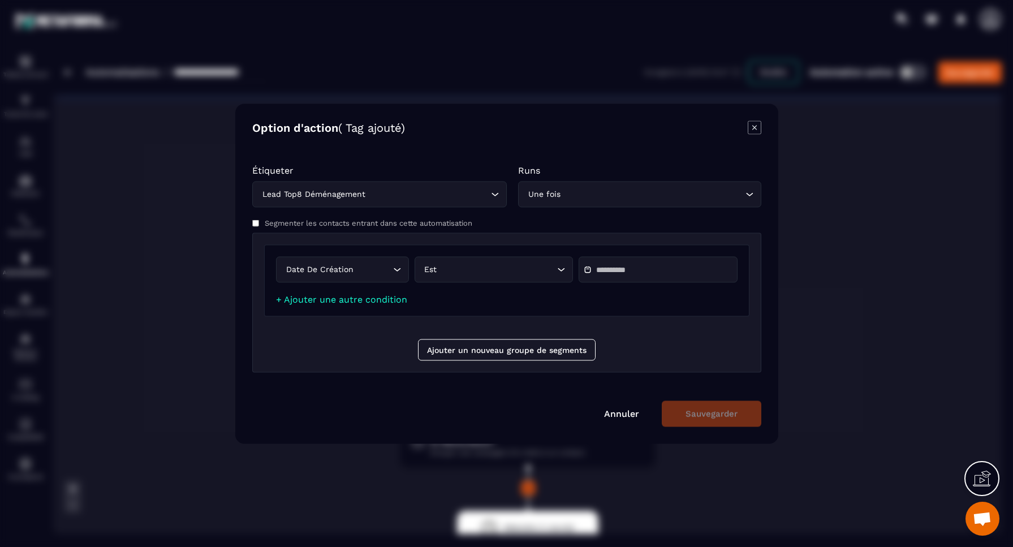
click at [621, 415] on link "Annuler" at bounding box center [621, 413] width 35 height 11
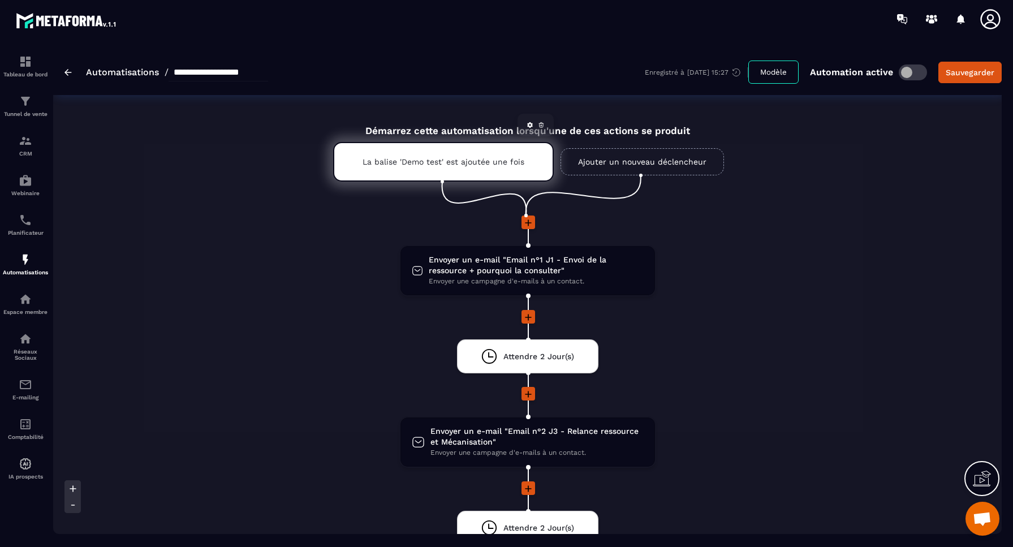
click at [462, 161] on p "La balise 'Demo test' est ajoutée une fois" at bounding box center [444, 161] width 162 height 9
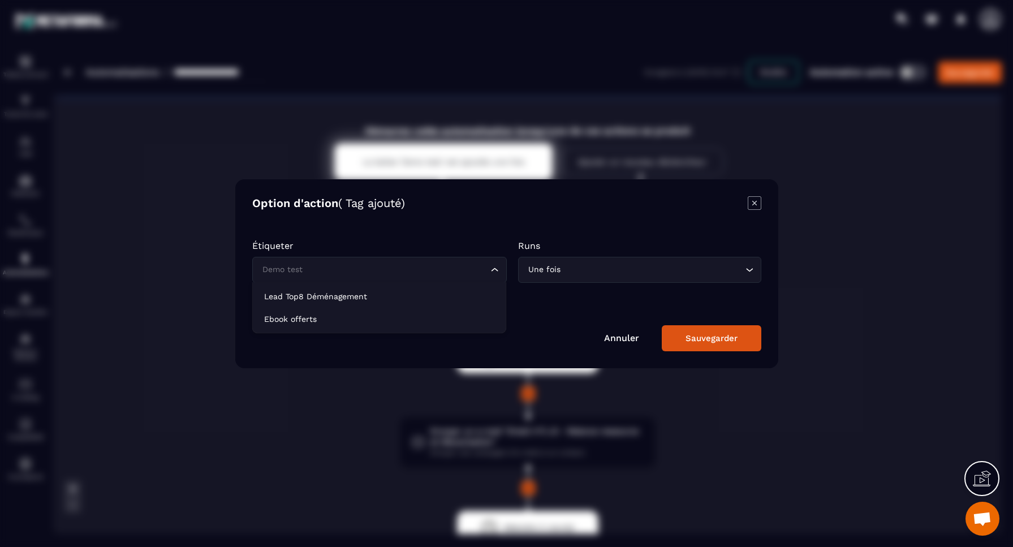
click at [319, 269] on input "Search for option" at bounding box center [374, 270] width 229 height 12
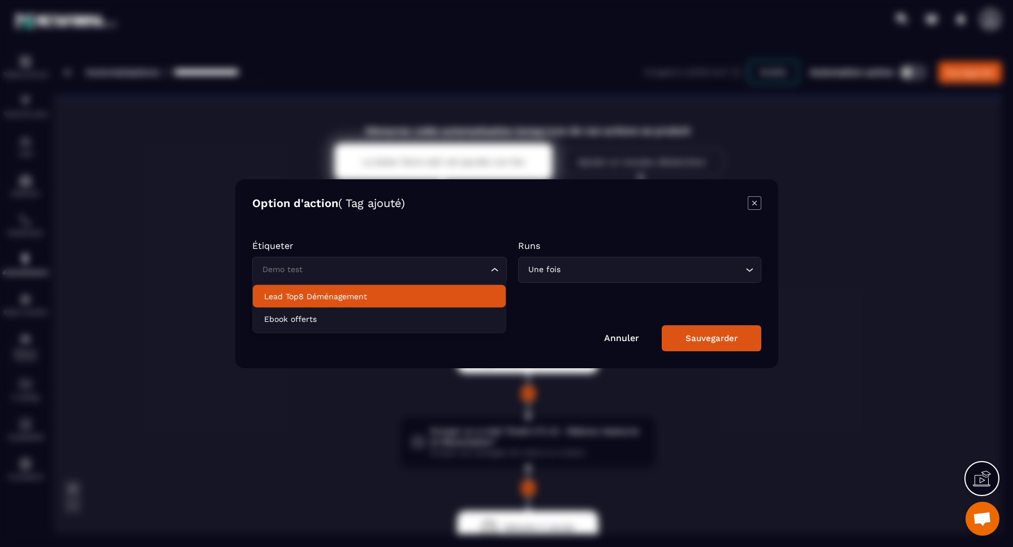
click at [312, 294] on p "Lead Top8 Déménagement" at bounding box center [379, 296] width 231 height 11
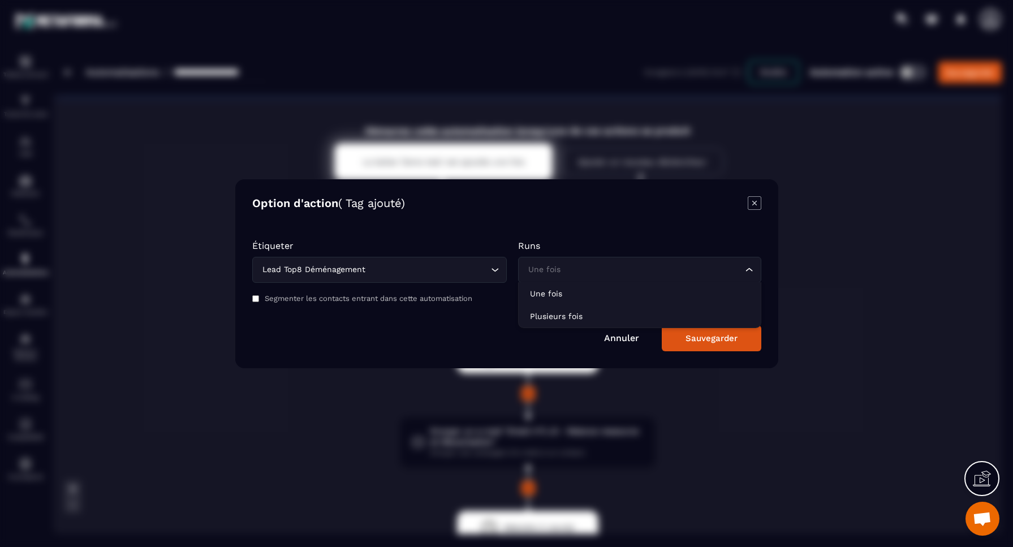
click at [565, 275] on input "Search for option" at bounding box center [634, 270] width 217 height 12
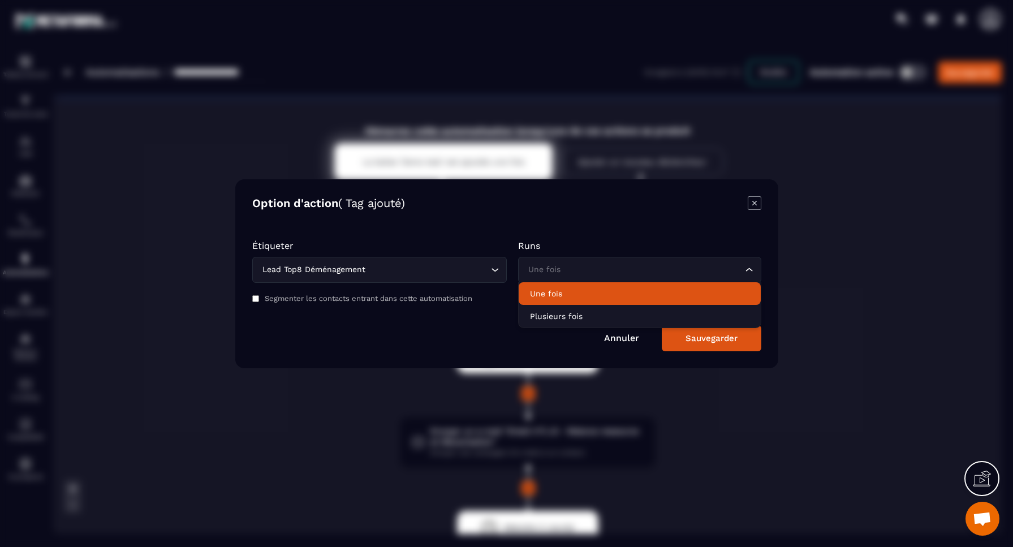
click at [560, 295] on p "Une fois" at bounding box center [640, 293] width 220 height 11
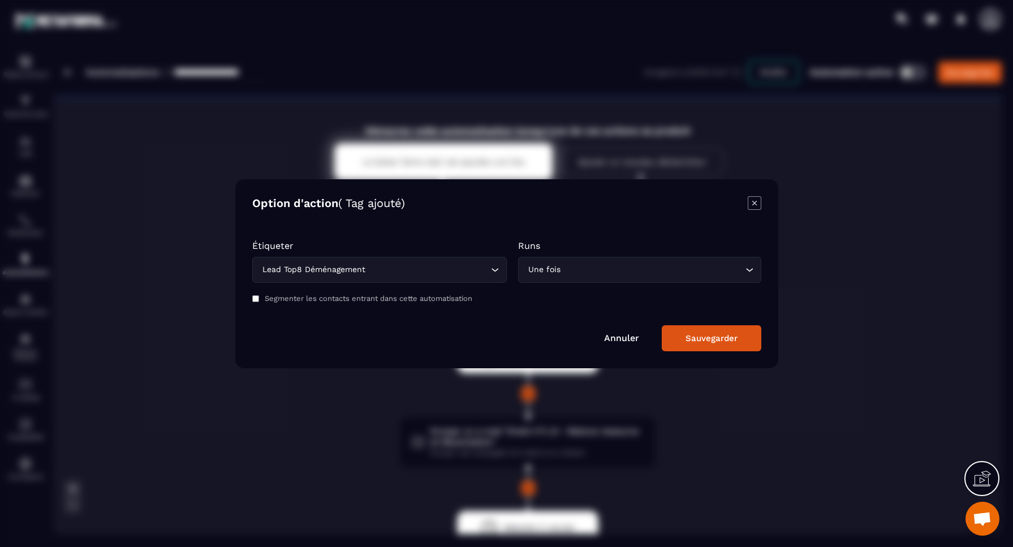
click at [711, 341] on div "Sauvegarder" at bounding box center [712, 338] width 52 height 10
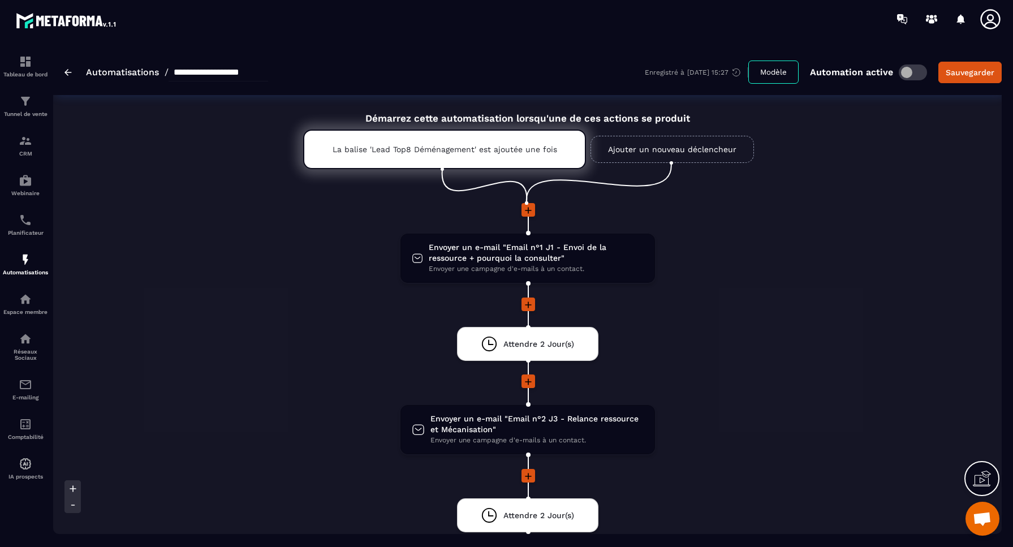
scroll to position [3, 0]
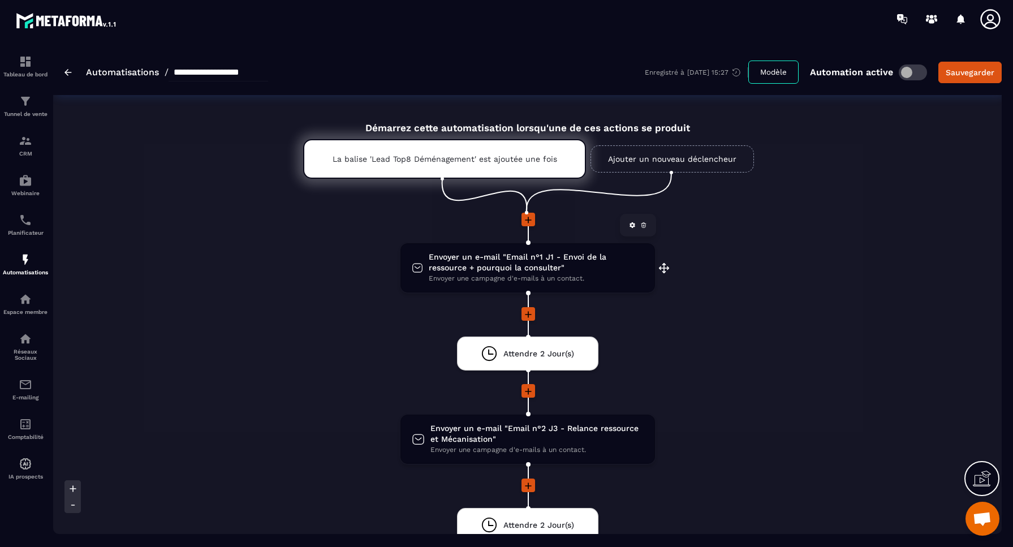
click at [536, 270] on span "Envoyer un e-mail "Email n°1 J1 - Envoi de la ressource + pourquoi la consulter"" at bounding box center [536, 263] width 214 height 22
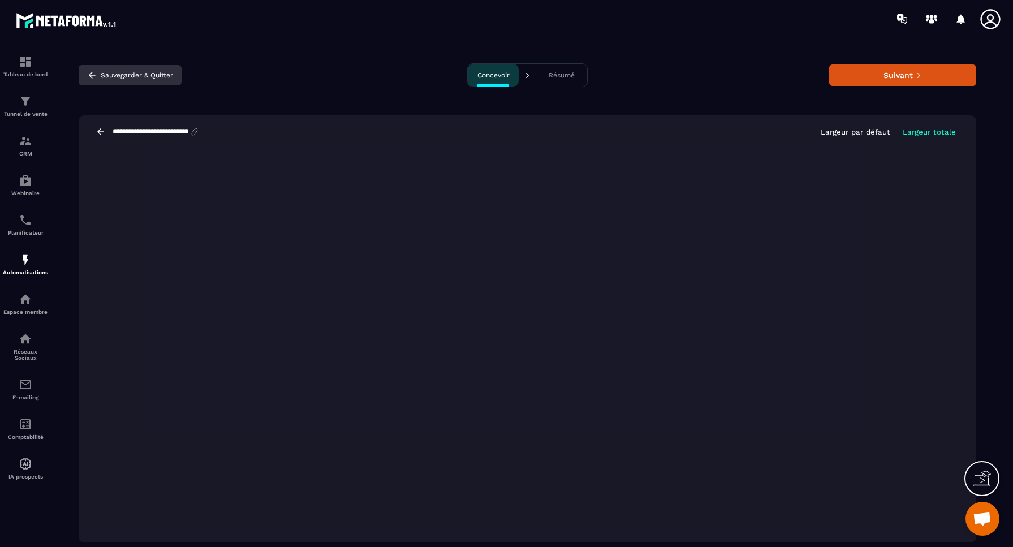
click at [93, 74] on icon "button" at bounding box center [92, 75] width 10 height 10
click at [108, 76] on button "Sauvegarder & Quitter" at bounding box center [130, 75] width 103 height 20
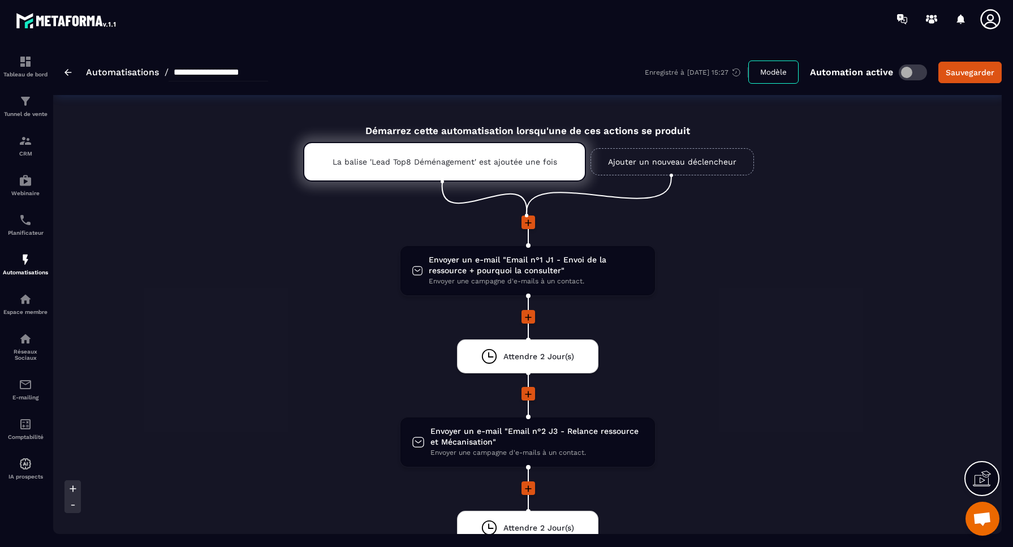
click at [532, 222] on icon at bounding box center [528, 222] width 11 height 11
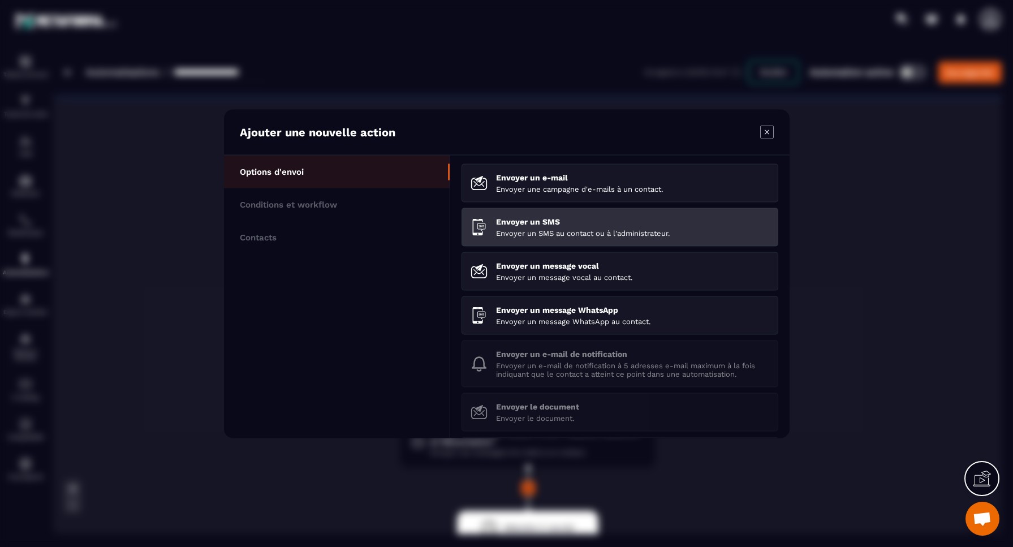
click at [530, 233] on p "Envoyer un SMS au contact ou à l'administrateur." at bounding box center [632, 233] width 273 height 8
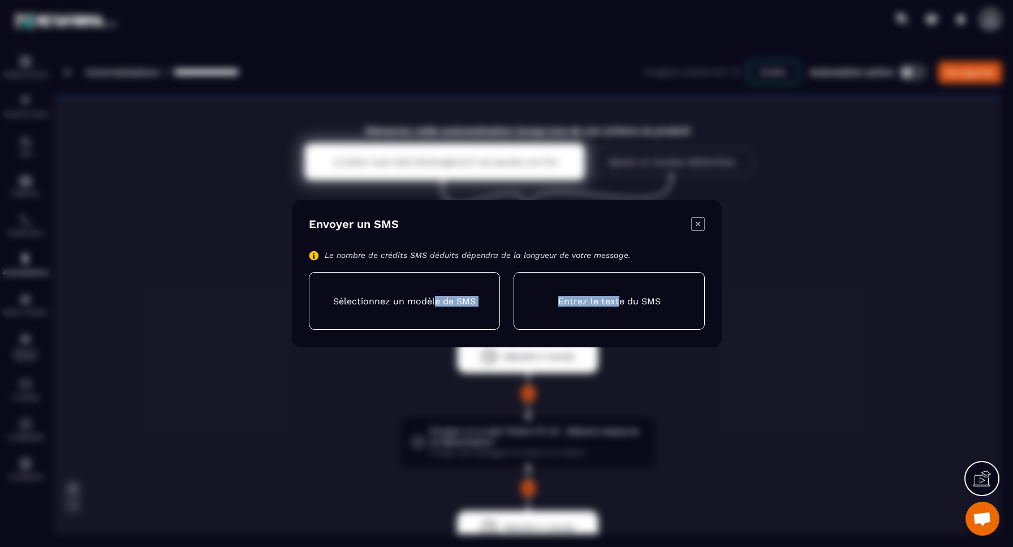
drag, startPoint x: 435, startPoint y: 303, endPoint x: 620, endPoint y: 302, distance: 185.0
click at [620, 302] on div "Sélectionnez un modèle de SMS Entrez le texte du SMS" at bounding box center [507, 301] width 396 height 58
click at [620, 302] on p "Entrez le texte du SMS" at bounding box center [609, 300] width 102 height 11
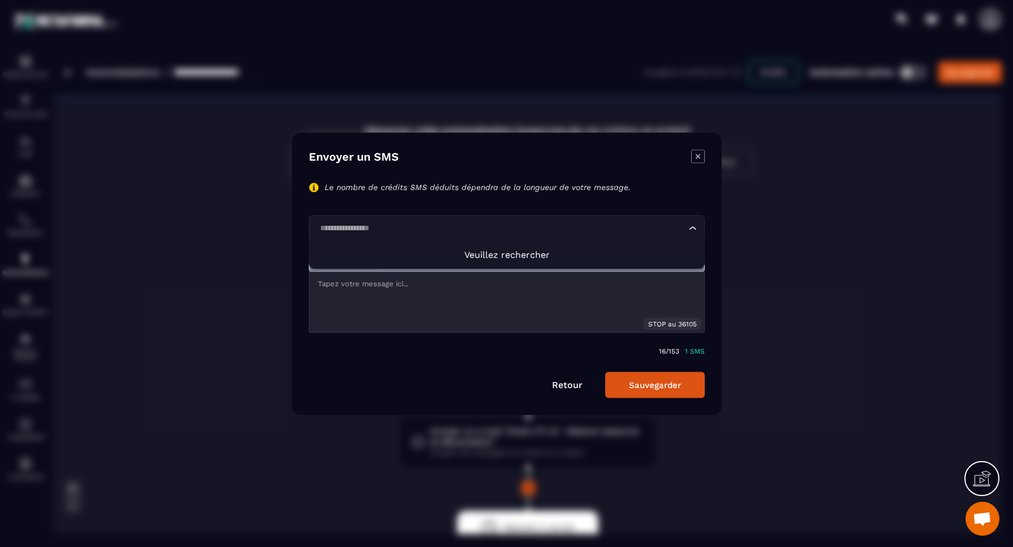
click at [394, 232] on input "Search for option" at bounding box center [501, 228] width 370 height 12
drag, startPoint x: 468, startPoint y: 225, endPoint x: 304, endPoint y: 227, distance: 164.1
click at [304, 227] on div "**********" at bounding box center [507, 273] width 430 height 282
type input "**********"
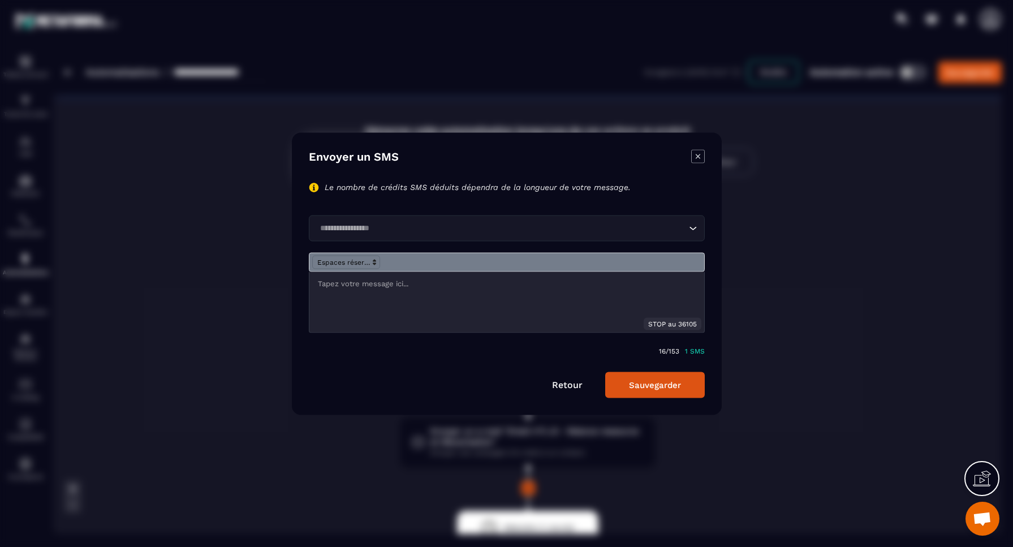
click at [566, 388] on link "Retour" at bounding box center [567, 384] width 31 height 11
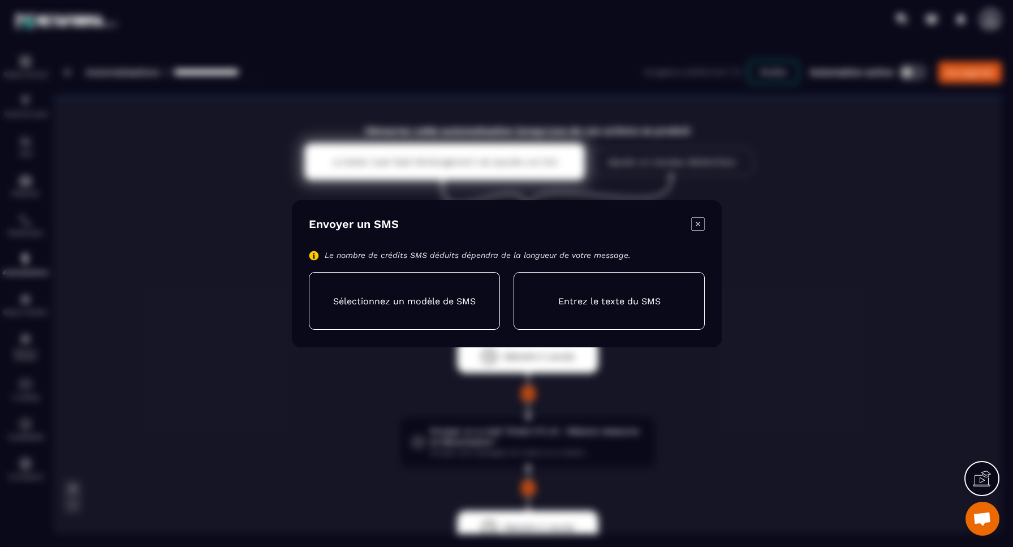
click at [702, 222] on icon "Modal window" at bounding box center [698, 224] width 14 height 14
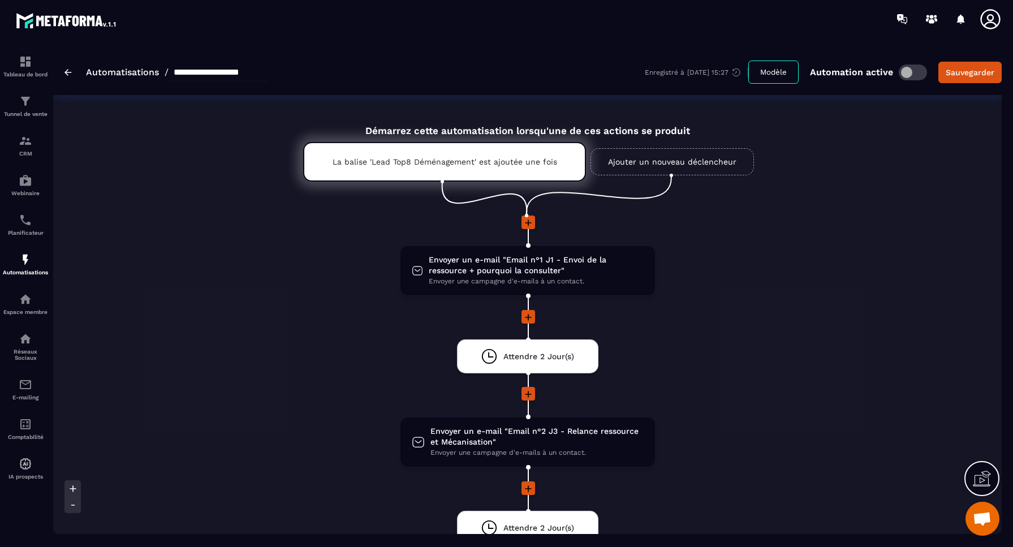
click at [528, 220] on icon at bounding box center [528, 222] width 11 height 11
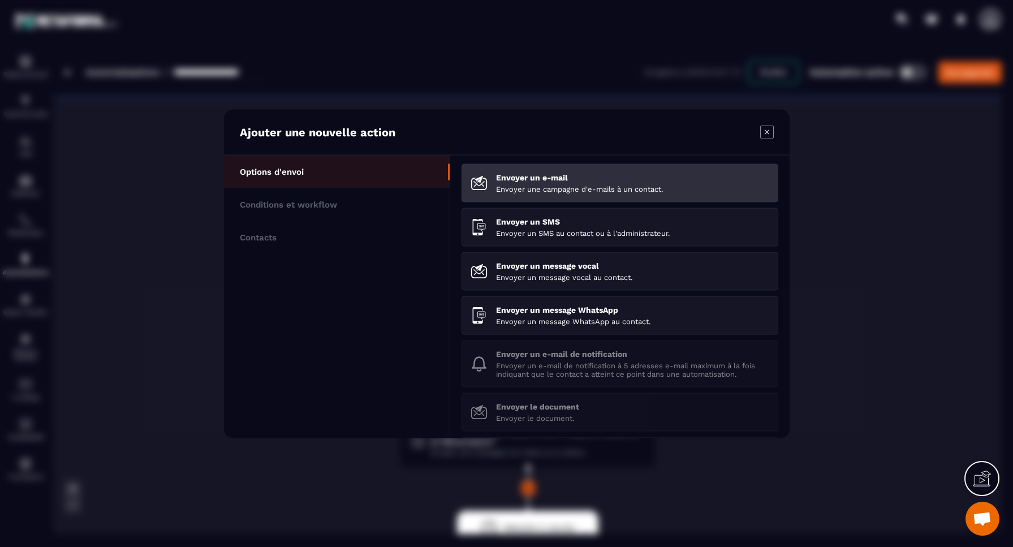
click at [553, 188] on p "Envoyer une campagne d'e-mails à un contact." at bounding box center [632, 188] width 273 height 8
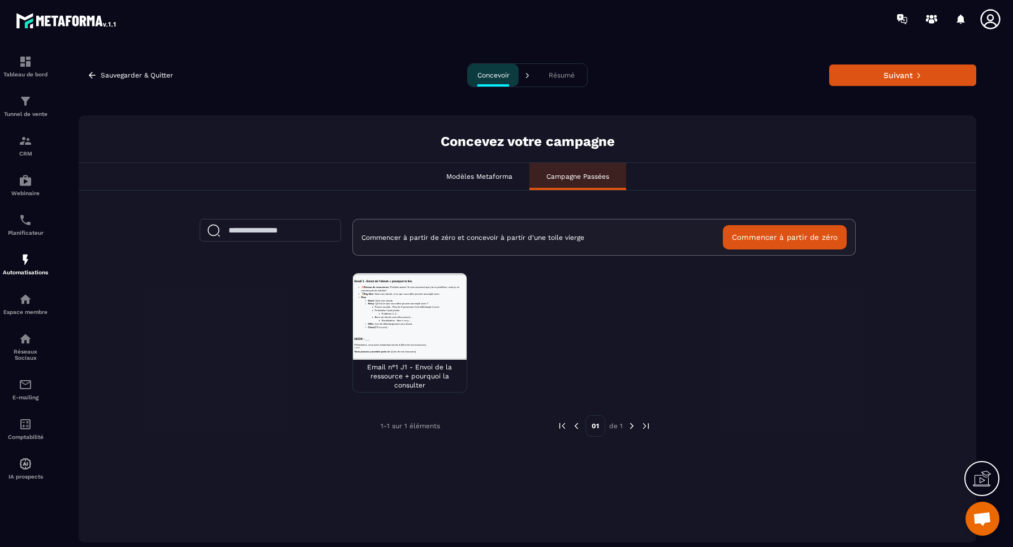
click at [487, 178] on p "Modèles Metaforma" at bounding box center [479, 176] width 66 height 9
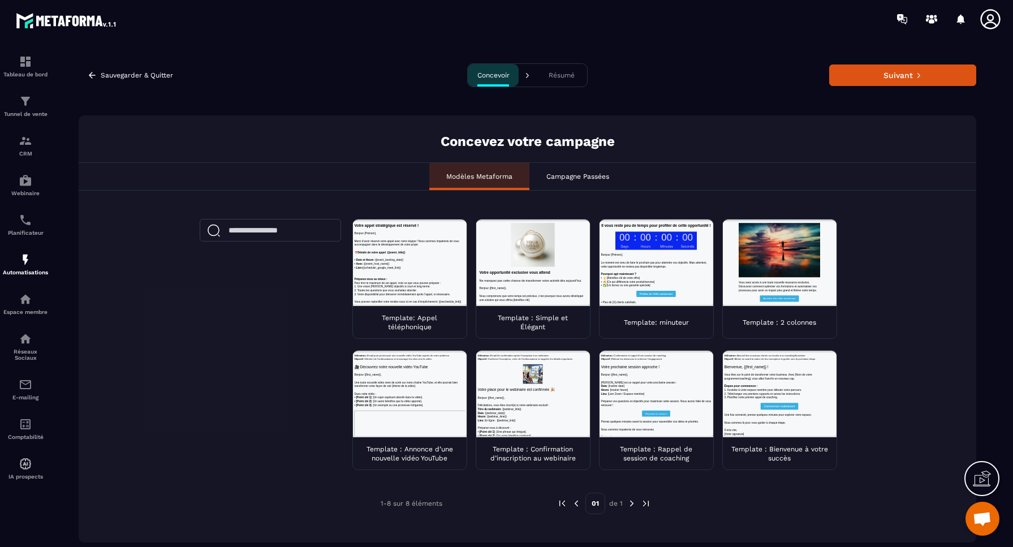
click at [574, 179] on p "Campagne Passées" at bounding box center [578, 176] width 63 height 9
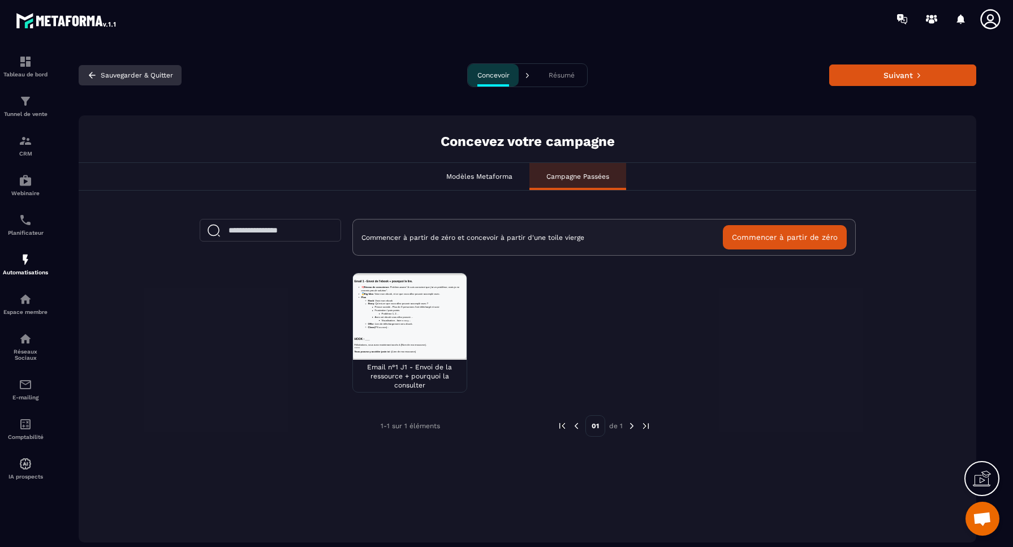
click at [117, 75] on button "Sauvegarder & Quitter" at bounding box center [130, 75] width 103 height 20
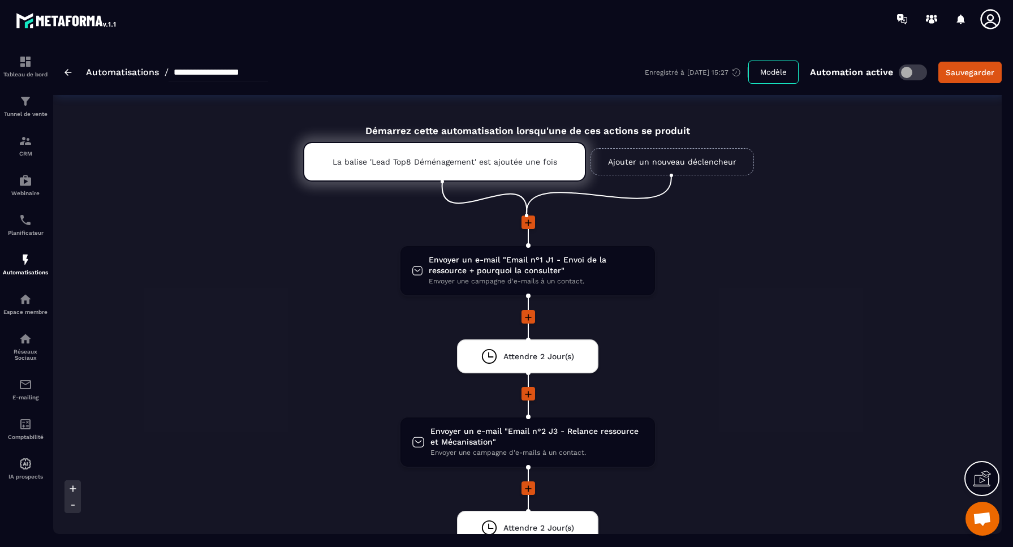
click at [527, 221] on icon at bounding box center [528, 222] width 11 height 11
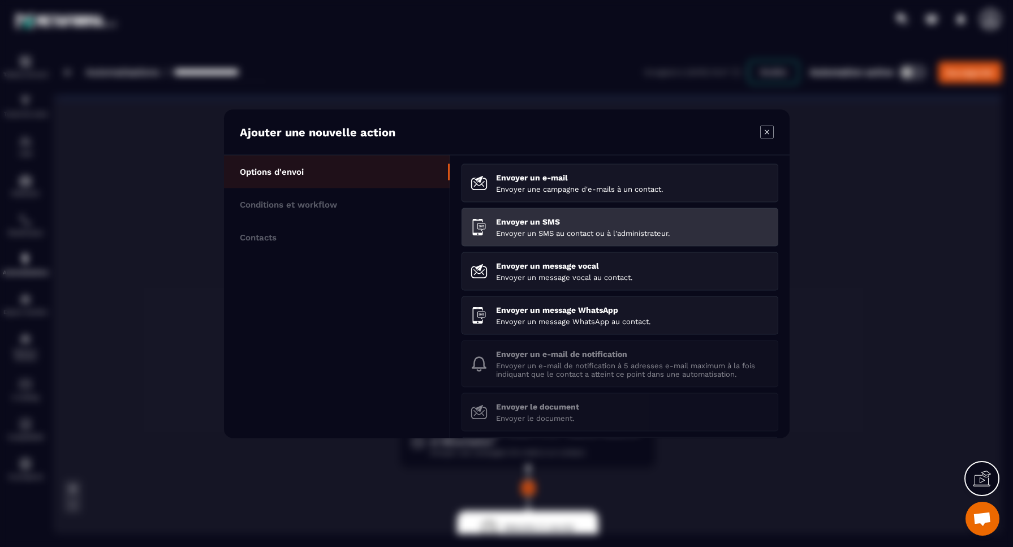
click at [558, 232] on p "Envoyer un SMS au contact ou à l'administrateur." at bounding box center [632, 233] width 273 height 8
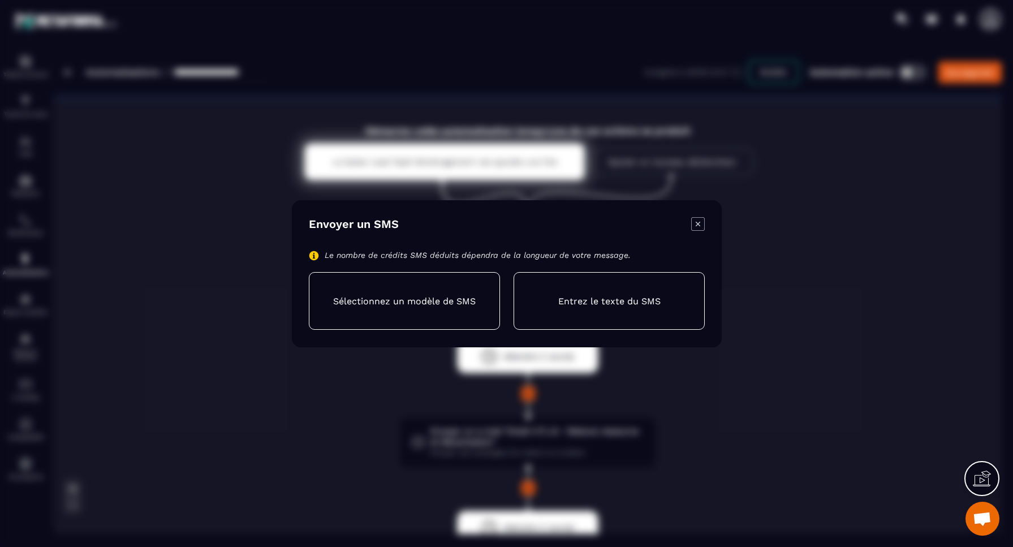
click at [601, 301] on p "Entrez le texte du SMS" at bounding box center [609, 300] width 102 height 11
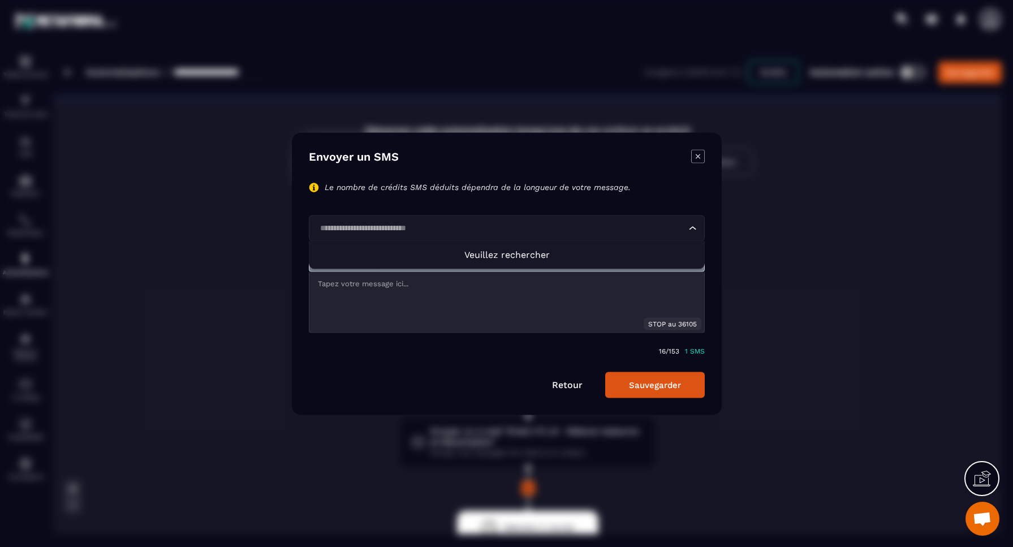
type input "**********"
click at [455, 290] on div "Modal window" at bounding box center [507, 302] width 395 height 61
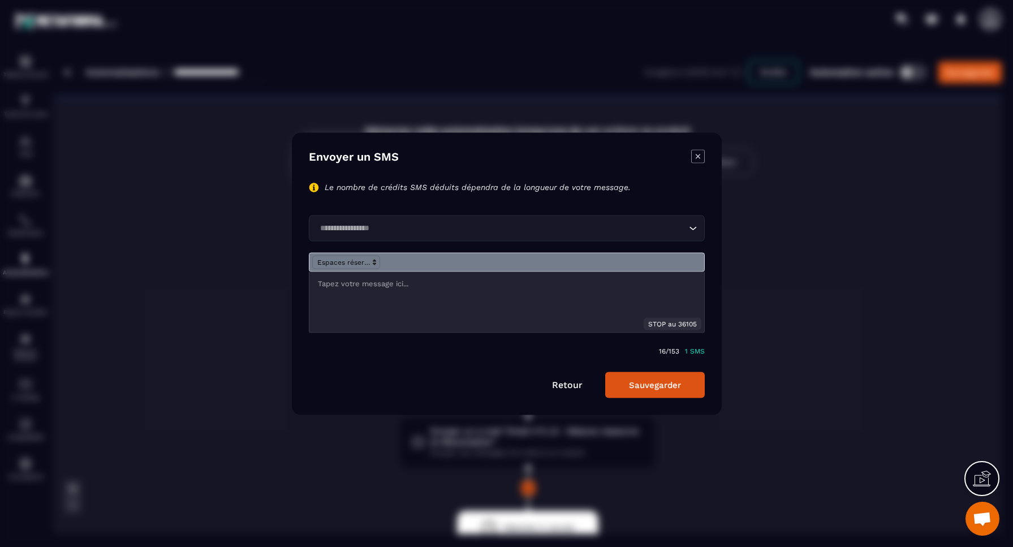
scroll to position [0, 1]
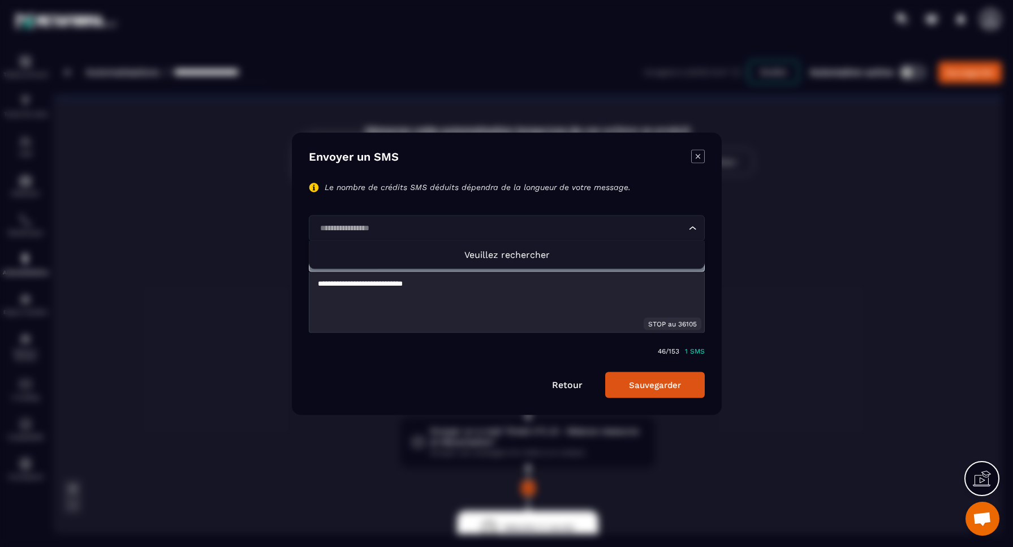
click at [434, 227] on input "Search for option" at bounding box center [501, 228] width 370 height 12
type input "**********"
click at [653, 391] on button "Sauvegarder" at bounding box center [655, 385] width 100 height 26
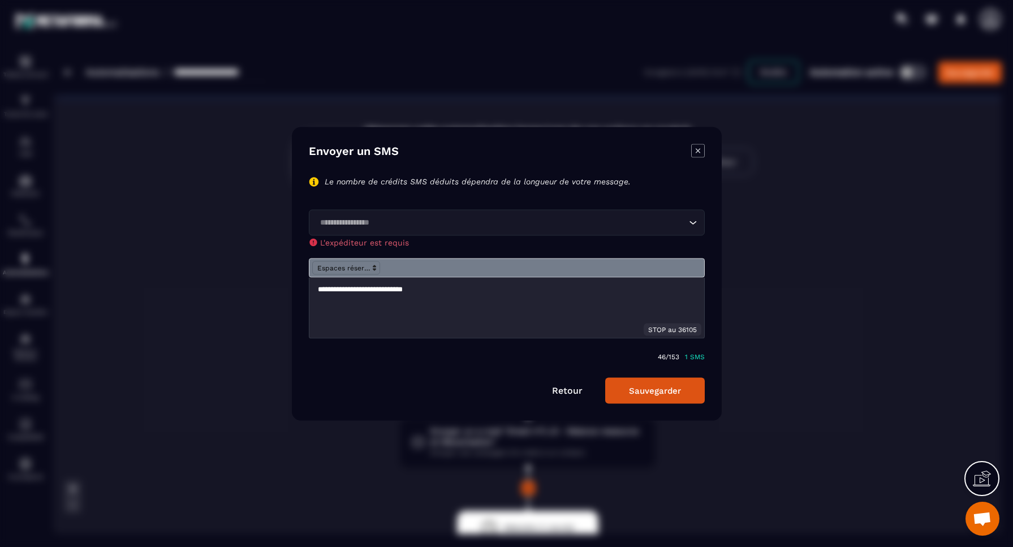
click at [561, 389] on link "Retour" at bounding box center [567, 390] width 31 height 11
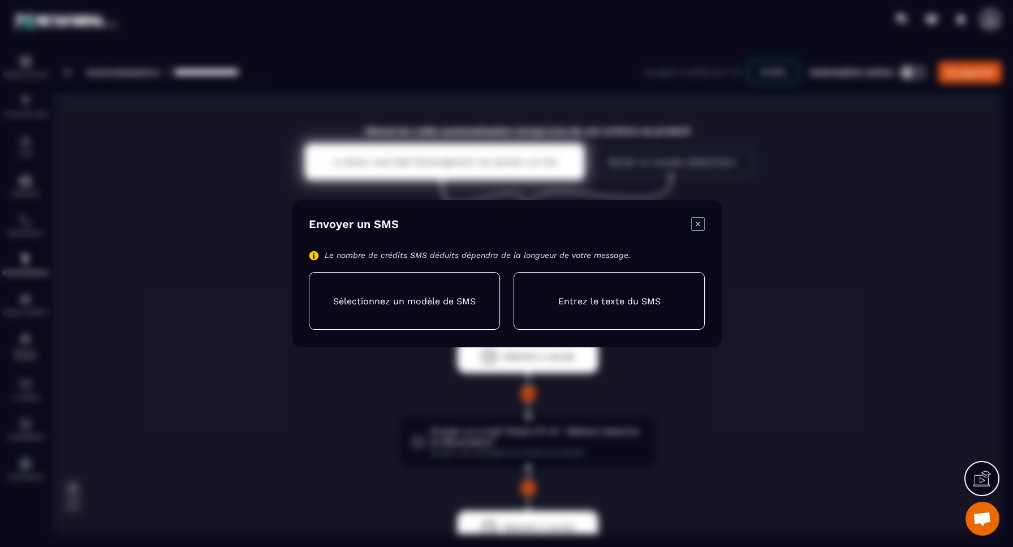
click at [697, 223] on icon "Modal window" at bounding box center [698, 224] width 14 height 14
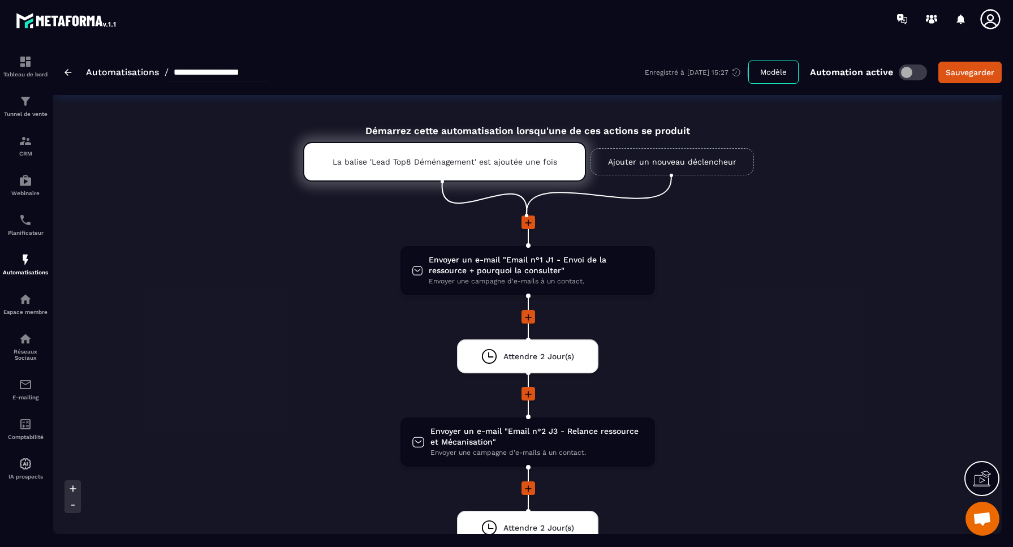
click at [663, 162] on link "Ajouter un nouveau déclencheur" at bounding box center [673, 161] width 164 height 27
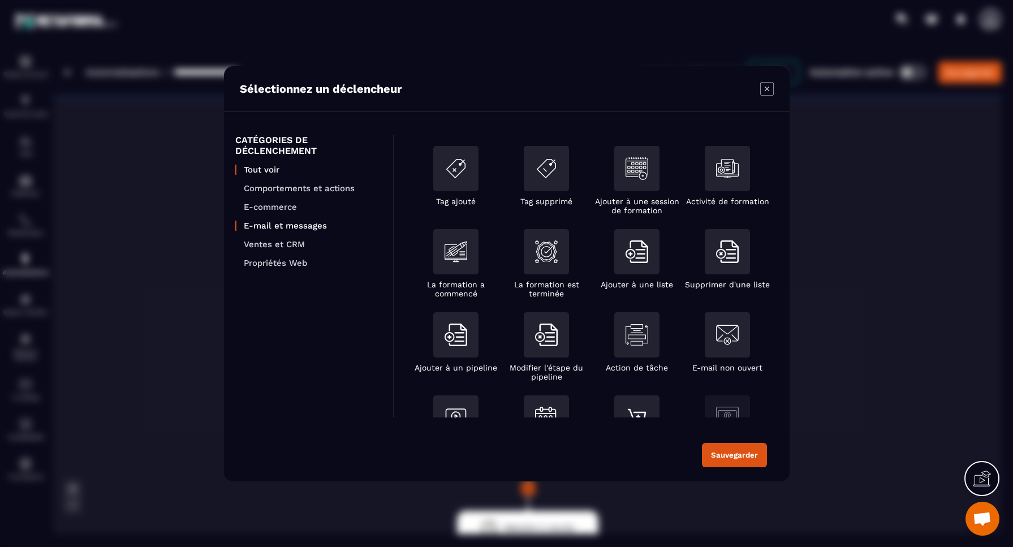
click at [269, 227] on p "E-mail et messages" at bounding box center [313, 226] width 138 height 10
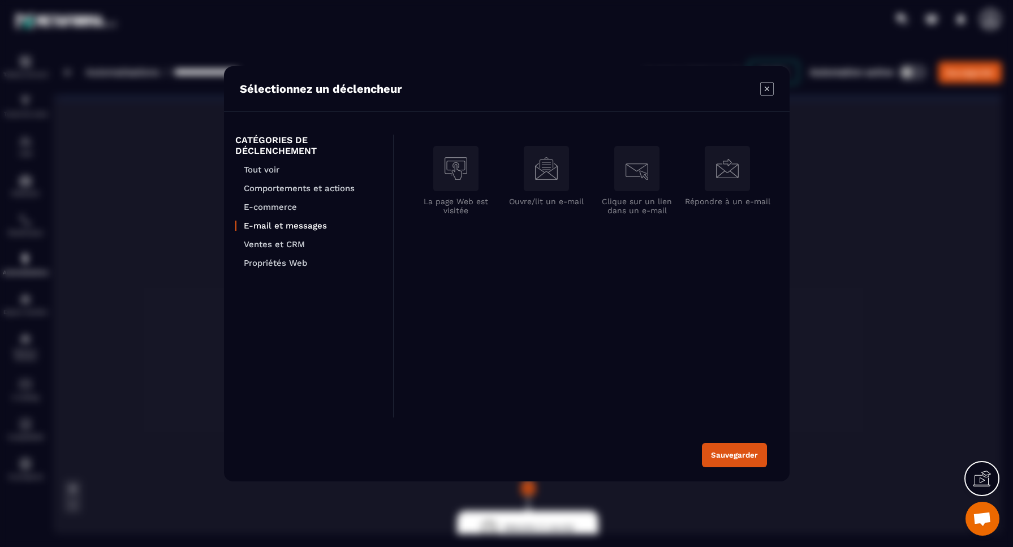
click at [769, 90] on icon "Modal window" at bounding box center [767, 89] width 14 height 14
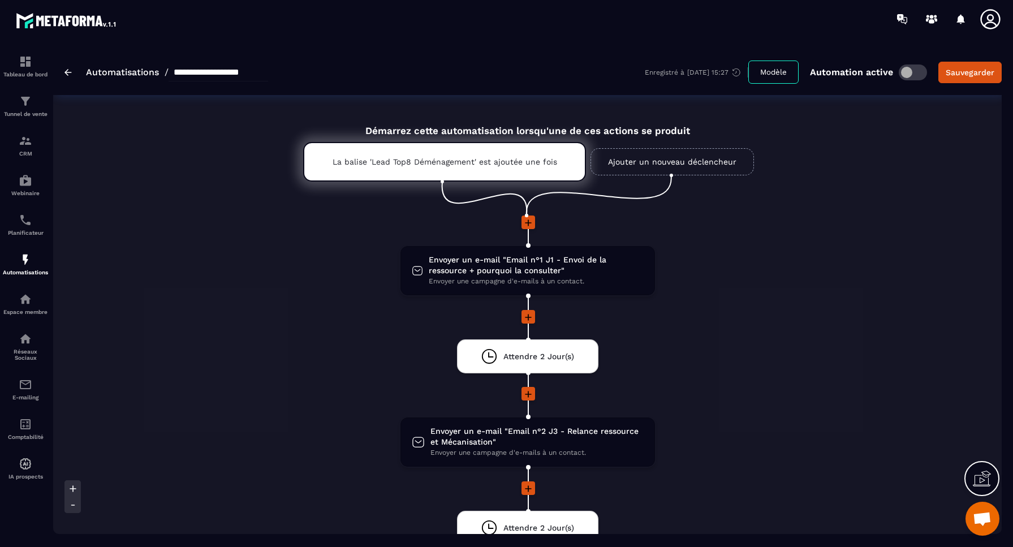
scroll to position [0, 0]
click at [70, 72] on img at bounding box center [68, 72] width 7 height 7
click at [71, 71] on img at bounding box center [68, 72] width 7 height 7
click at [65, 72] on img at bounding box center [68, 72] width 7 height 7
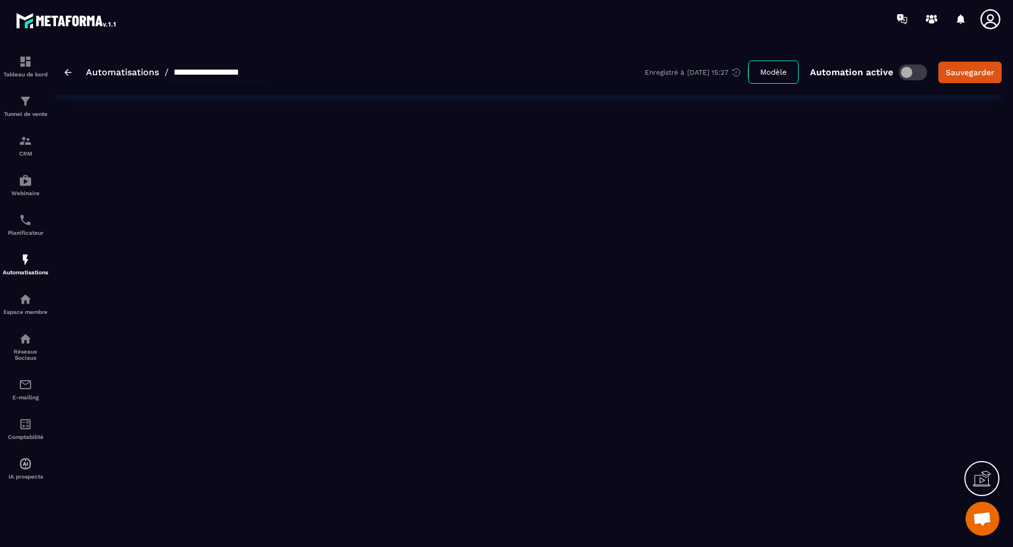
click at [69, 71] on img at bounding box center [68, 72] width 7 height 7
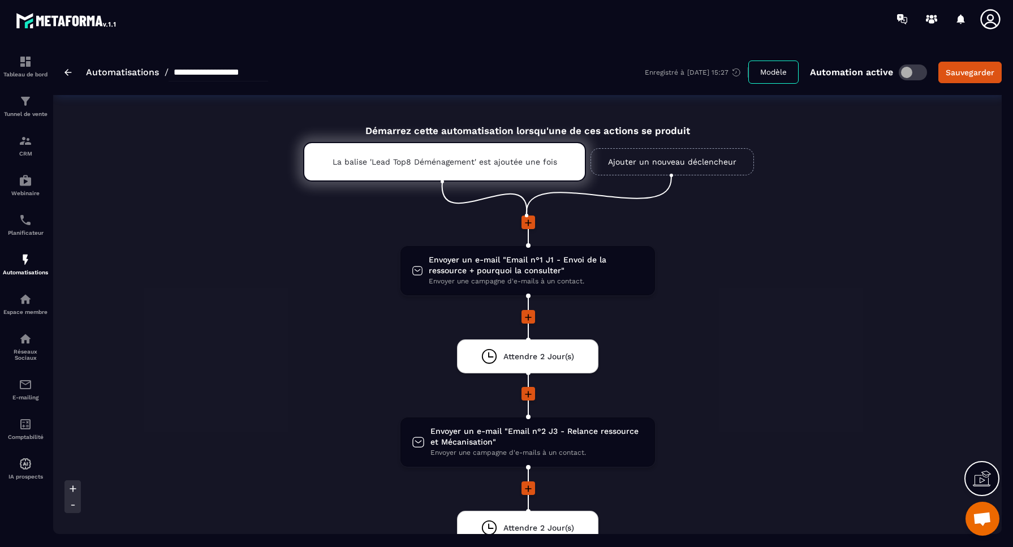
click at [106, 73] on link "Automatisations" at bounding box center [122, 72] width 73 height 11
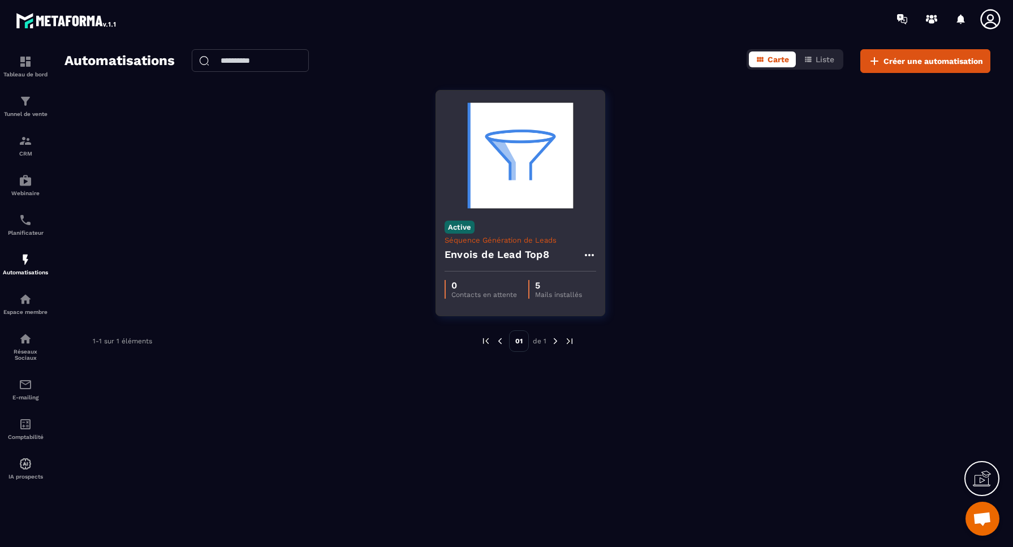
click at [591, 254] on icon at bounding box center [590, 255] width 14 height 14
click at [621, 323] on button "Supprimer" at bounding box center [622, 323] width 71 height 20
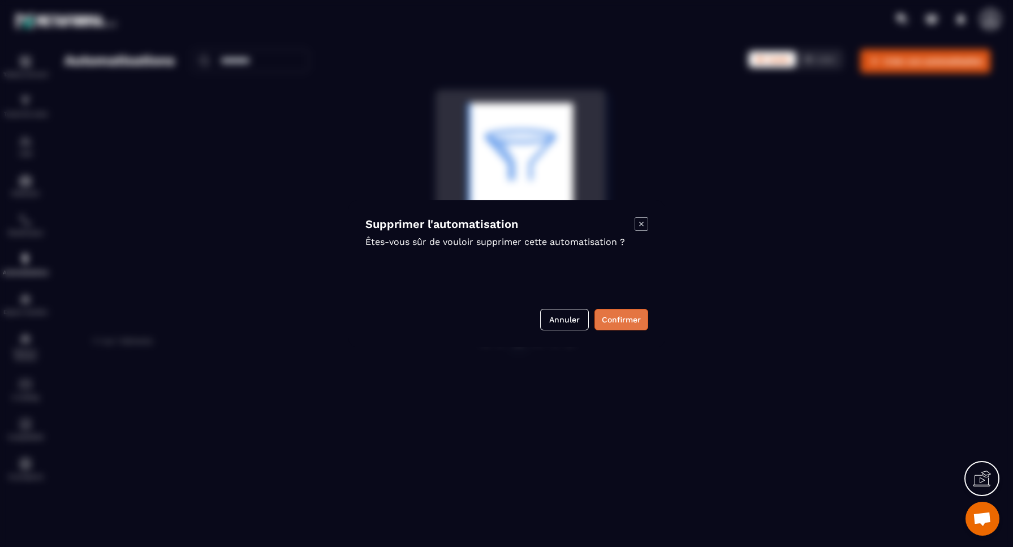
click at [624, 319] on button "Confirmer" at bounding box center [622, 320] width 54 height 22
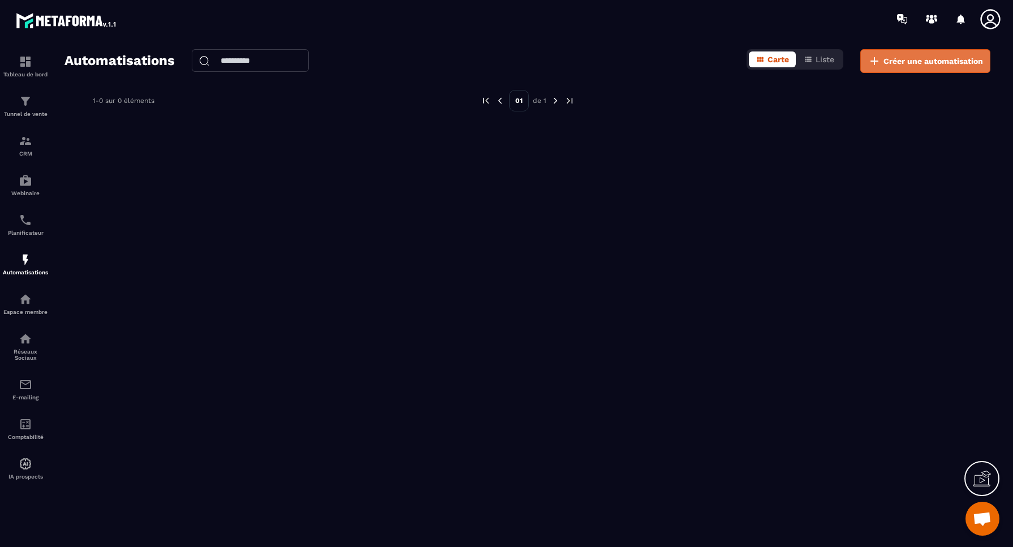
click at [911, 60] on span "Créer une automatisation" at bounding box center [934, 60] width 100 height 11
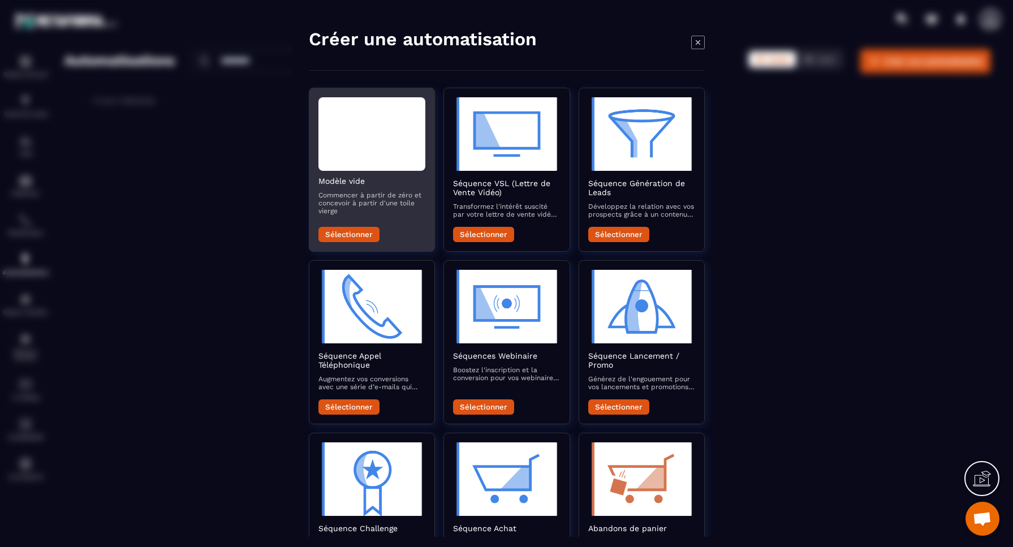
click at [372, 139] on div "Modal window" at bounding box center [372, 134] width 107 height 74
click at [345, 234] on button "Sélectionner" at bounding box center [349, 233] width 61 height 15
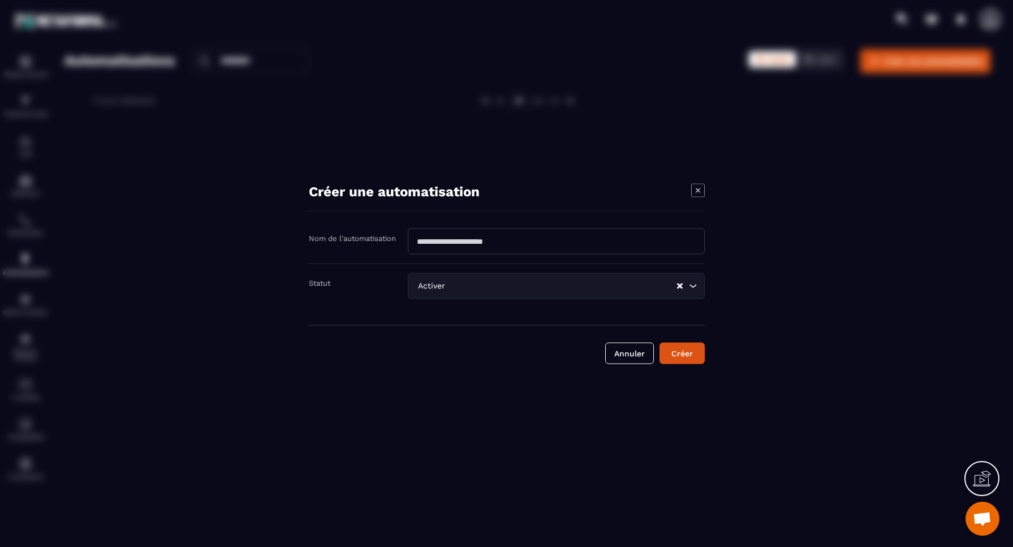
click at [463, 242] on input "Modal window" at bounding box center [556, 241] width 297 height 26
type input "**********"
click at [454, 160] on div "Modal window" at bounding box center [506, 273] width 1013 height 547
click at [687, 355] on button "Créer" at bounding box center [682, 353] width 45 height 22
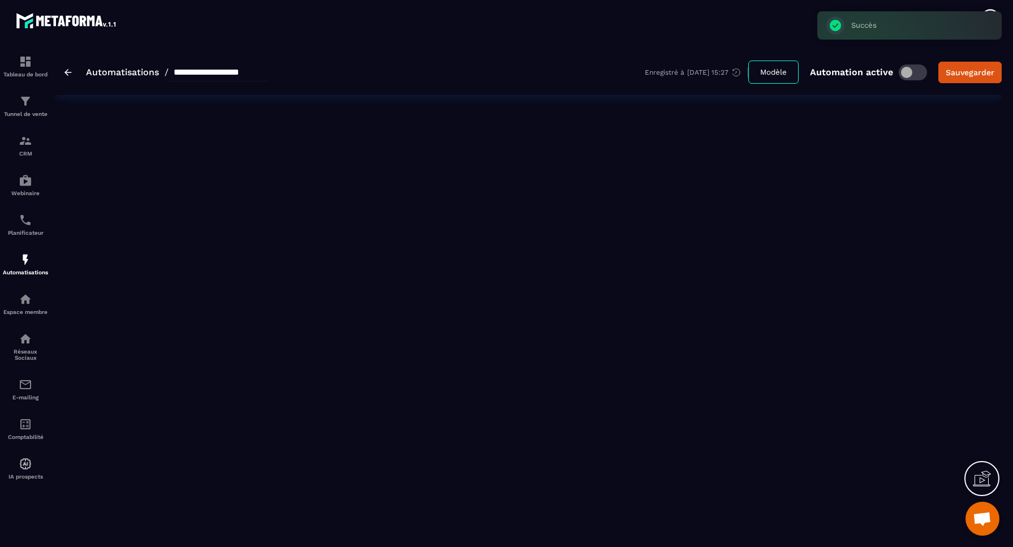
type input "**********"
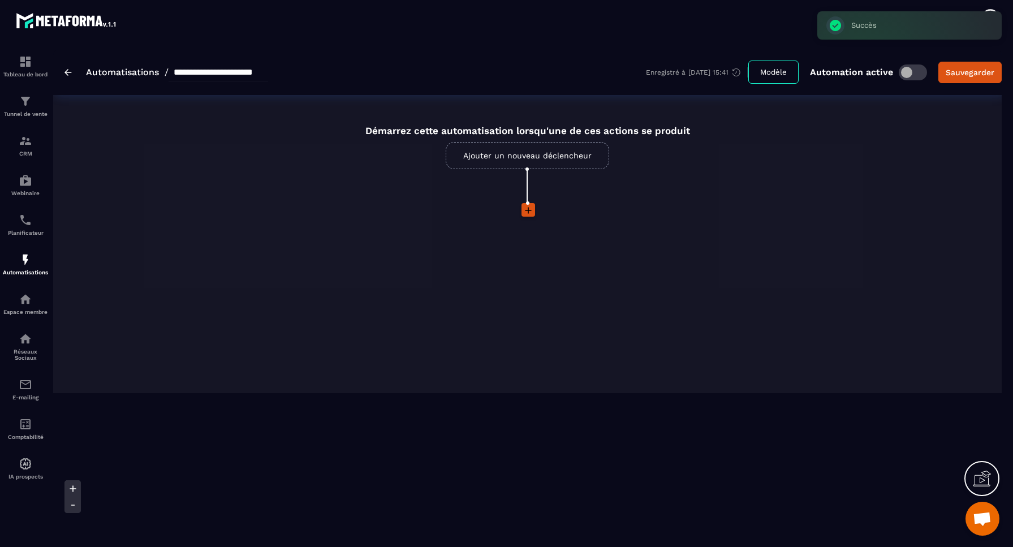
click at [530, 154] on link "Ajouter un nouveau déclencheur" at bounding box center [528, 155] width 164 height 27
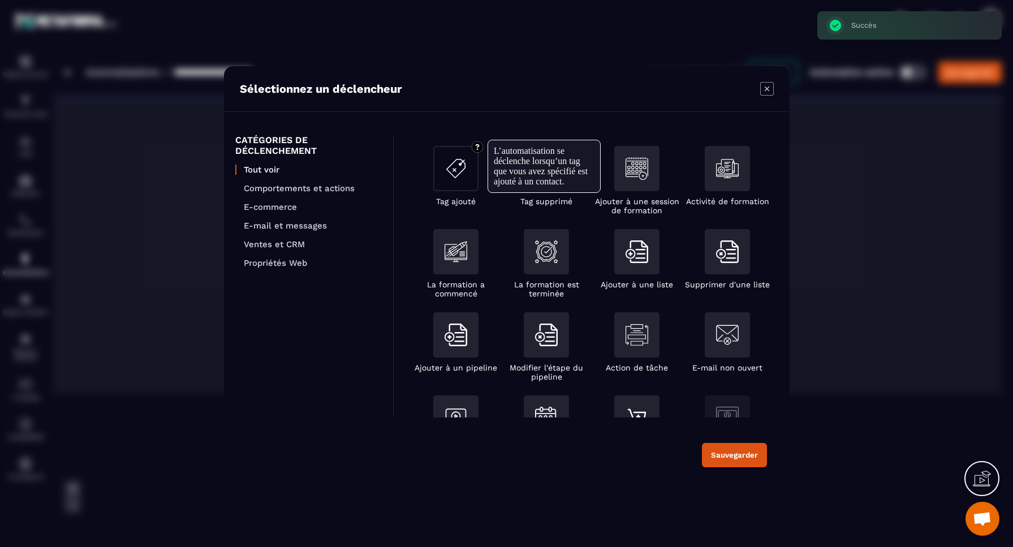
click at [461, 171] on img "Modal window" at bounding box center [456, 168] width 23 height 23
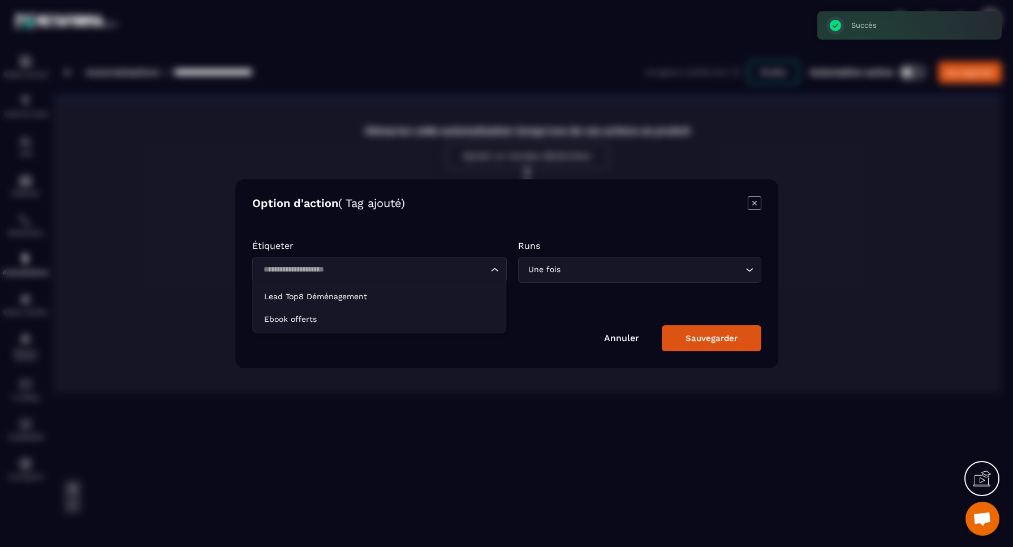
click at [318, 273] on input "Search for option" at bounding box center [374, 270] width 229 height 12
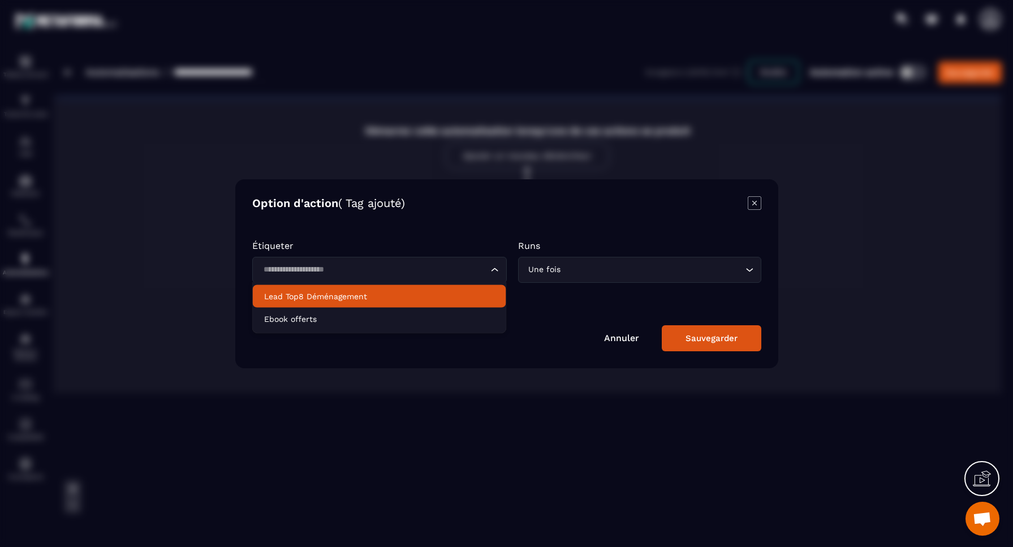
click at [304, 297] on p "Lead Top8 Déménagement" at bounding box center [379, 296] width 231 height 11
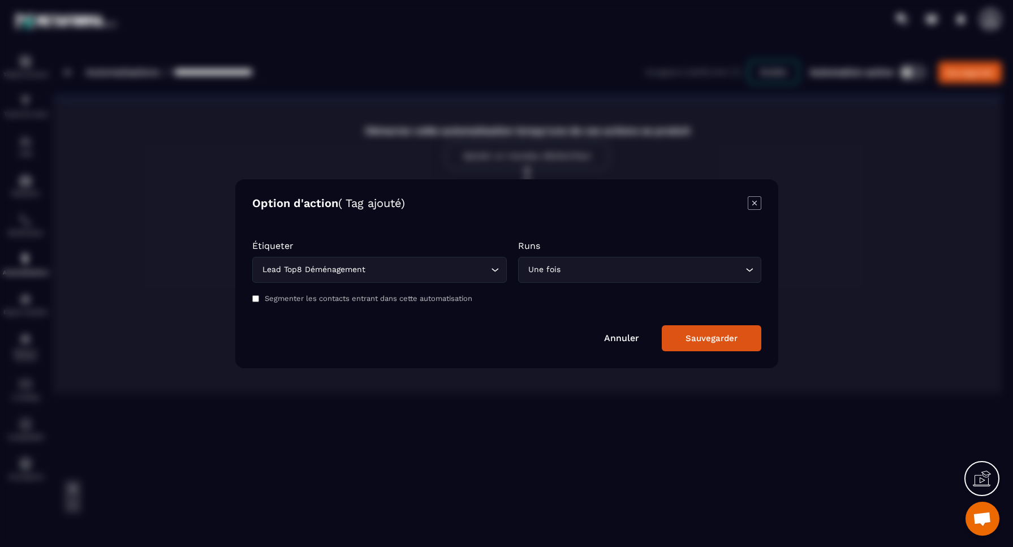
click at [697, 336] on div "Sauvegarder" at bounding box center [712, 338] width 52 height 10
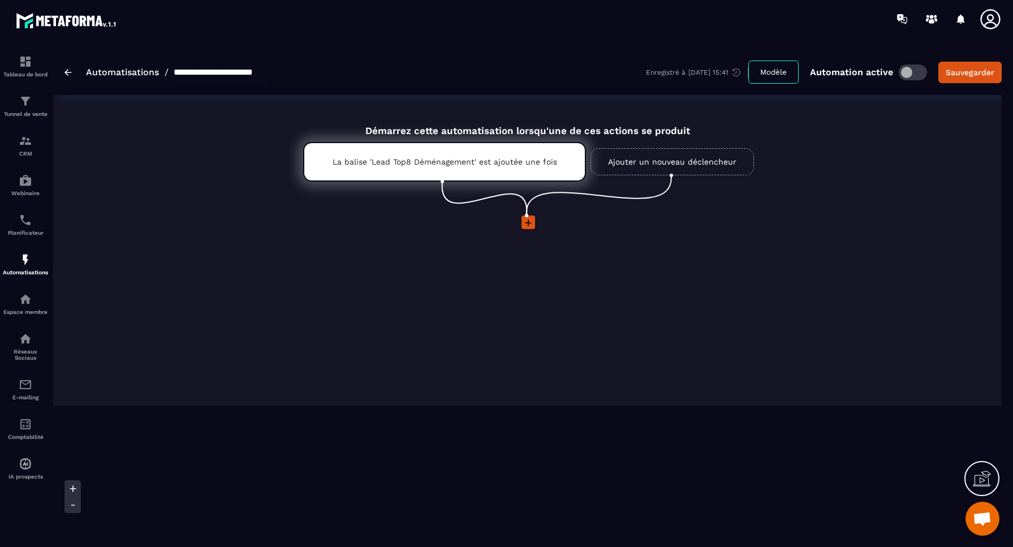
click at [530, 223] on icon at bounding box center [528, 222] width 11 height 11
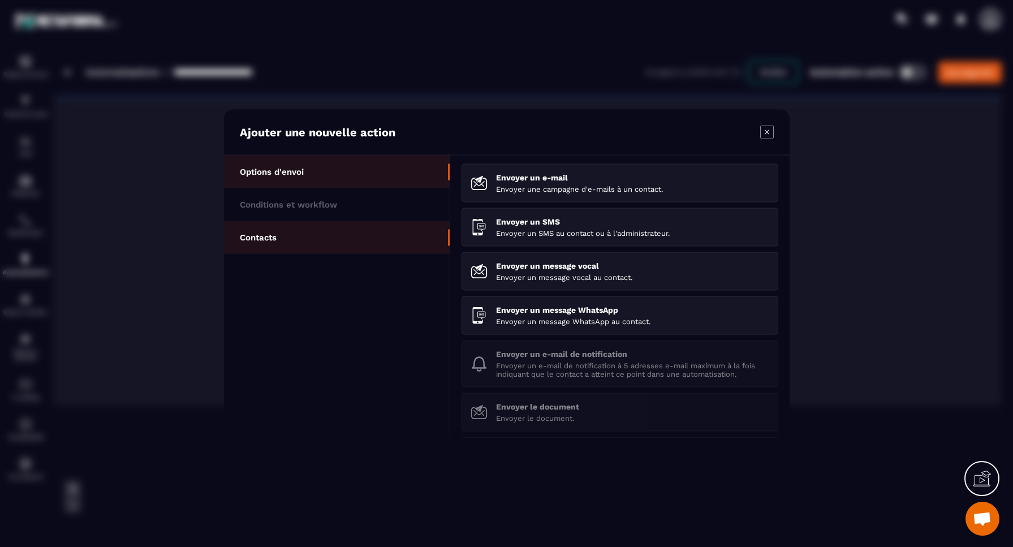
click at [263, 230] on li "Contacts" at bounding box center [337, 237] width 226 height 33
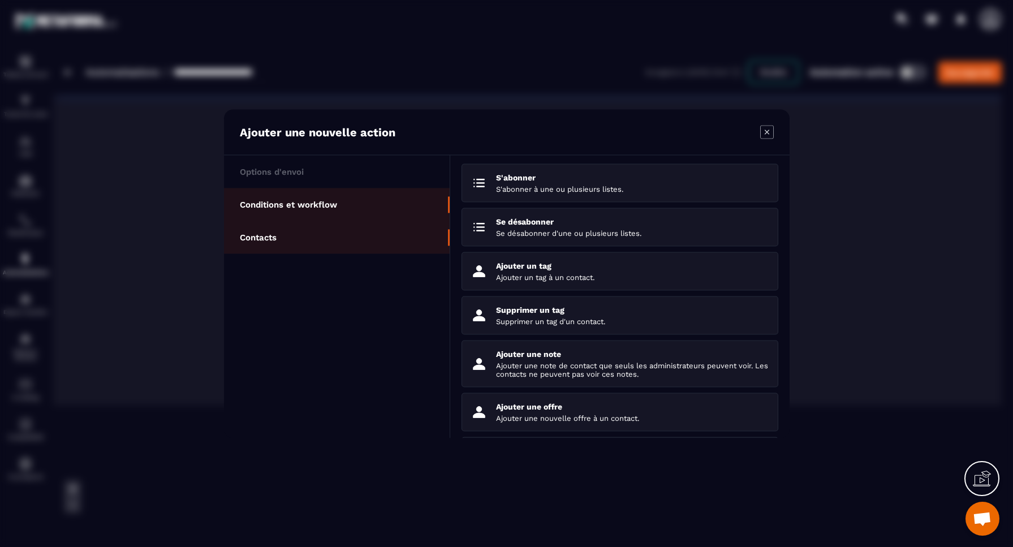
click at [294, 206] on p "Conditions et workflow" at bounding box center [288, 204] width 97 height 10
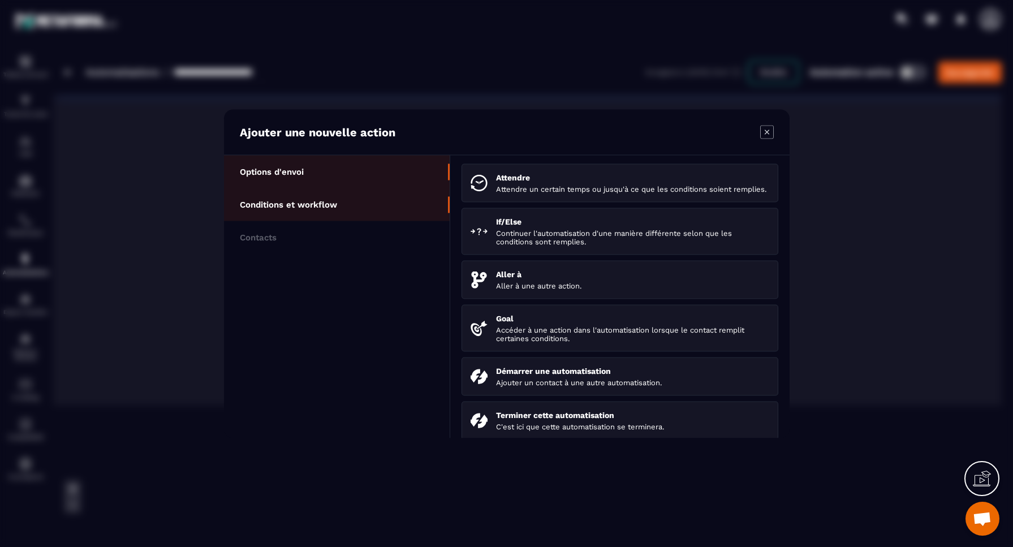
click at [291, 170] on p "Options d'envoi" at bounding box center [272, 171] width 64 height 10
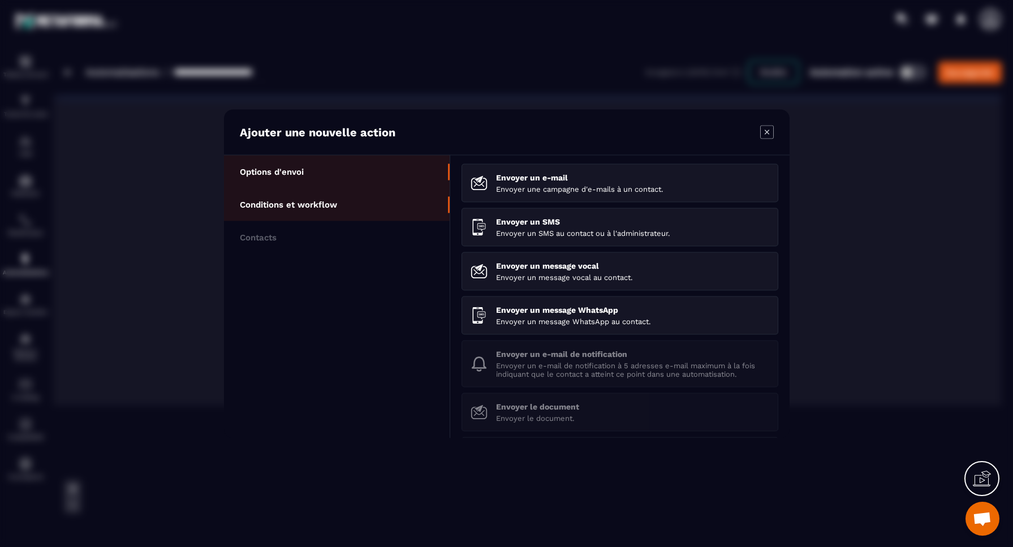
click at [285, 203] on p "Conditions et workflow" at bounding box center [288, 204] width 97 height 10
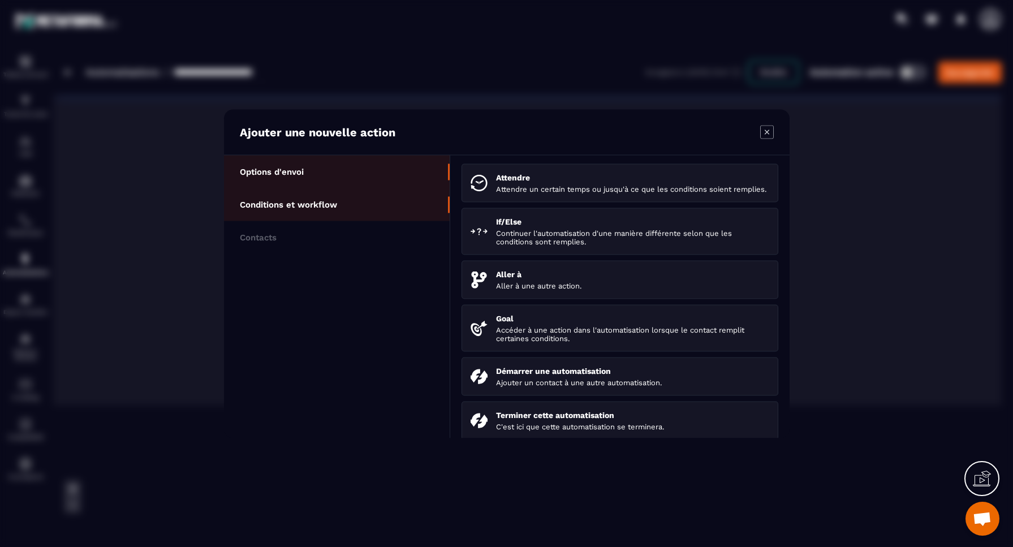
click at [289, 174] on p "Options d'envoi" at bounding box center [272, 171] width 64 height 10
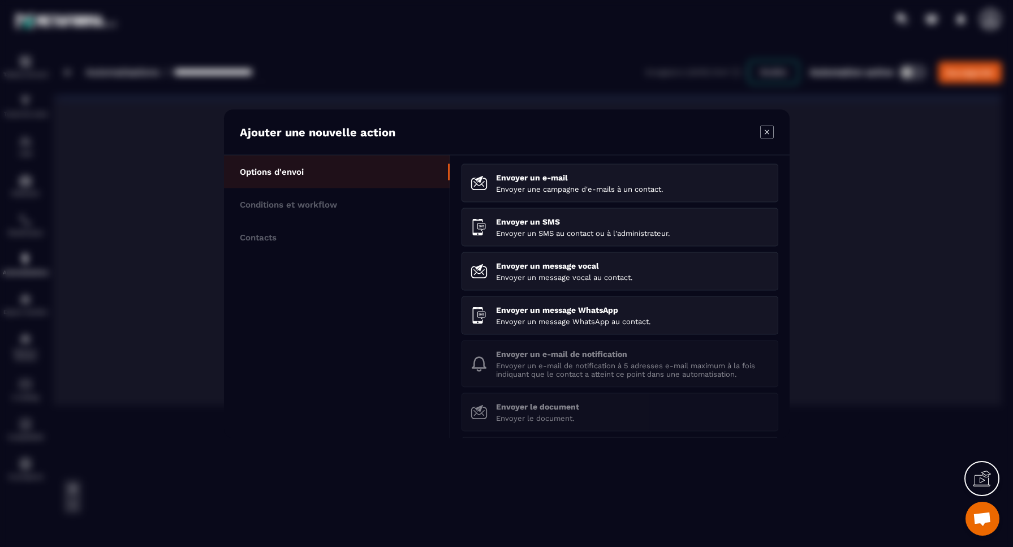
click at [766, 132] on icon "Modal window" at bounding box center [767, 132] width 14 height 14
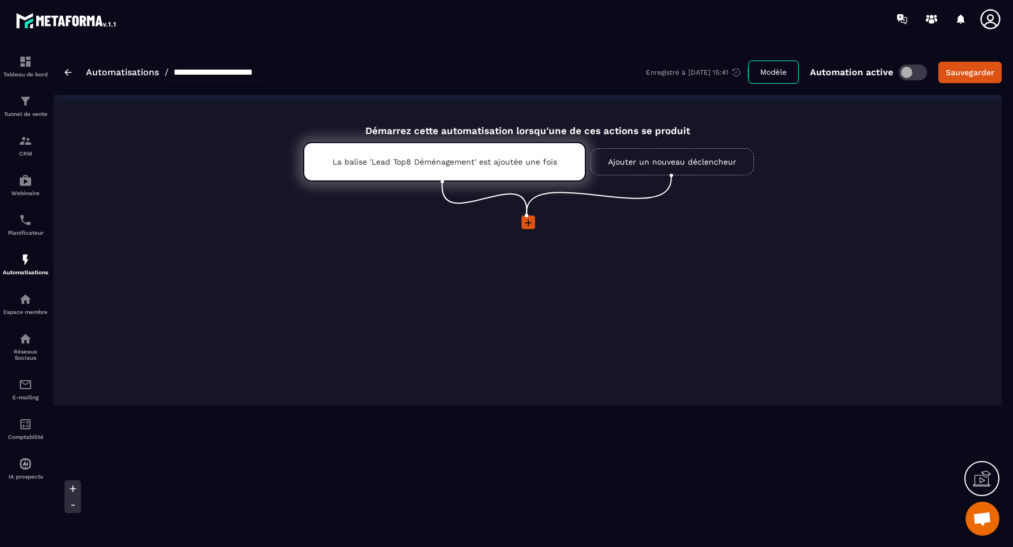
click at [781, 72] on button "Modèle" at bounding box center [774, 72] width 50 height 23
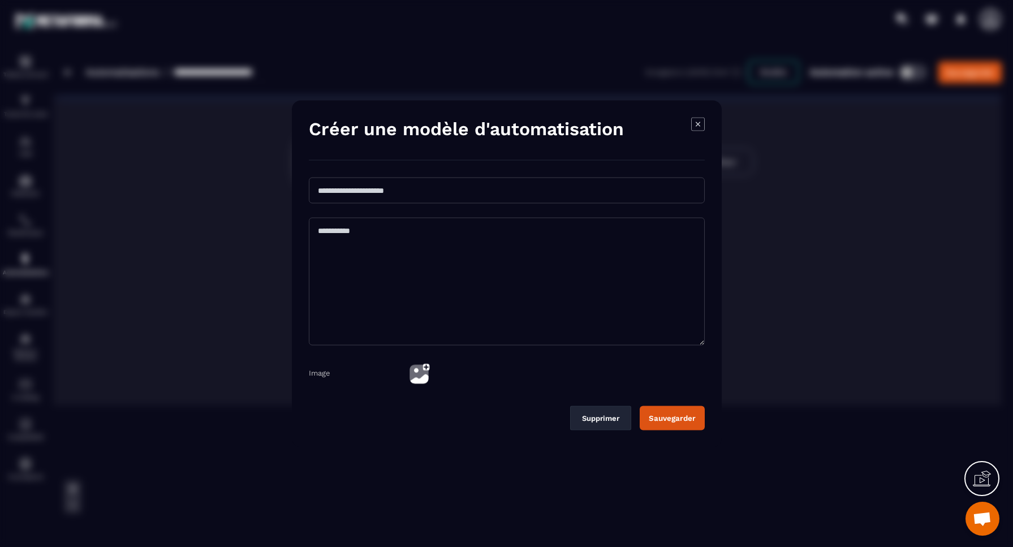
click at [695, 123] on icon "Modal window" at bounding box center [698, 124] width 14 height 14
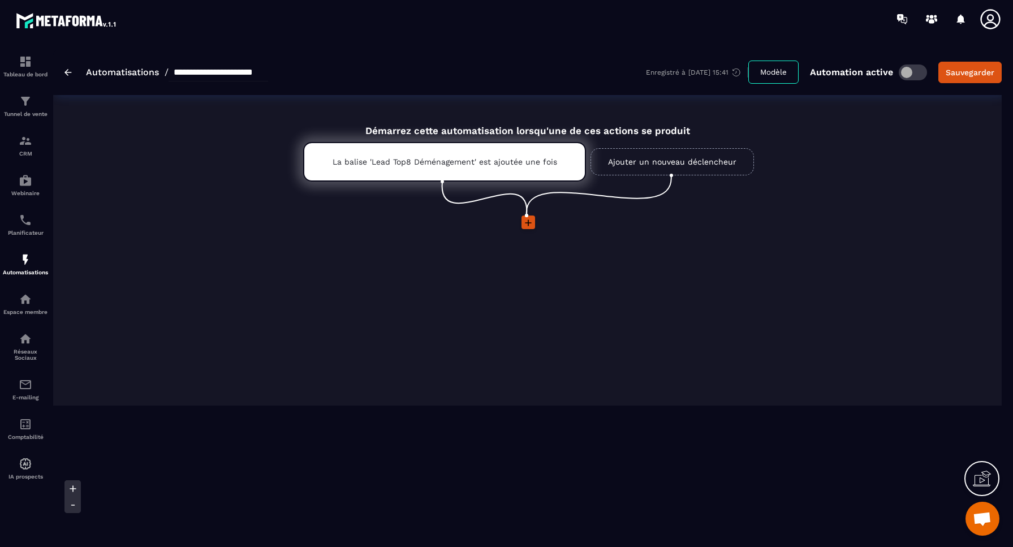
click at [115, 74] on link "Automatisations" at bounding box center [122, 72] width 73 height 11
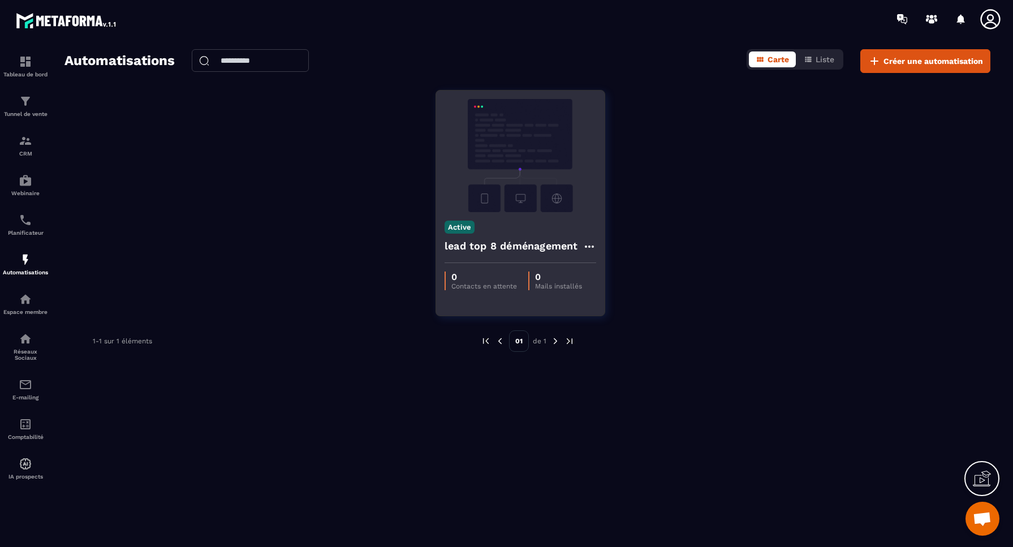
click at [590, 246] on icon at bounding box center [589, 247] width 9 height 2
click at [629, 269] on link "Modifier" at bounding box center [617, 272] width 61 height 25
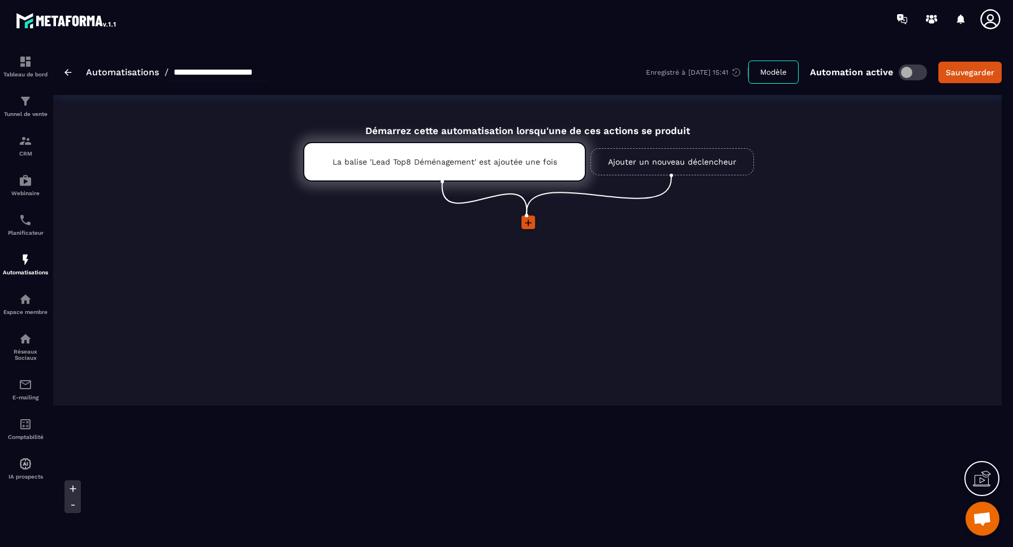
click at [907, 72] on span at bounding box center [913, 73] width 28 height 16
click at [977, 73] on div "Sauvegarder" at bounding box center [970, 72] width 49 height 11
click at [68, 74] on img at bounding box center [68, 72] width 7 height 7
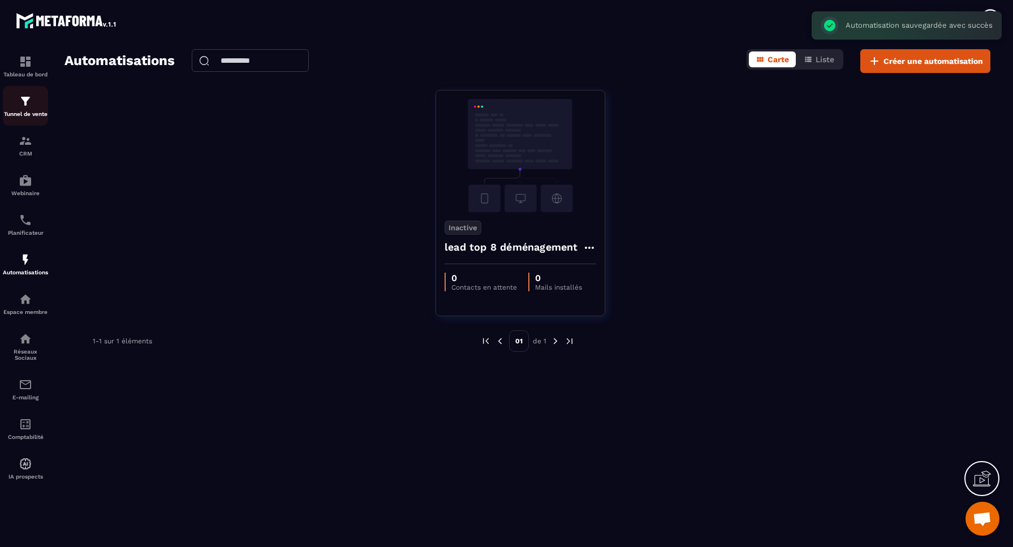
click at [27, 110] on div "Tunnel de vente" at bounding box center [25, 105] width 45 height 23
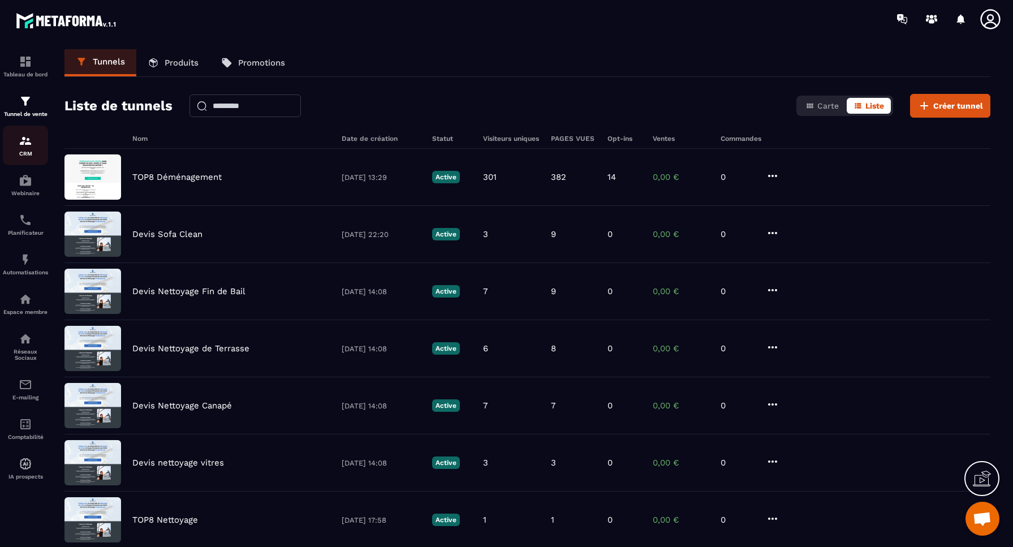
click at [24, 145] on img at bounding box center [26, 141] width 14 height 14
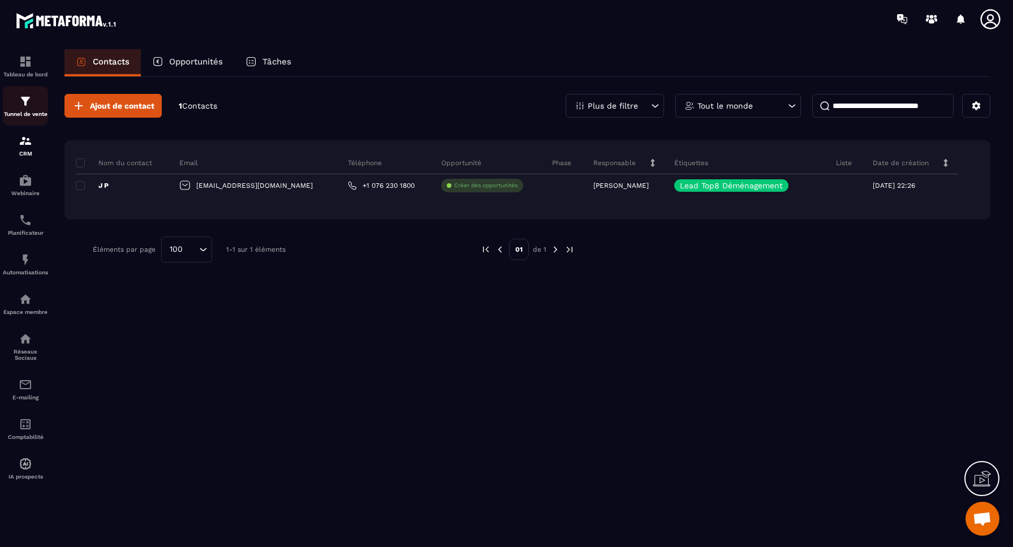
click at [27, 109] on div "Tunnel de vente" at bounding box center [25, 105] width 45 height 23
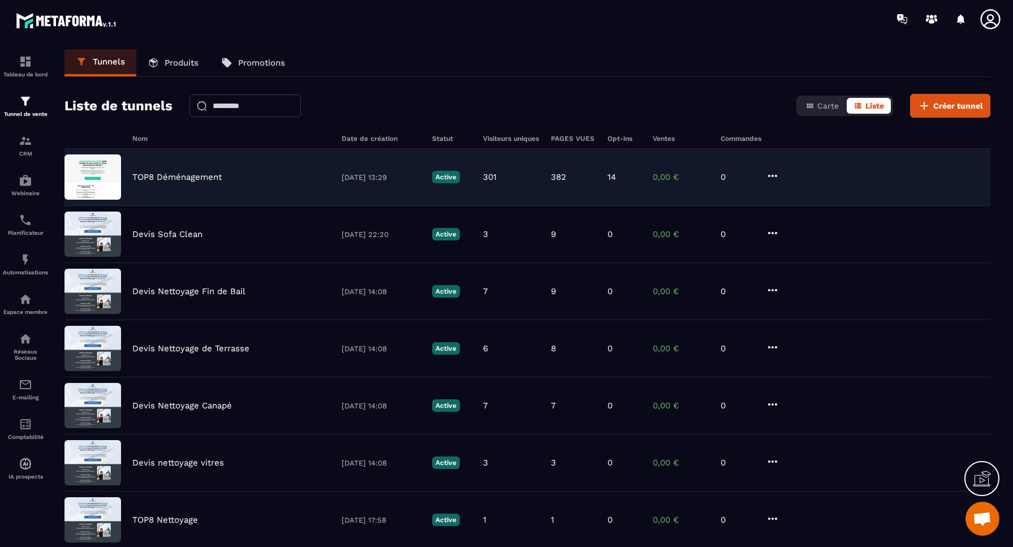
click at [151, 175] on p "TOP8 Déménagement" at bounding box center [176, 177] width 89 height 10
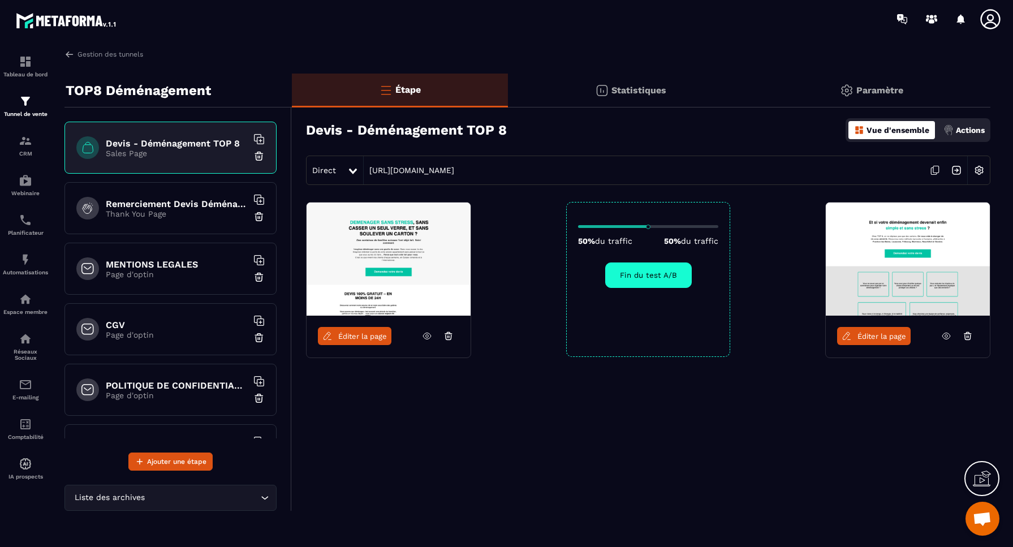
click at [187, 202] on h6 "Remerciement Devis Déménagement Top 8" at bounding box center [176, 204] width 141 height 11
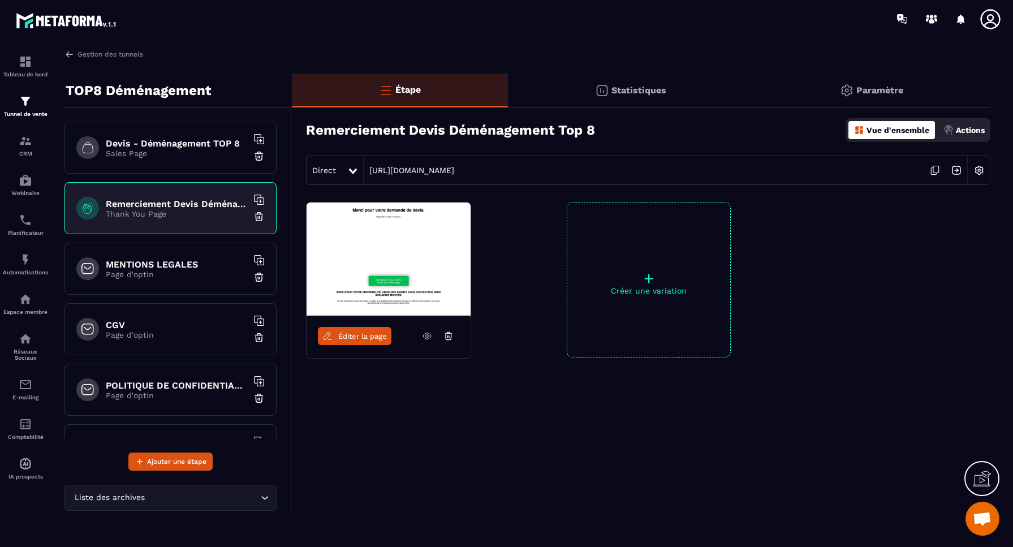
click at [964, 130] on p "Actions" at bounding box center [970, 130] width 29 height 9
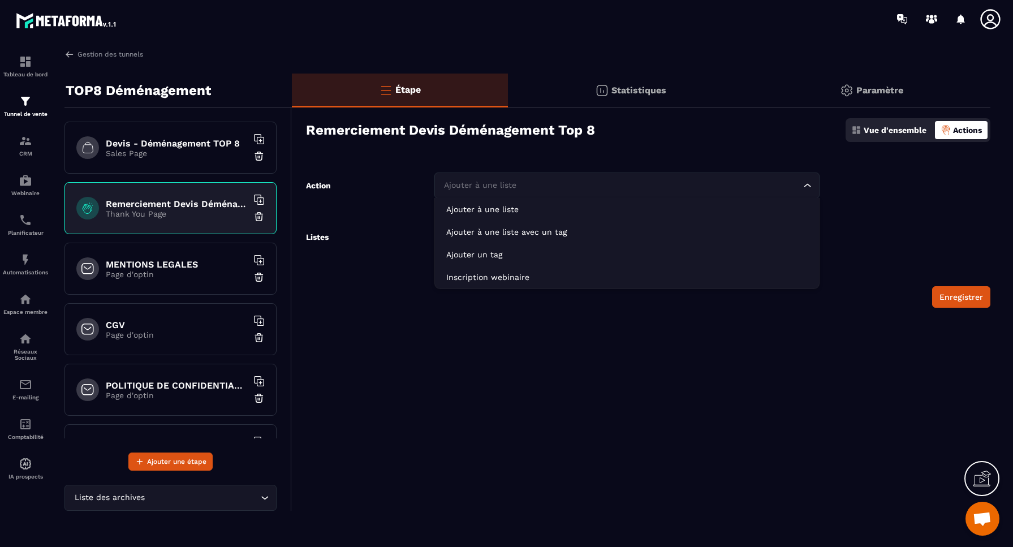
click at [500, 184] on div "Ajouter à une liste" at bounding box center [622, 185] width 362 height 12
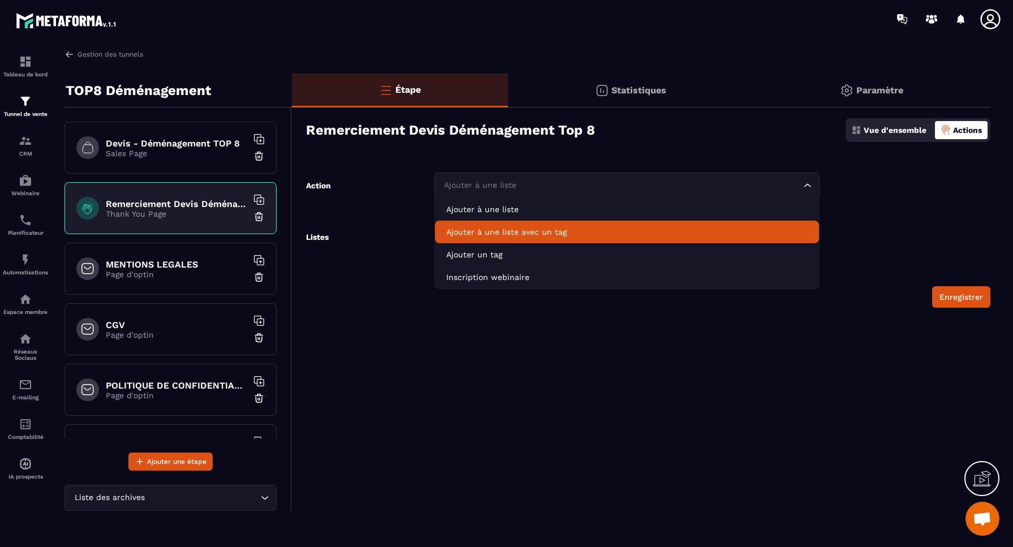
click at [475, 232] on p "Ajouter à une liste avec un tag" at bounding box center [627, 231] width 362 height 11
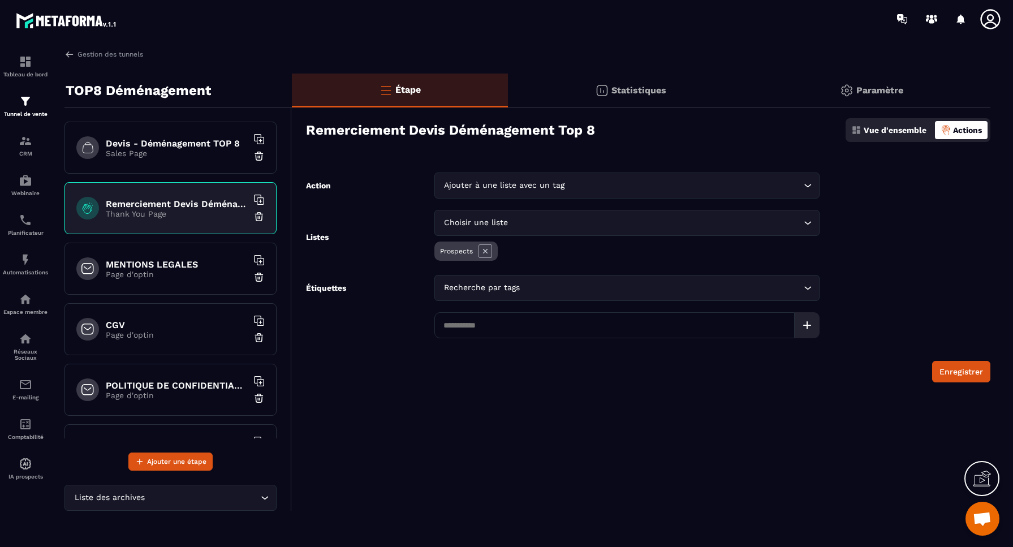
click at [473, 222] on div "Choisir une liste" at bounding box center [622, 223] width 362 height 12
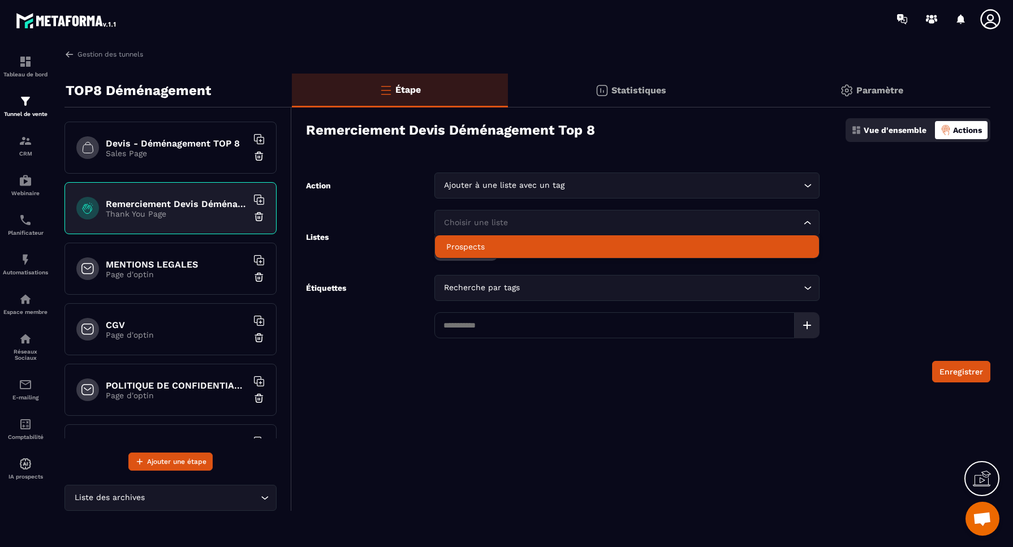
click at [463, 244] on p "Prospects" at bounding box center [627, 246] width 362 height 11
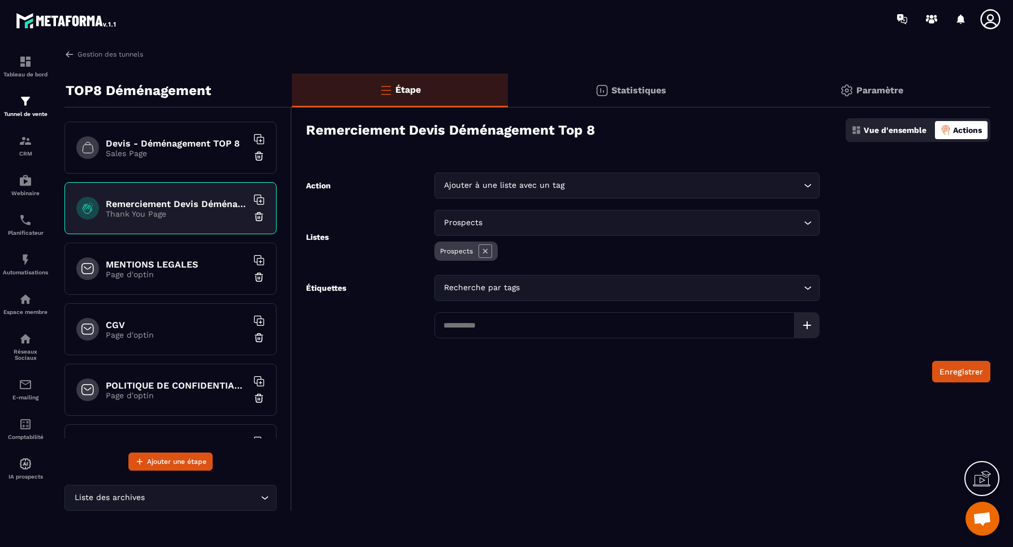
click at [476, 295] on div "Recherche par tags Loading..." at bounding box center [627, 288] width 385 height 26
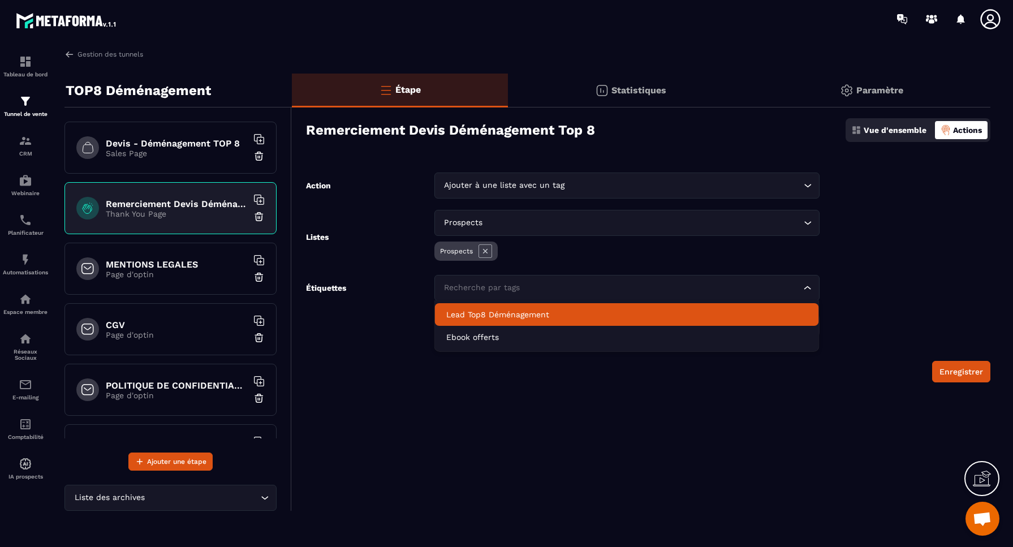
click at [482, 312] on p "Lead Top8 Déménagement" at bounding box center [627, 314] width 362 height 11
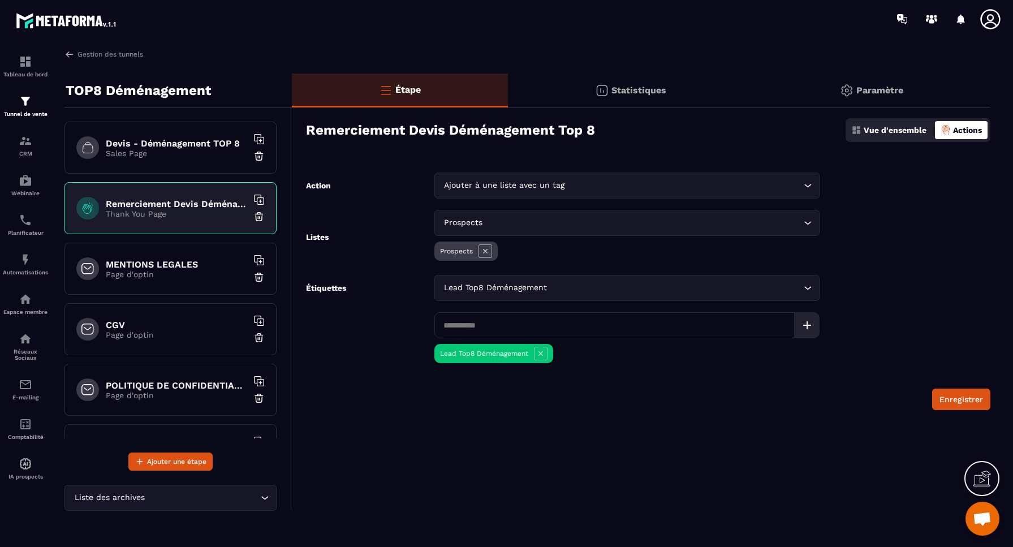
click at [472, 326] on input at bounding box center [615, 325] width 360 height 26
click at [962, 401] on button "Enregistrer" at bounding box center [961, 400] width 58 height 22
click at [643, 92] on p "Statistiques" at bounding box center [639, 90] width 55 height 11
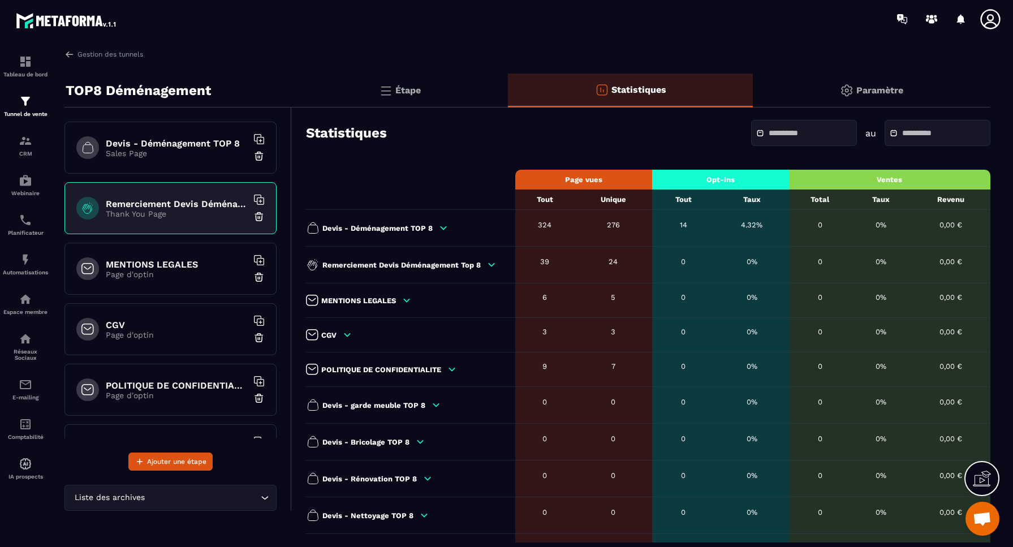
click at [881, 91] on p "Paramètre" at bounding box center [880, 90] width 47 height 11
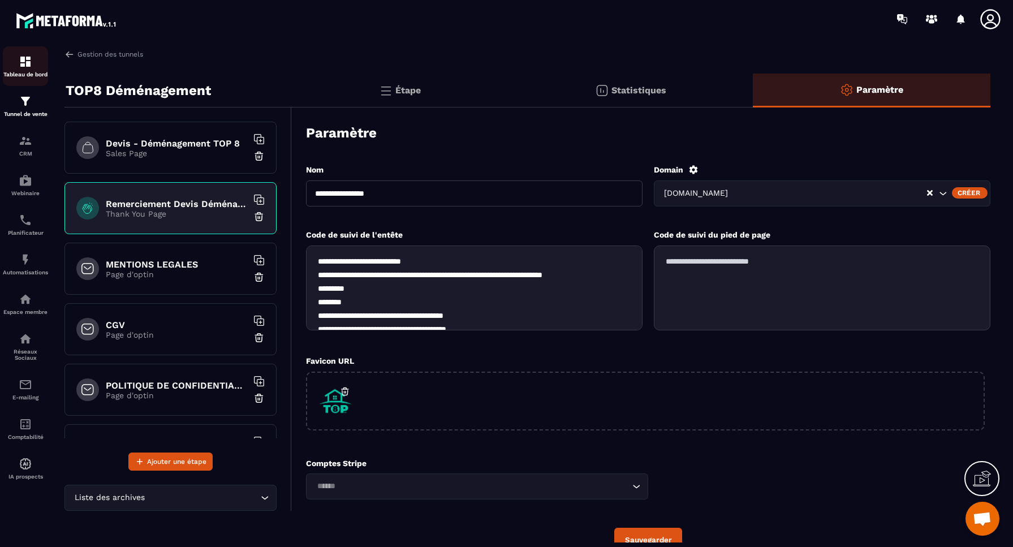
click at [26, 65] on img at bounding box center [26, 62] width 14 height 14
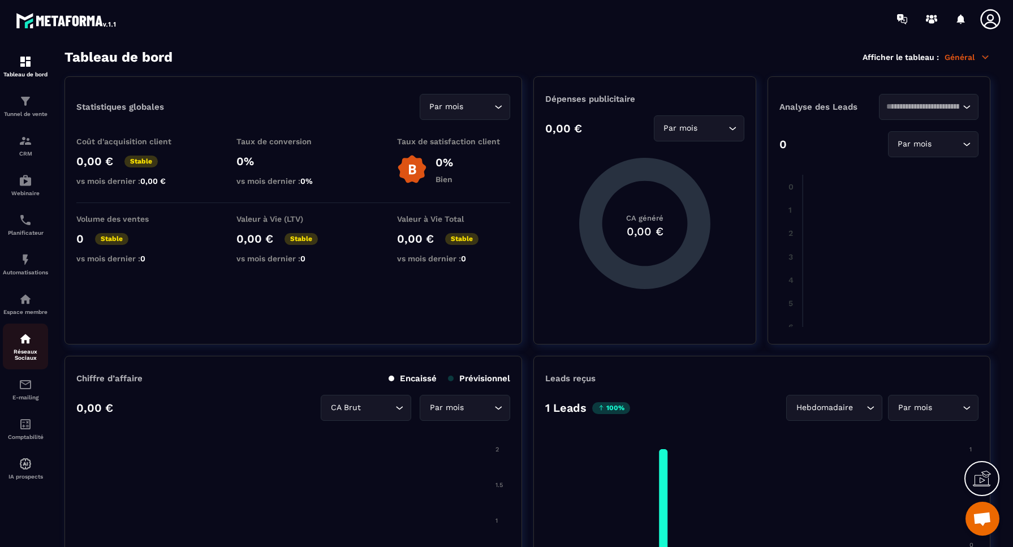
click at [24, 343] on img at bounding box center [26, 339] width 14 height 14
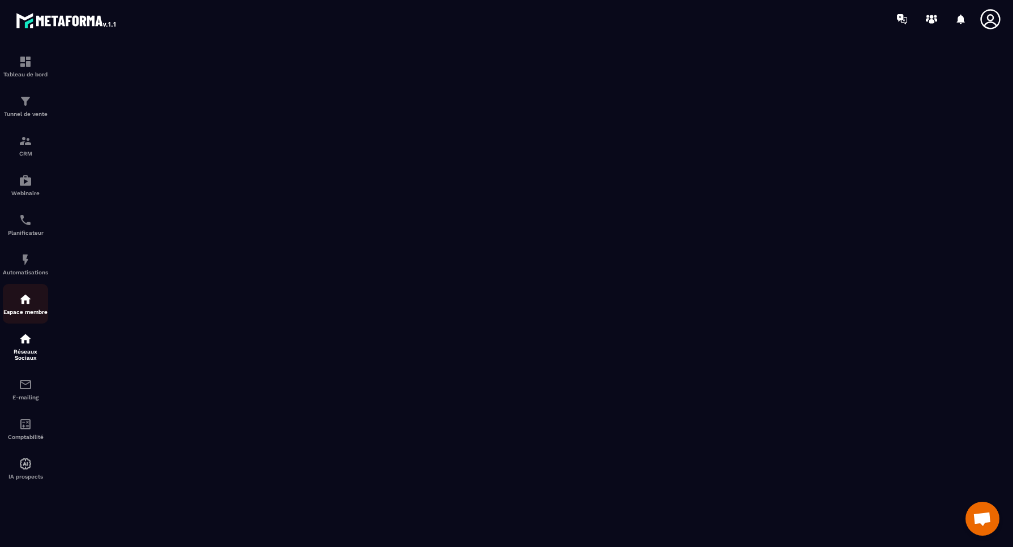
click at [27, 309] on p "Espace membre" at bounding box center [25, 312] width 45 height 6
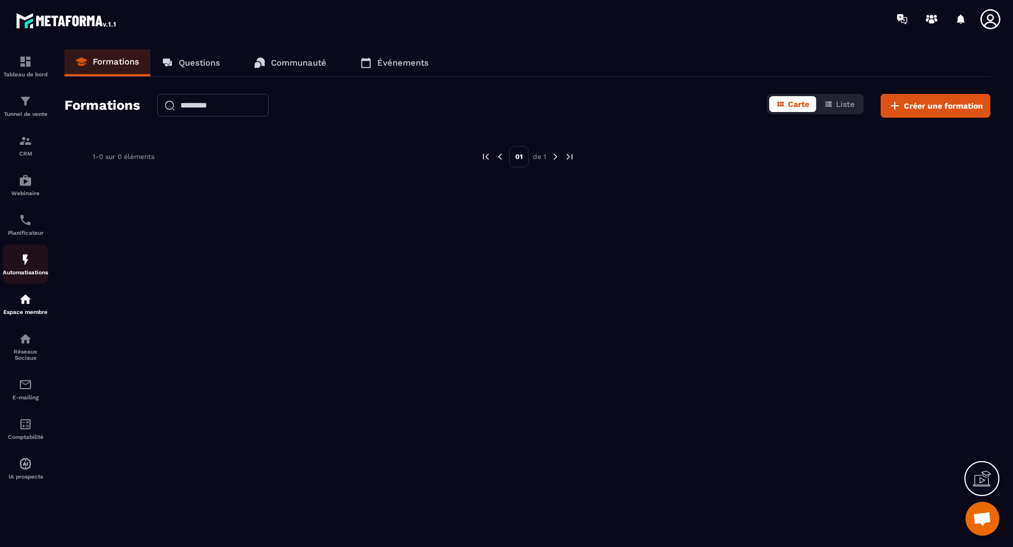
click at [25, 259] on img at bounding box center [26, 260] width 14 height 14
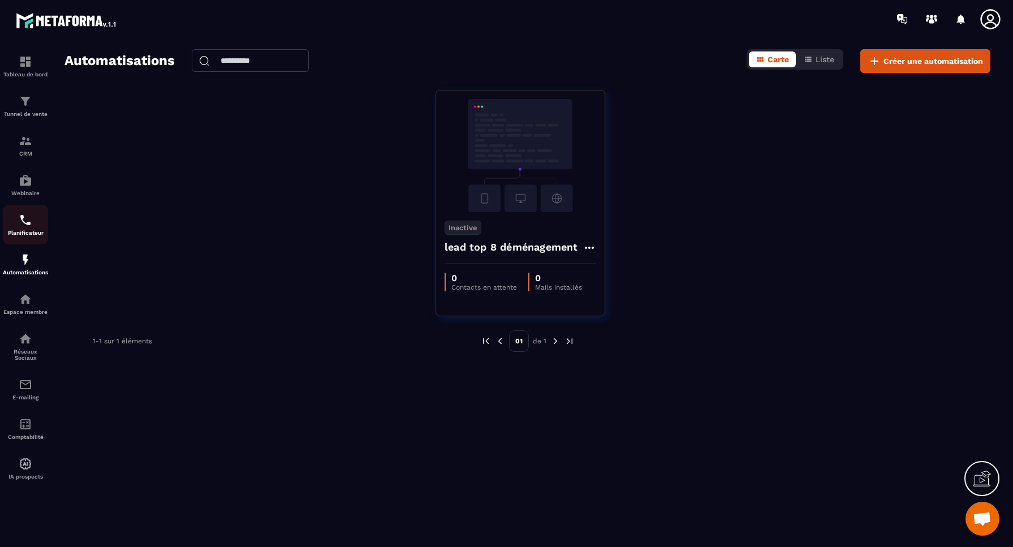
click at [31, 220] on img at bounding box center [26, 220] width 14 height 14
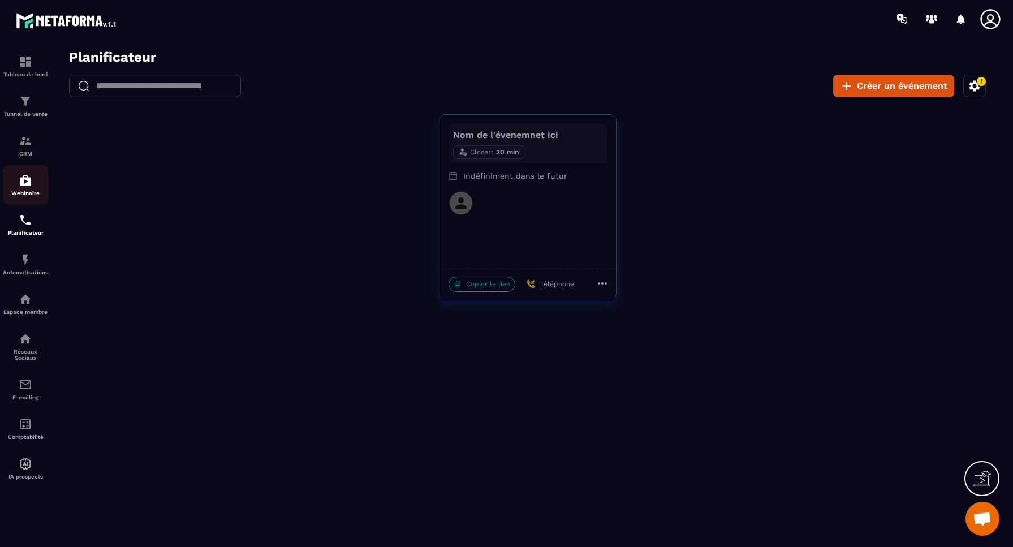
click at [29, 188] on div "Webinaire" at bounding box center [25, 185] width 45 height 23
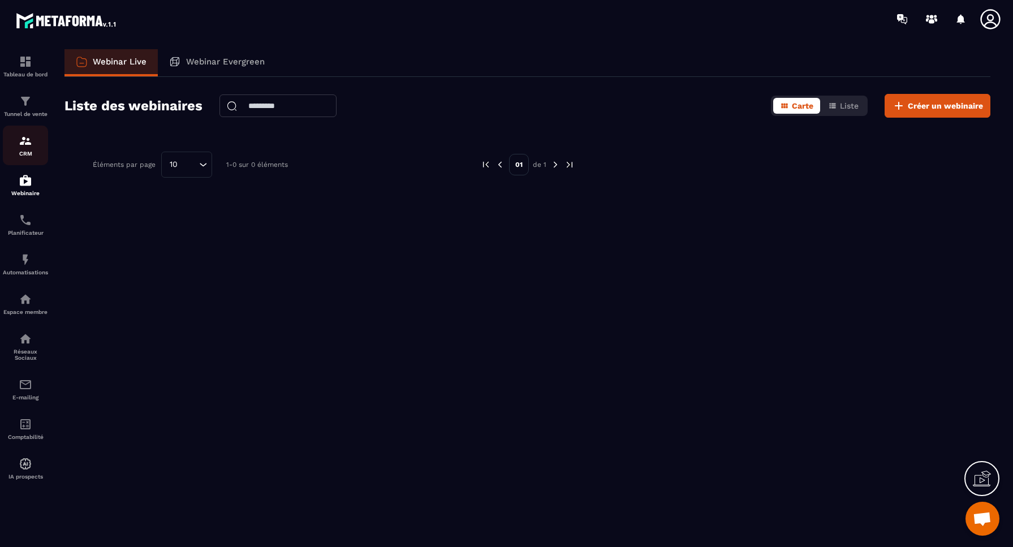
click at [24, 151] on p "CRM" at bounding box center [25, 154] width 45 height 6
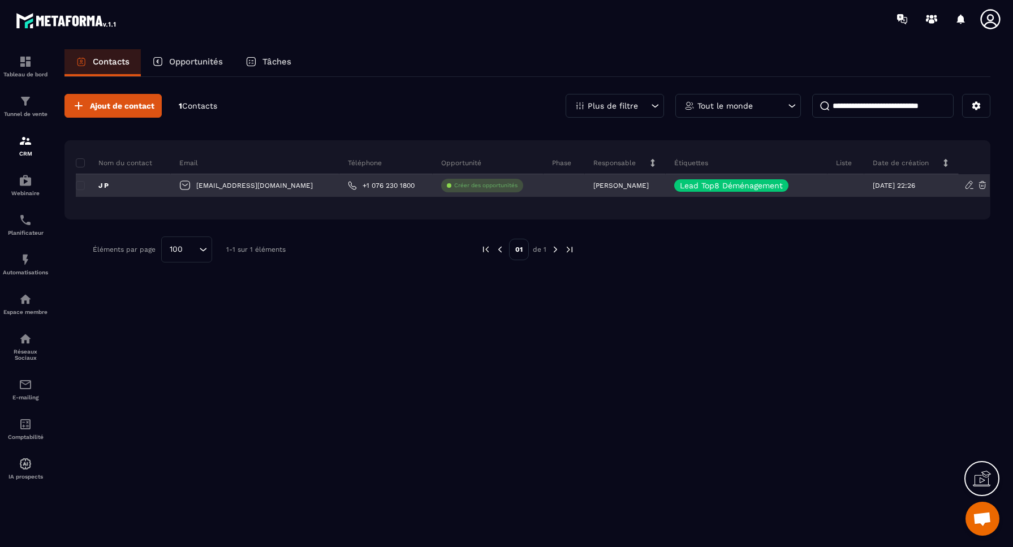
click at [454, 186] on p "Créer des opportunités" at bounding box center [485, 186] width 63 height 8
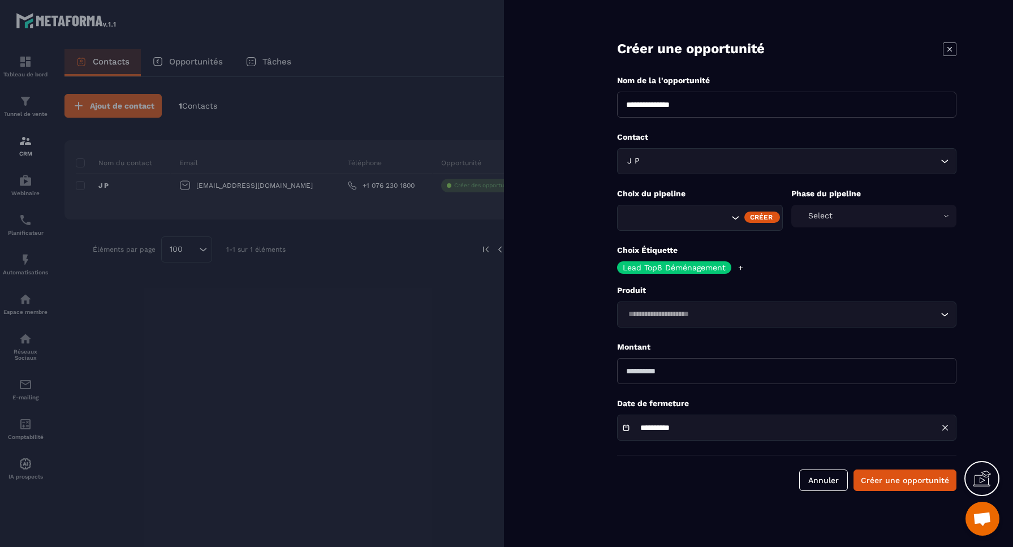
click at [422, 261] on div at bounding box center [506, 273] width 1013 height 547
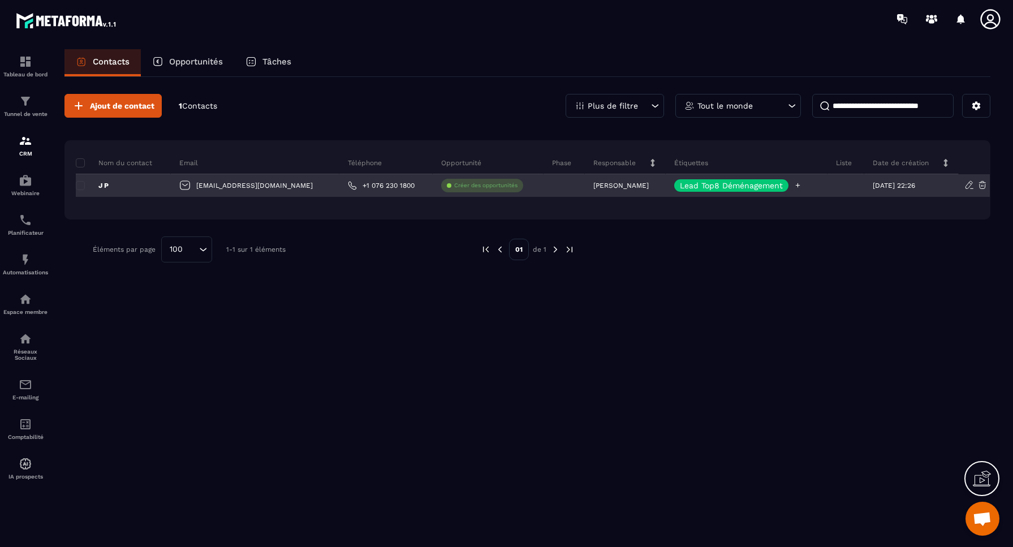
click at [794, 185] on icon at bounding box center [797, 185] width 7 height 7
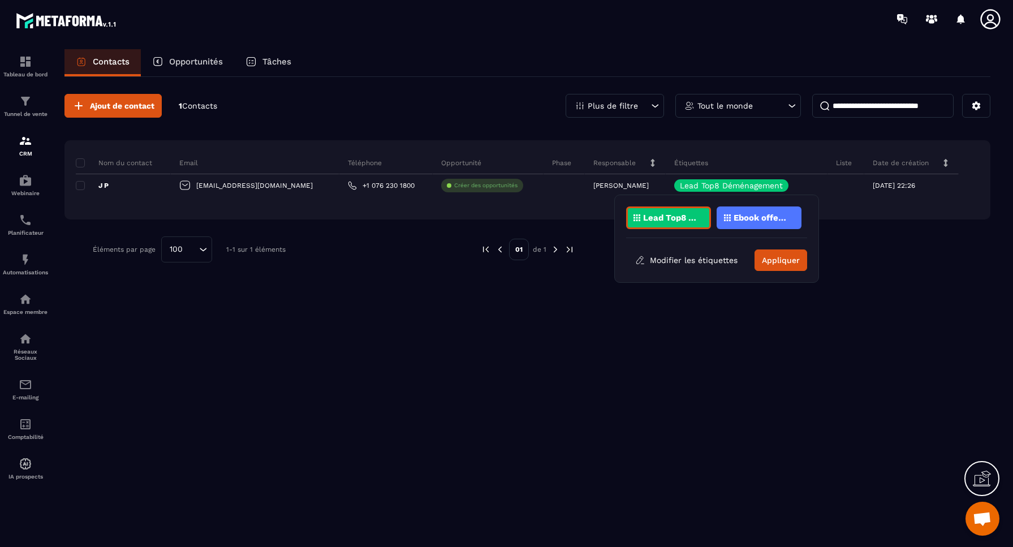
click at [203, 62] on p "Opportunités" at bounding box center [196, 62] width 54 height 10
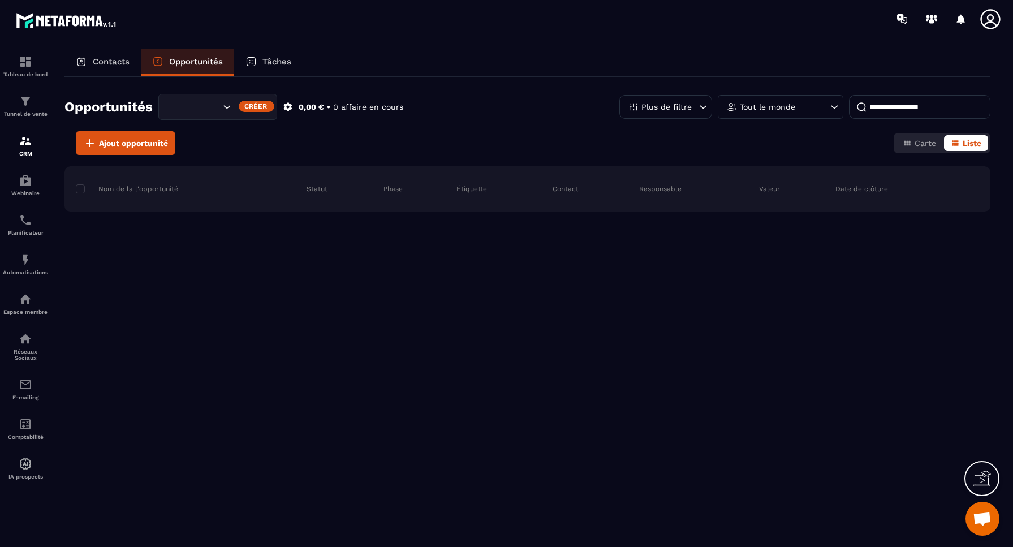
click at [274, 61] on p "Tâches" at bounding box center [277, 62] width 29 height 10
